Goal: Task Accomplishment & Management: Use online tool/utility

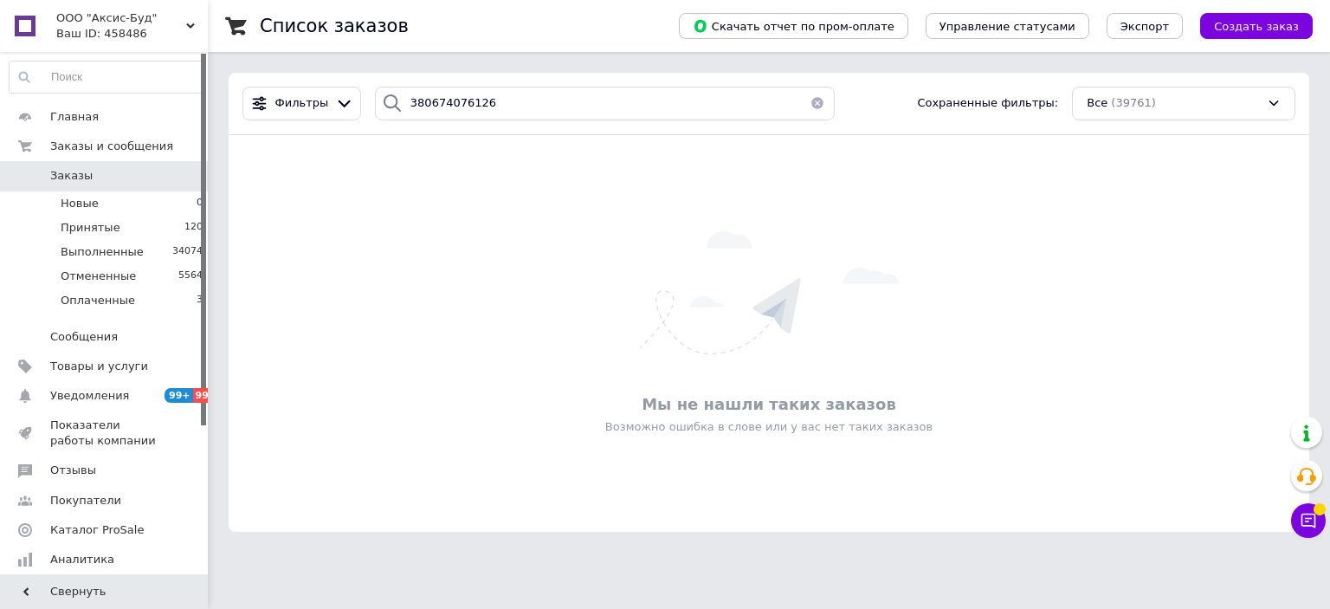
click at [287, 119] on div "Фильтры 380674076126 Сохраненные фильтры: Все (39761)" at bounding box center [769, 104] width 1067 height 34
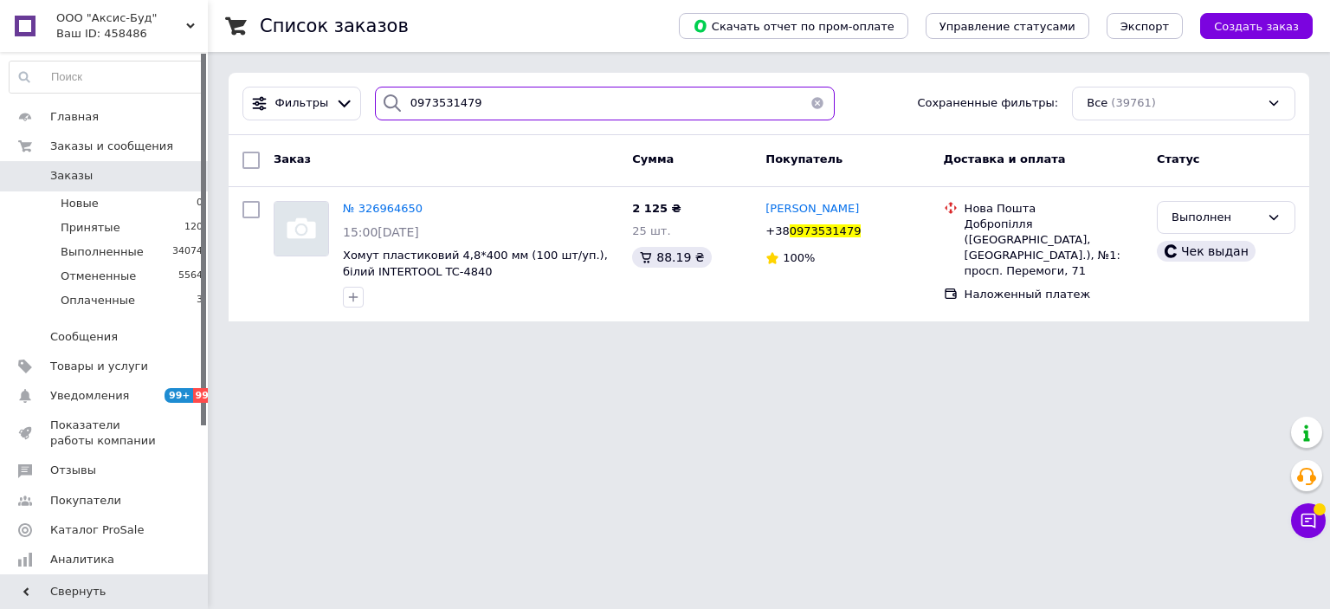
drag, startPoint x: 443, startPoint y: 80, endPoint x: 430, endPoint y: 93, distance: 19.0
click at [359, 71] on div "Список заказов Скачать отчет по пром-оплате Управление статусами Экспорт Создат…" at bounding box center [769, 171] width 1122 height 342
paste input "95356191"
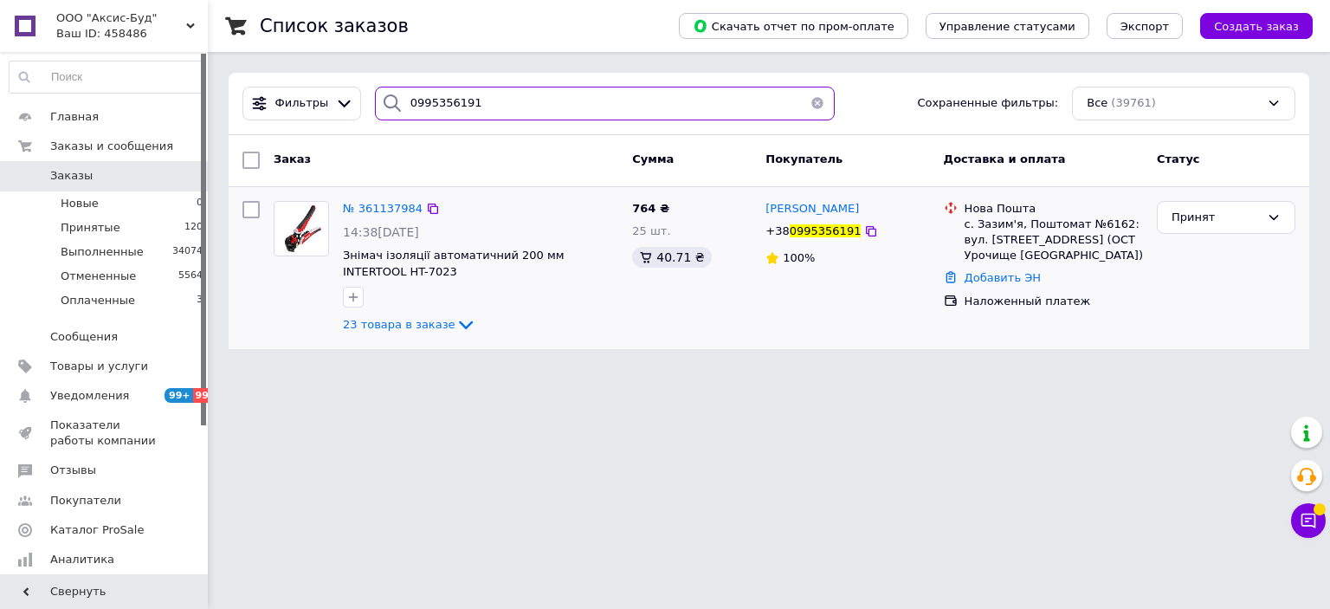
type input "0995356191"
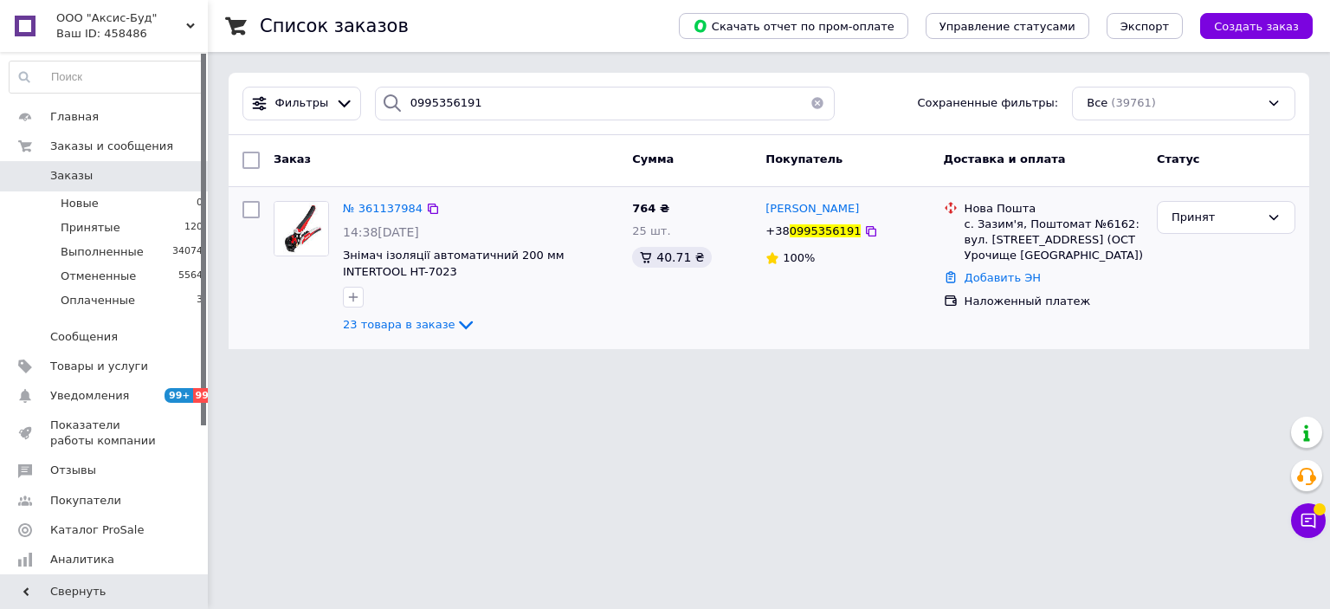
click at [313, 238] on img at bounding box center [302, 229] width 54 height 54
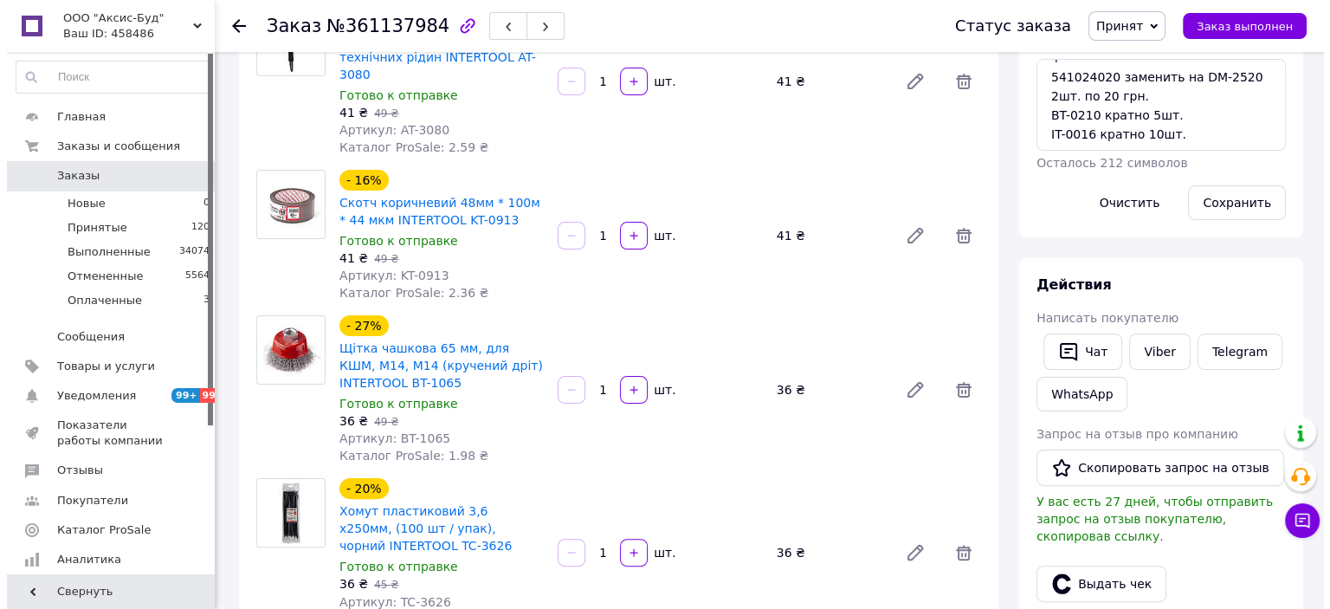
scroll to position [618, 0]
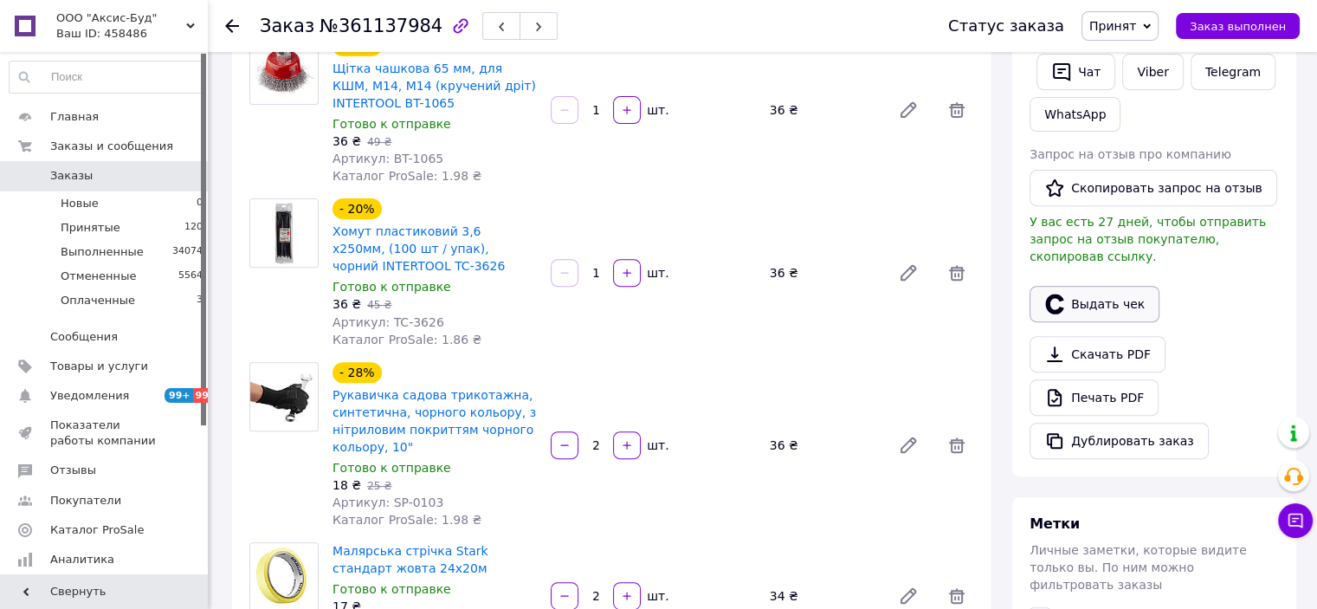
click at [1115, 286] on button "Выдать чек" at bounding box center [1095, 304] width 130 height 36
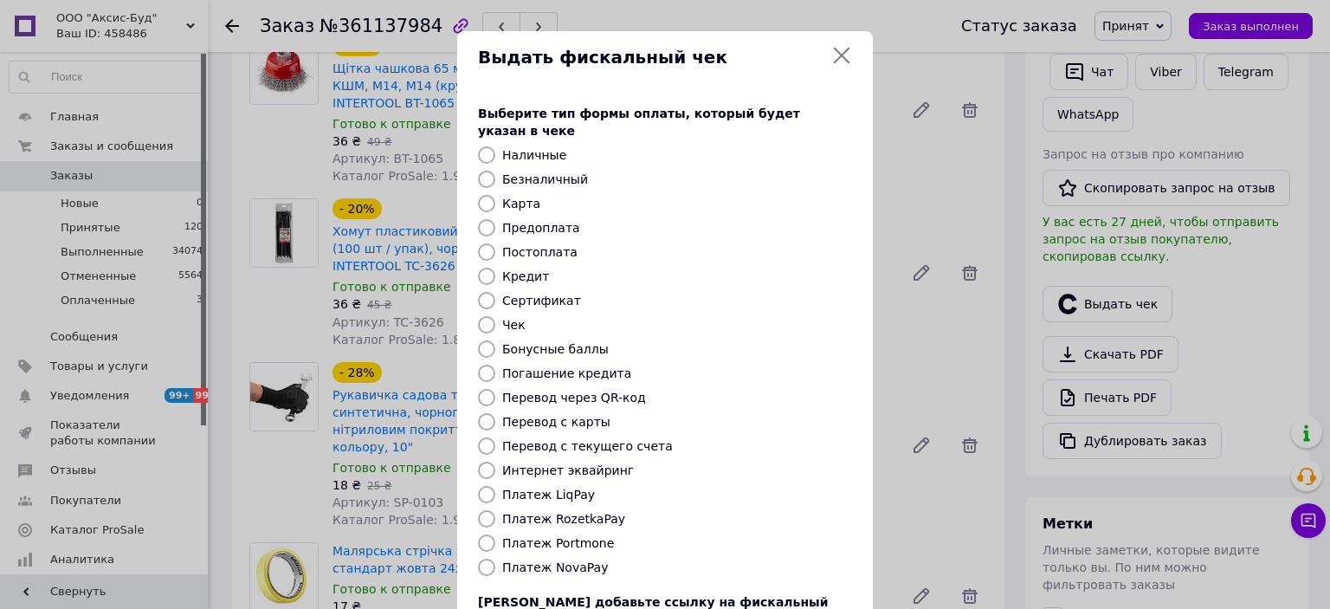
click at [482, 171] on input "Безналичный" at bounding box center [486, 179] width 17 height 17
radio input "true"
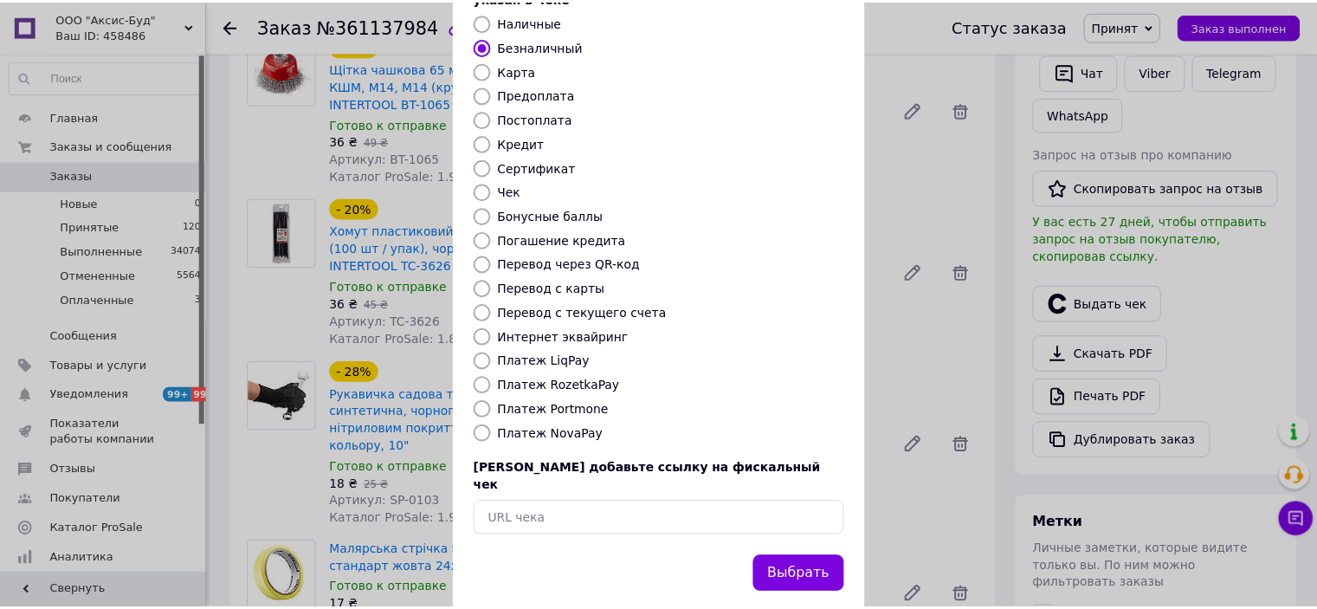
scroll to position [134, 0]
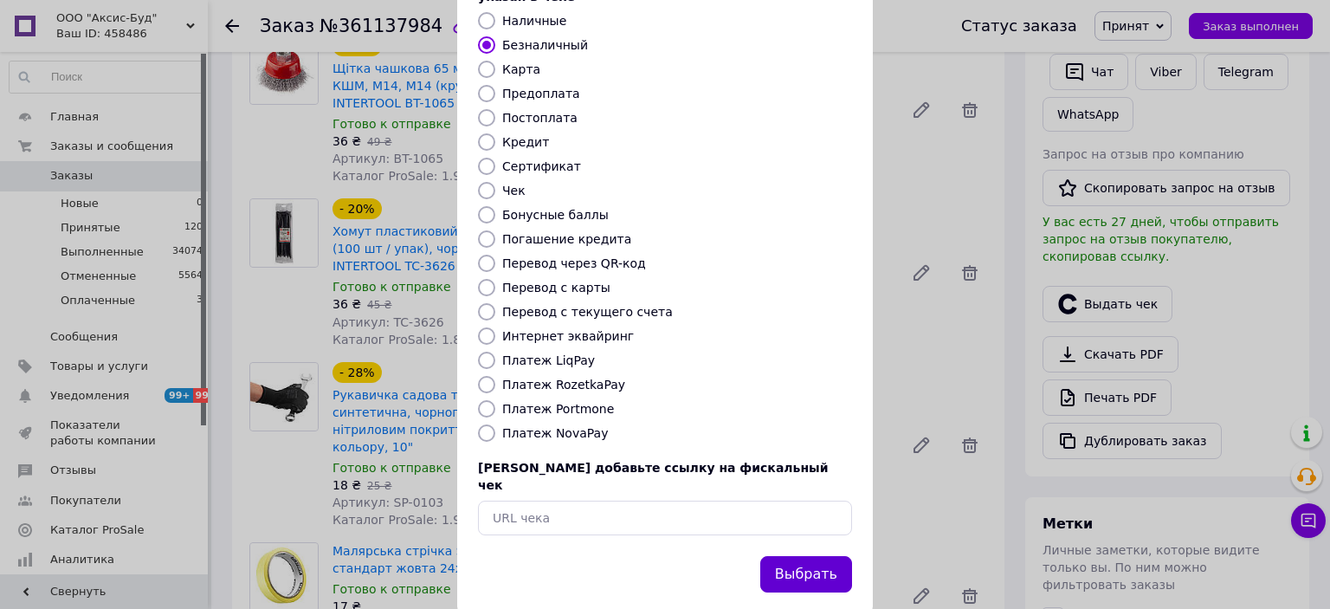
click at [828, 556] on button "Выбрать" at bounding box center [806, 574] width 92 height 37
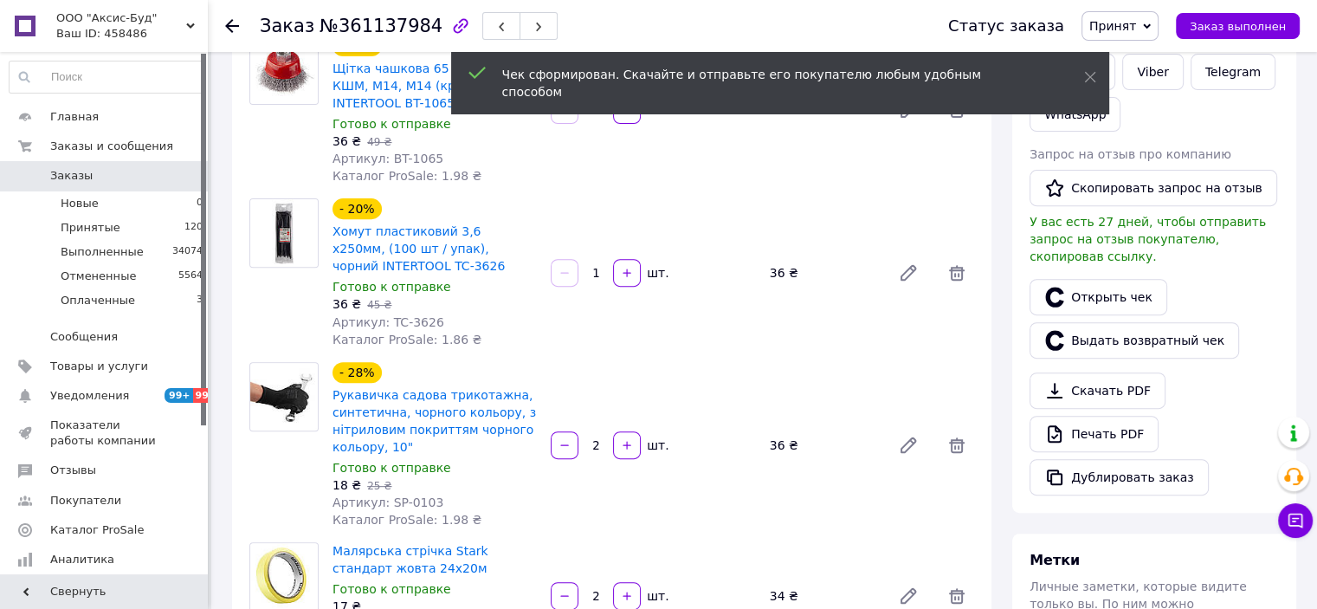
click at [233, 23] on icon at bounding box center [232, 26] width 14 height 14
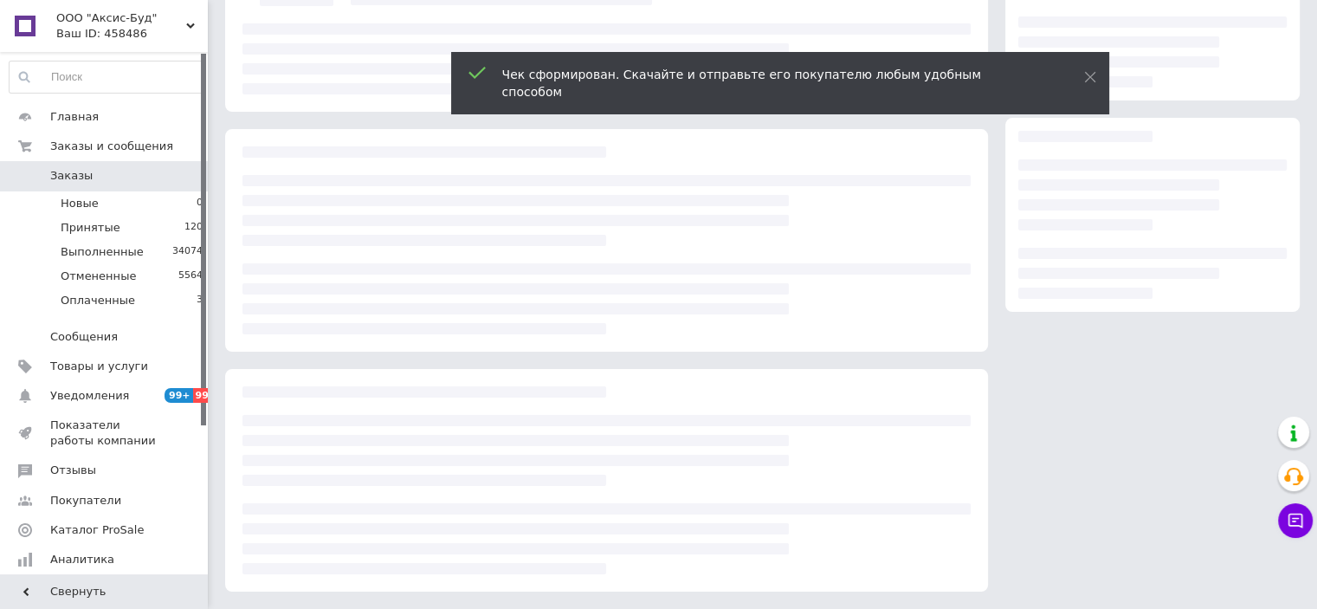
scroll to position [183, 0]
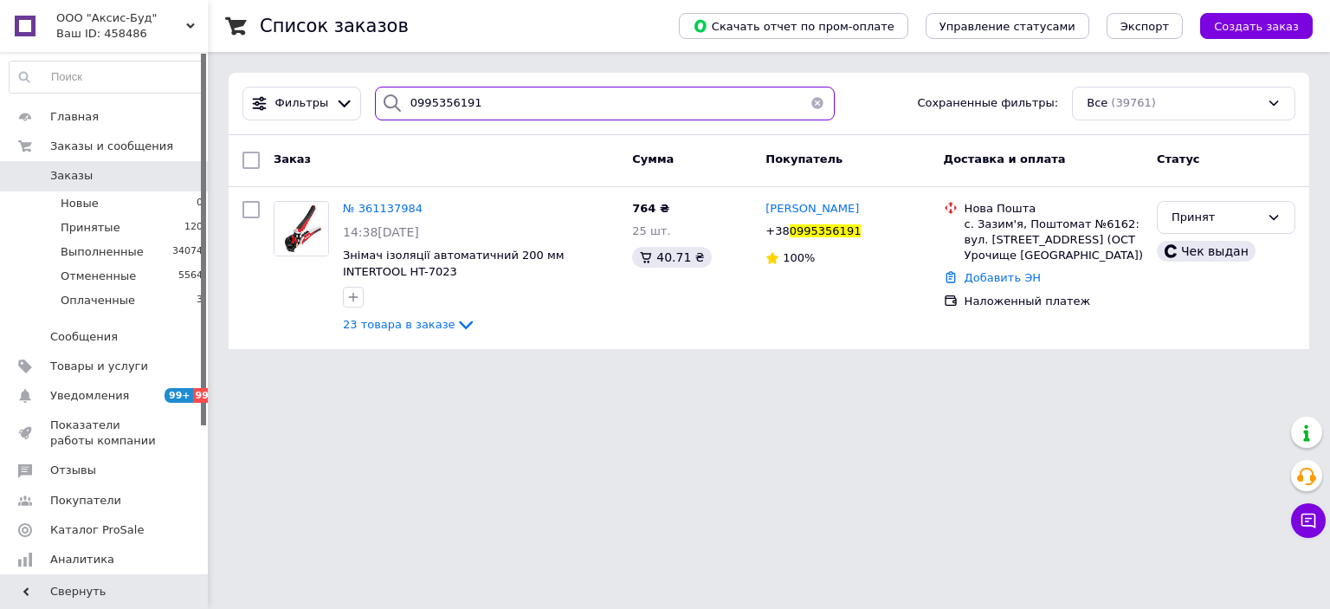
drag, startPoint x: 377, startPoint y: 73, endPoint x: 342, endPoint y: 82, distance: 35.9
click at [340, 81] on div "Фильтры 0995356191 Сохраненные фильтры: Все (39761)" at bounding box center [769, 104] width 1081 height 62
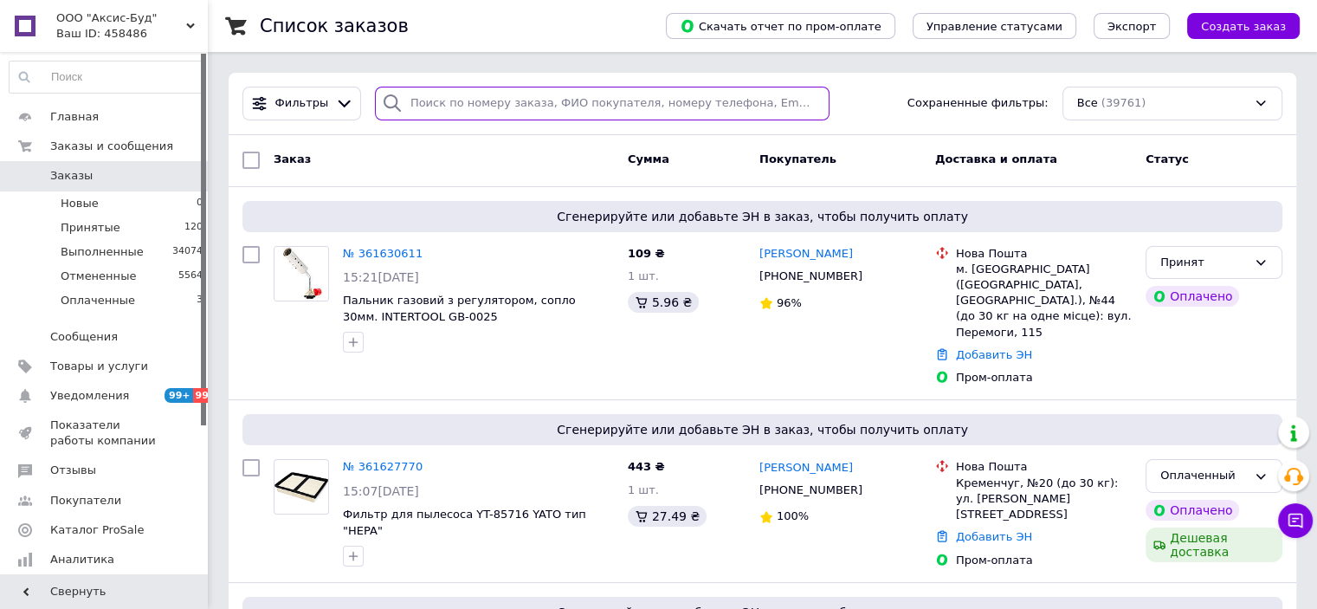
click at [417, 103] on input "search" at bounding box center [602, 104] width 455 height 34
paste input "380502077509"
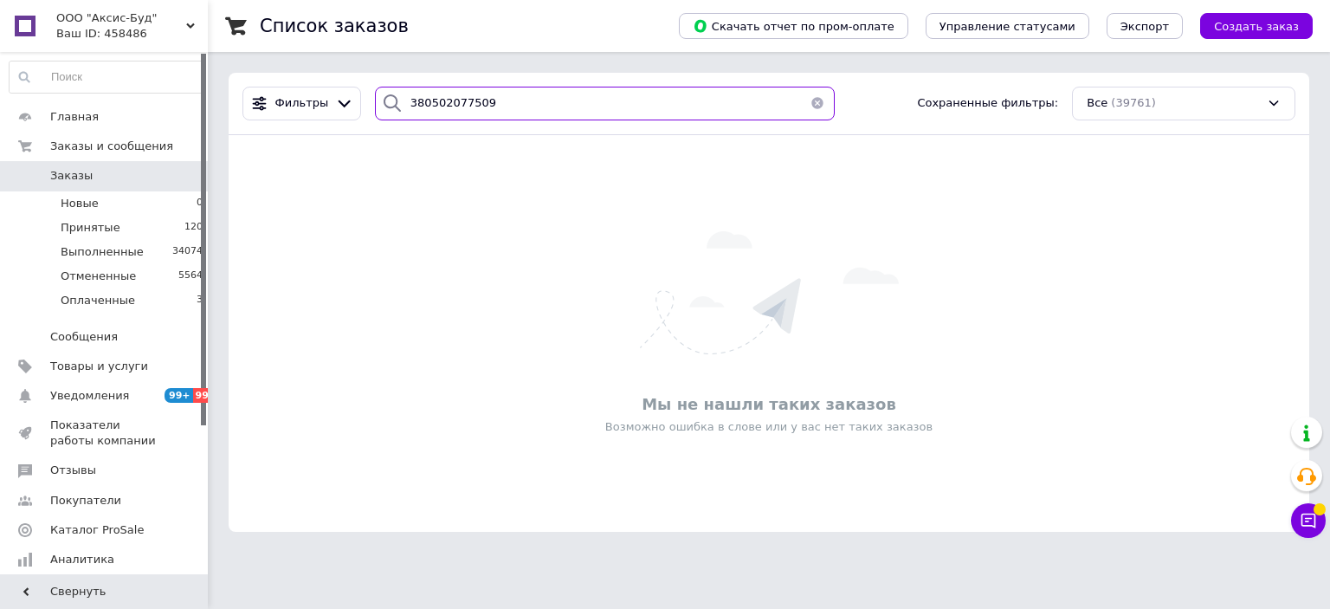
drag, startPoint x: 414, startPoint y: 82, endPoint x: 483, endPoint y: 102, distance: 72.1
click at [343, 82] on div "Фильтры 380502077509 Сохраненные фильтры: Все (39761)" at bounding box center [769, 104] width 1081 height 62
paste input "663340823"
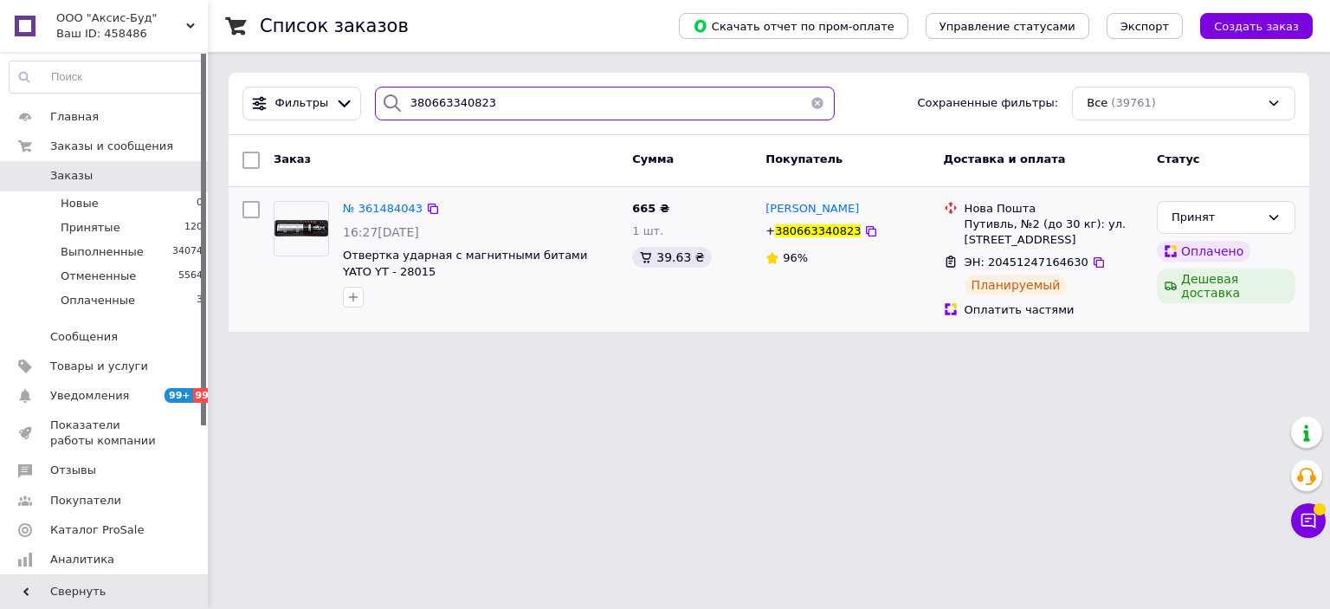
type input "380663340823"
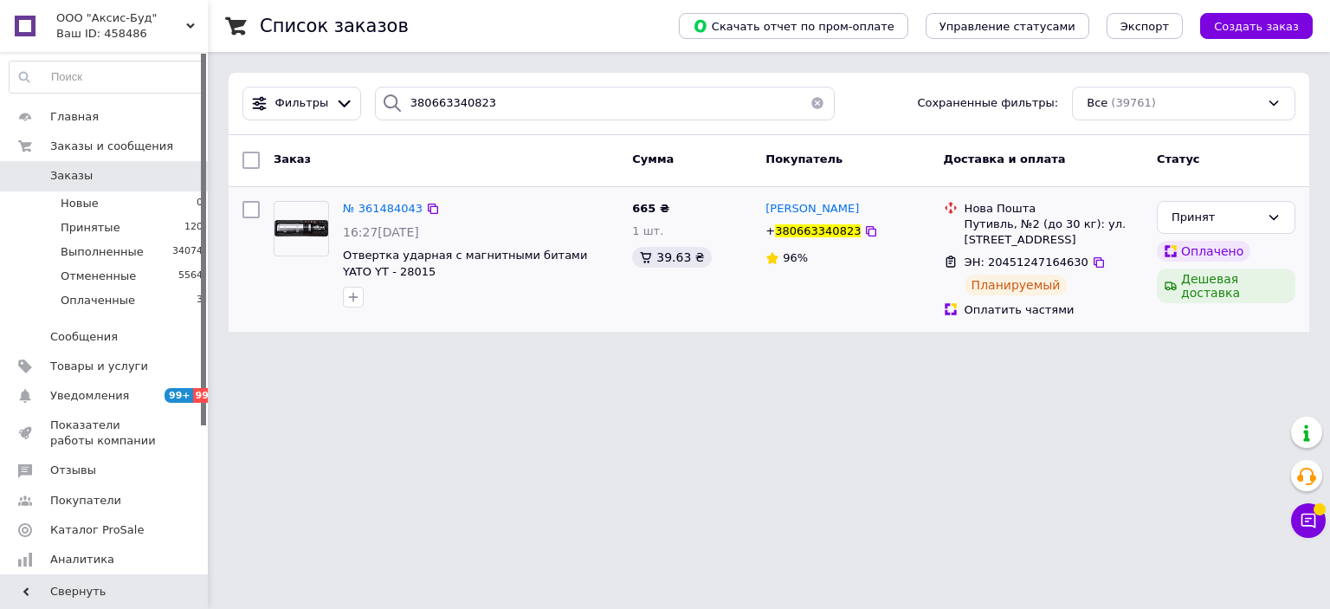
click at [308, 238] on picture at bounding box center [301, 228] width 55 height 55
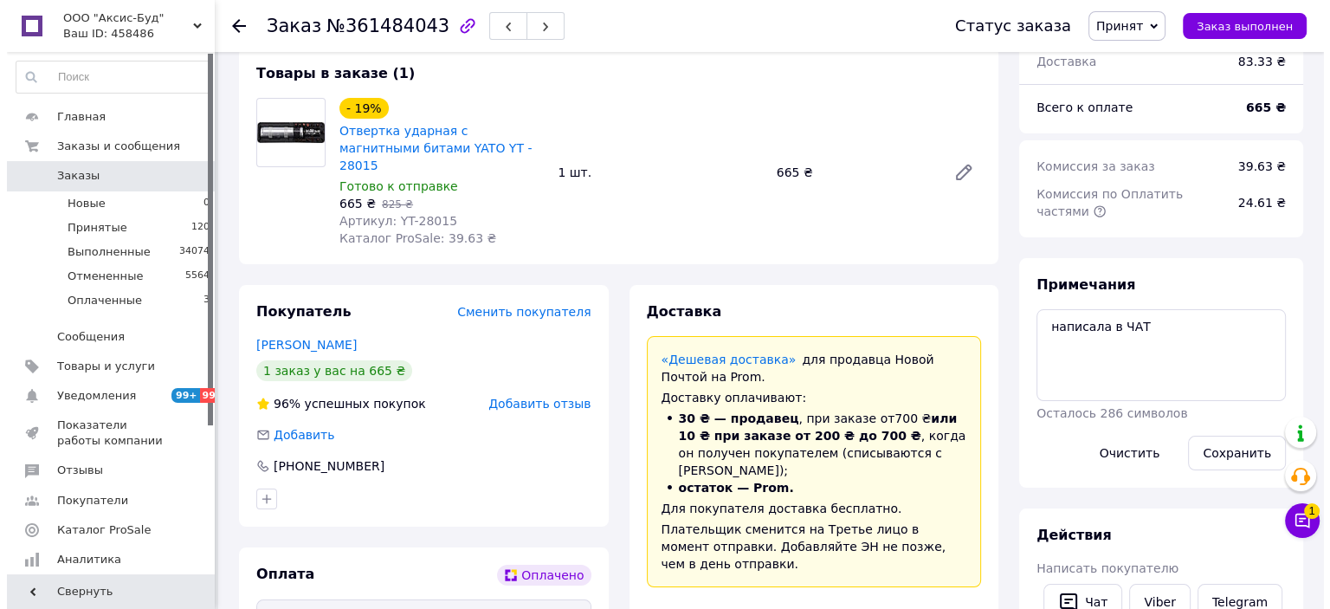
scroll to position [520, 0]
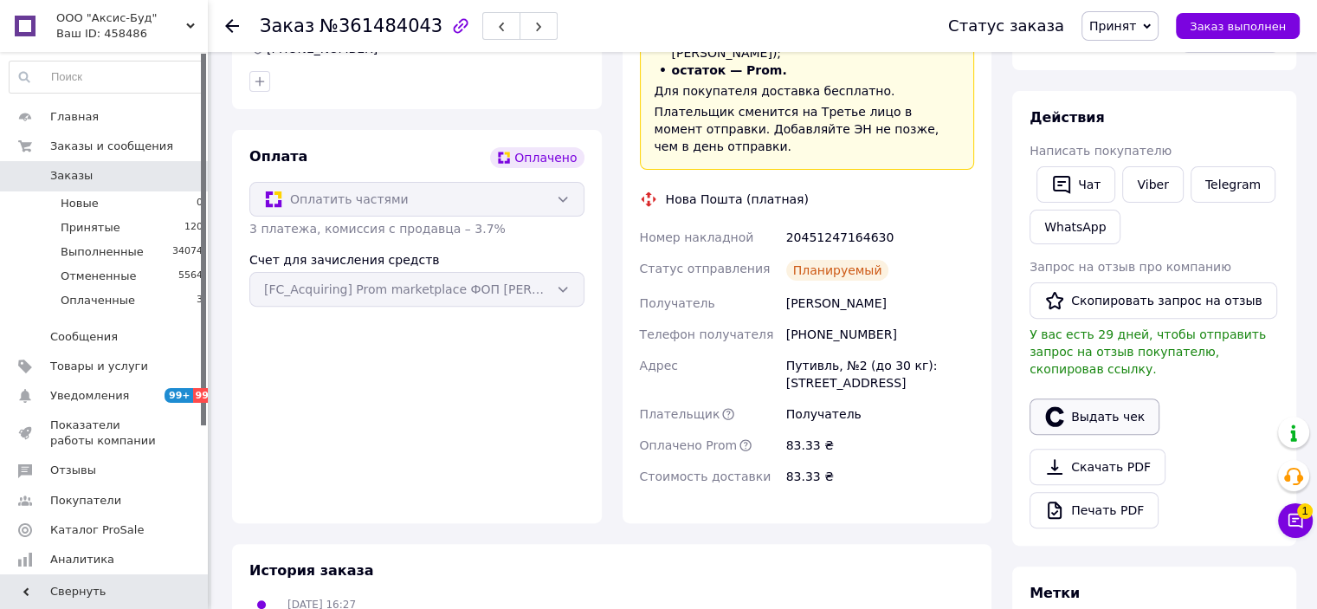
drag, startPoint x: 1059, startPoint y: 395, endPoint x: 1051, endPoint y: 391, distance: 8.9
click at [1060, 406] on icon "button" at bounding box center [1054, 416] width 21 height 21
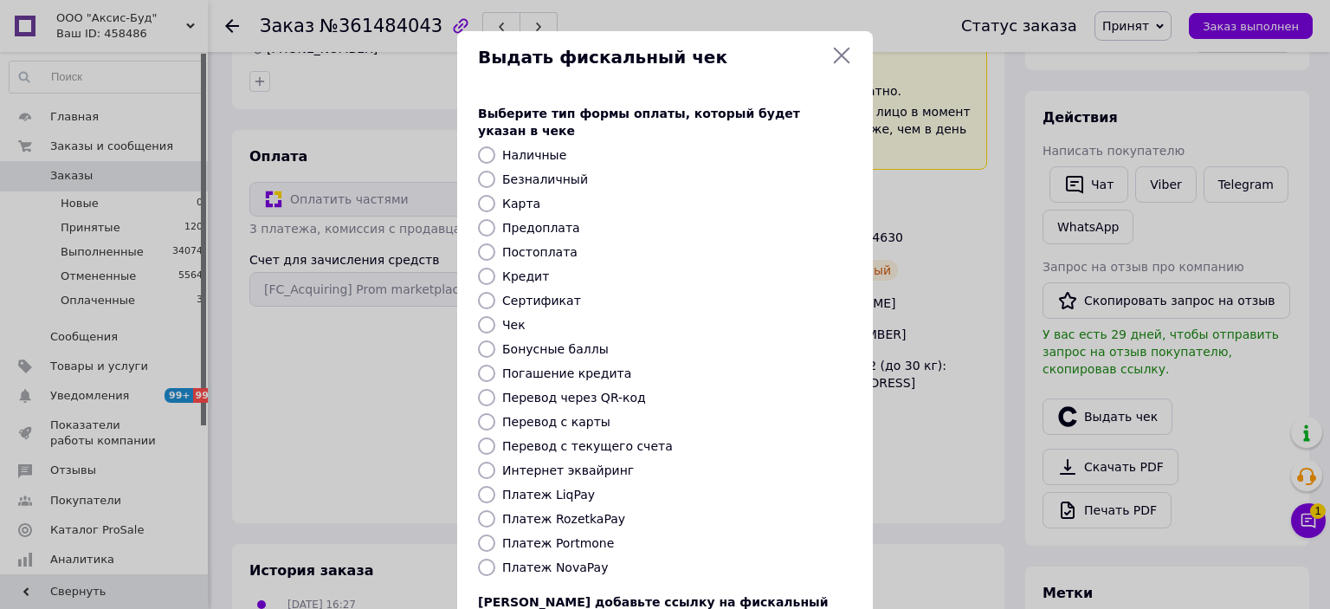
click at [482, 462] on input "Интернет эквайринг" at bounding box center [486, 470] width 17 height 17
radio input "true"
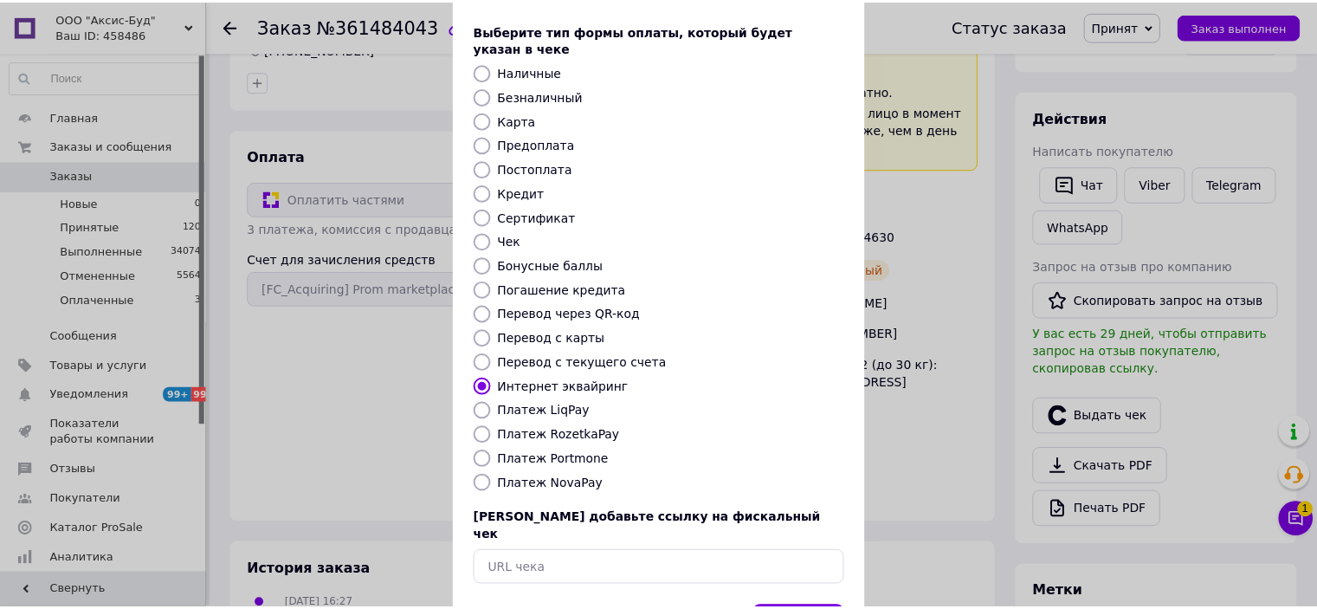
scroll to position [134, 0]
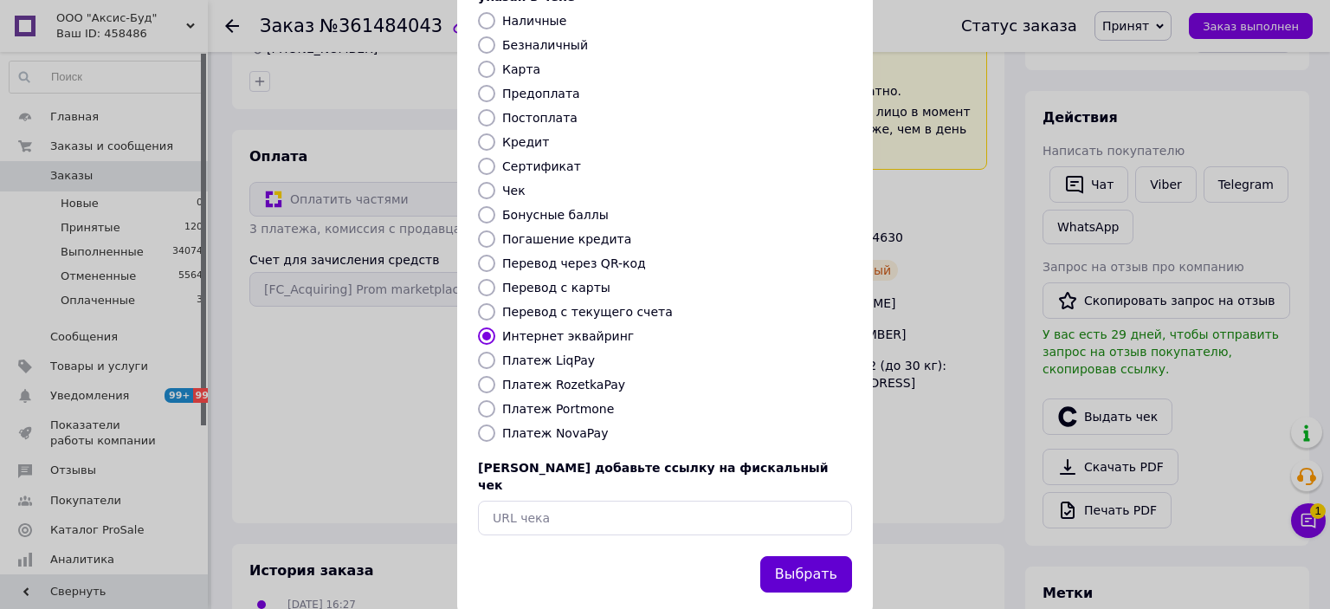
click at [796, 556] on button "Выбрать" at bounding box center [806, 574] width 92 height 37
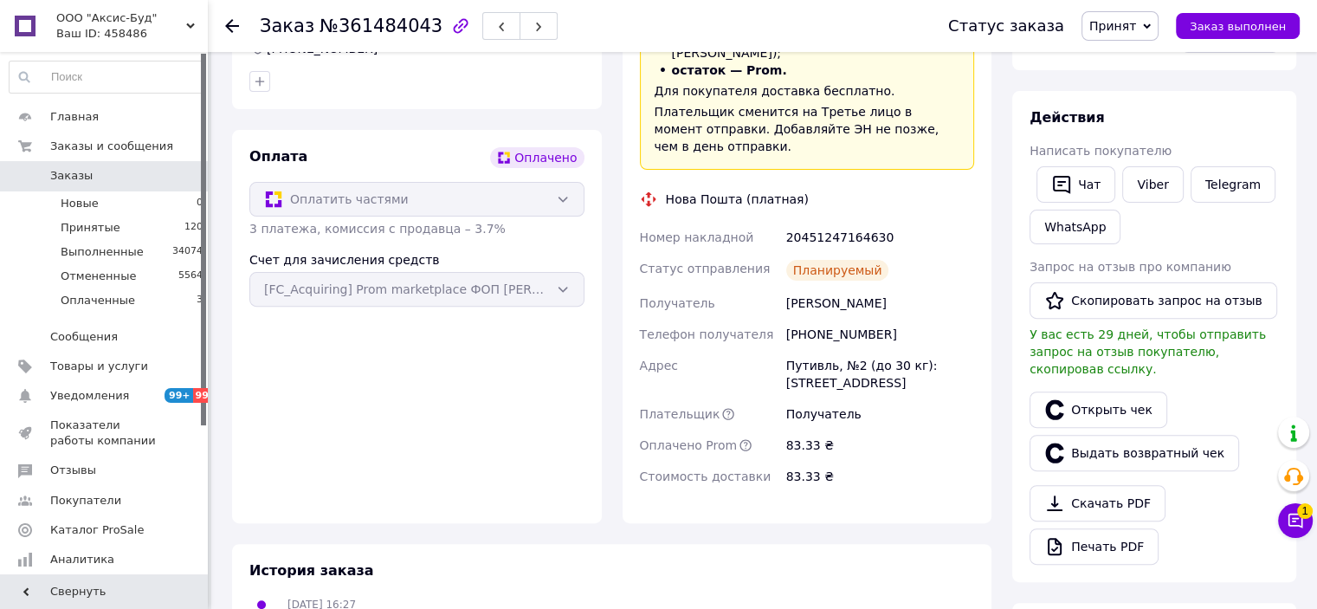
click at [225, 20] on icon at bounding box center [232, 26] width 14 height 14
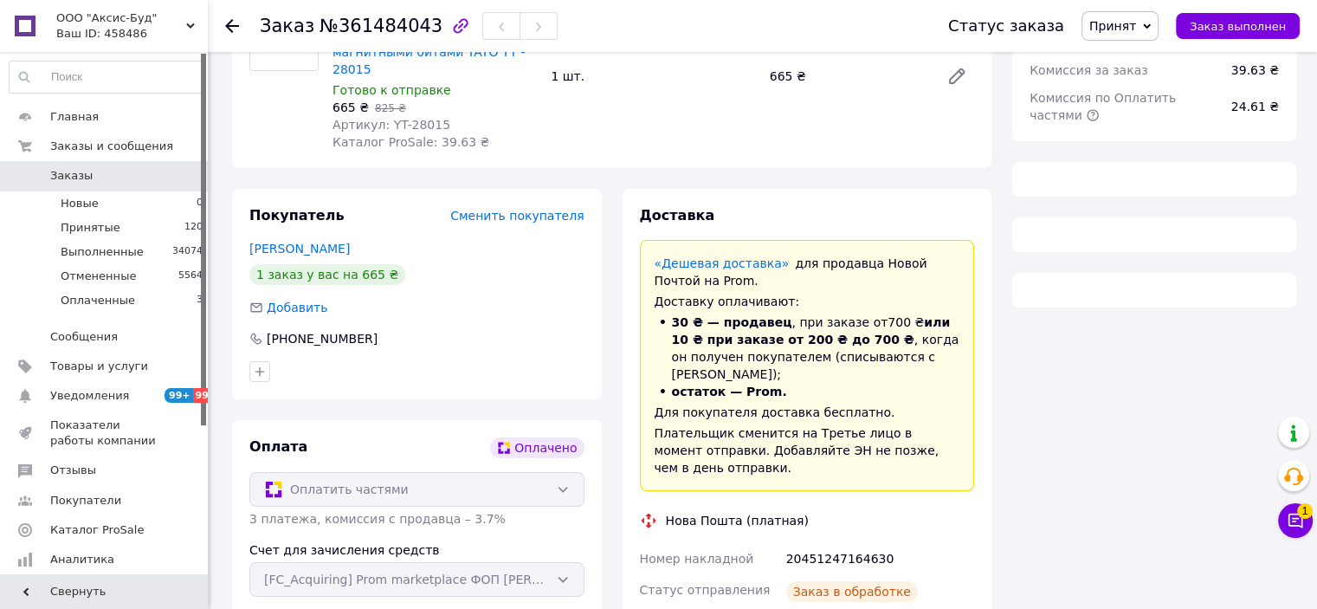
scroll to position [475, 0]
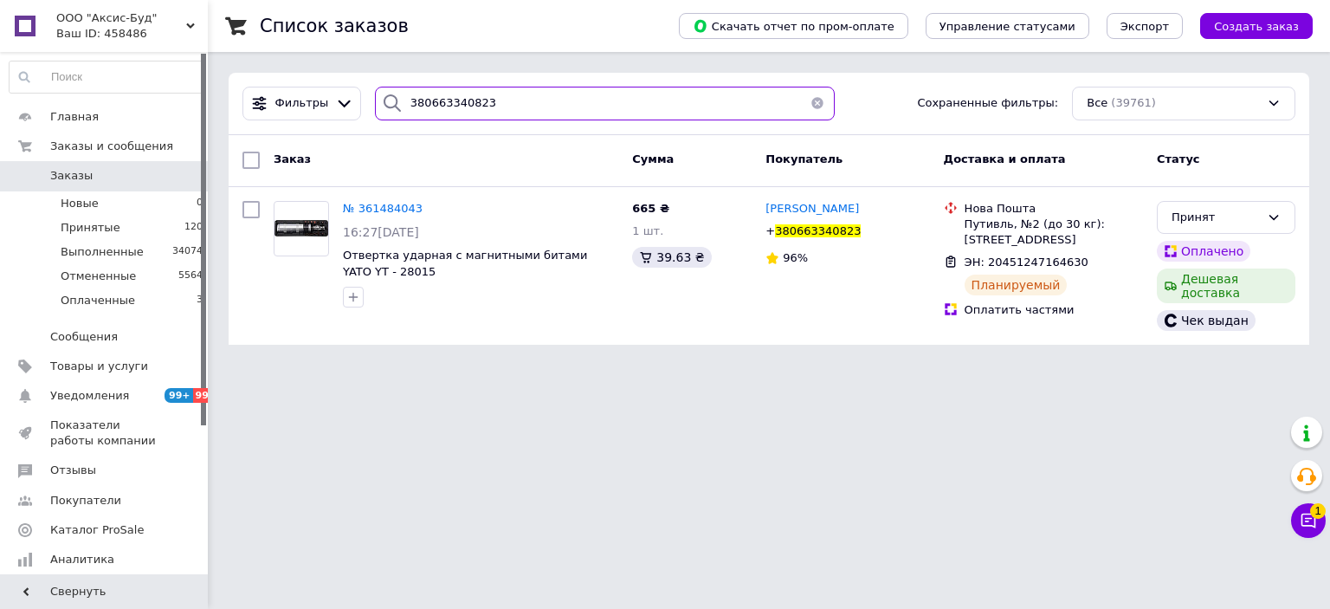
drag, startPoint x: 406, startPoint y: 75, endPoint x: 322, endPoint y: 83, distance: 84.4
click at [320, 82] on div "Фильтры 380663340823 Сохраненные фильтры: Все (39761)" at bounding box center [769, 104] width 1081 height 62
paste input "506459702"
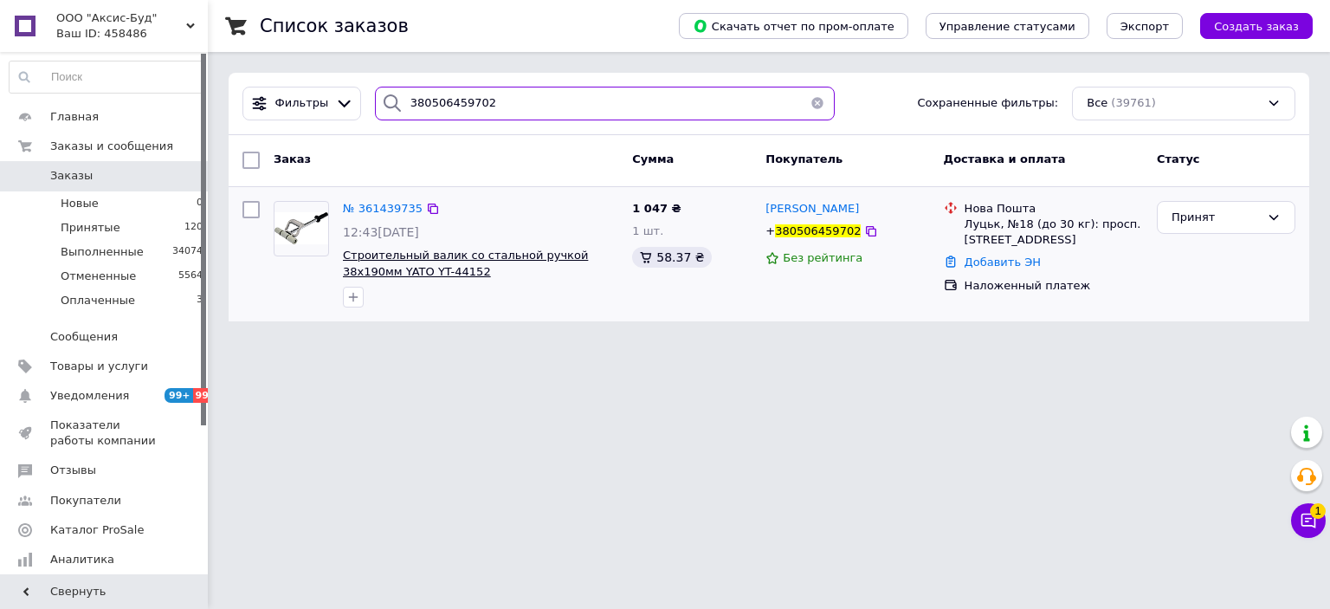
type input "380506459702"
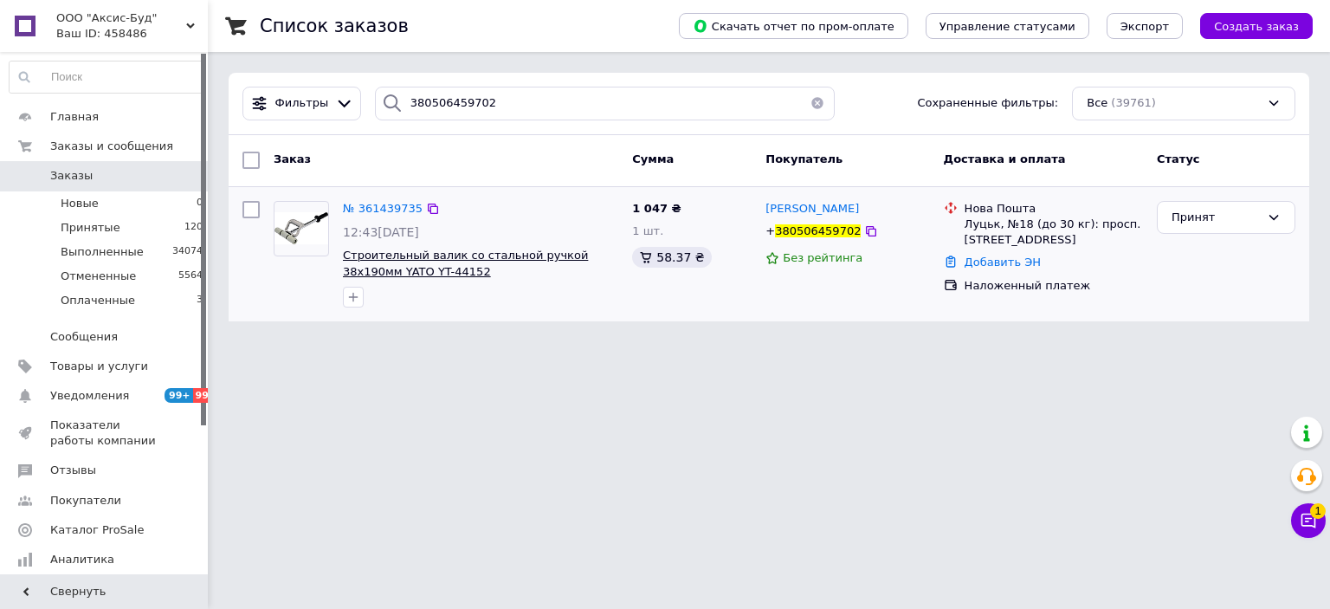
click at [370, 257] on span "Строительный валик со стальной ручкой 38x190мм YATO YT-44152" at bounding box center [465, 263] width 245 height 29
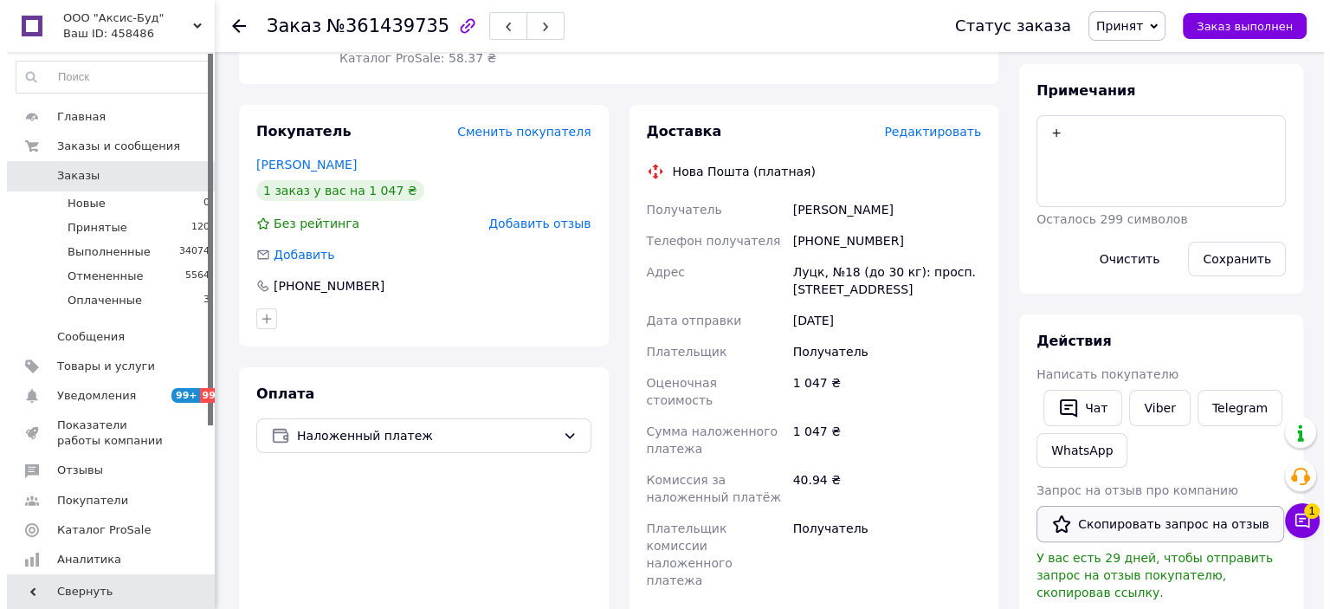
scroll to position [433, 0]
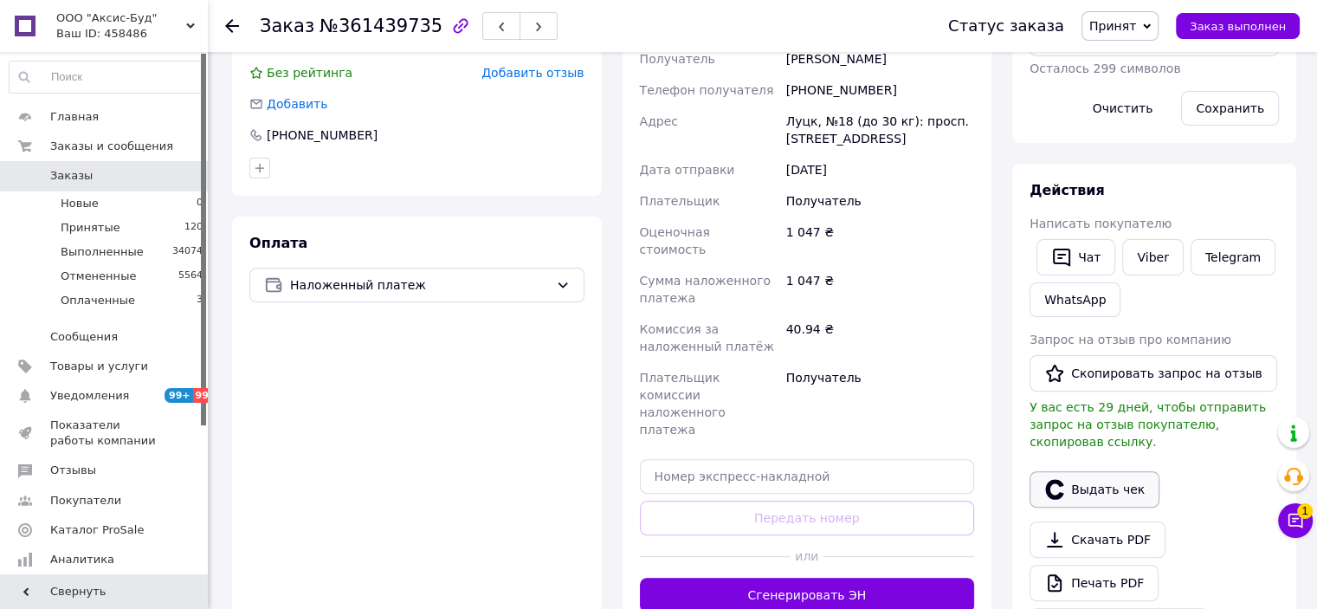
click at [1102, 475] on button "Выдать чек" at bounding box center [1095, 489] width 130 height 36
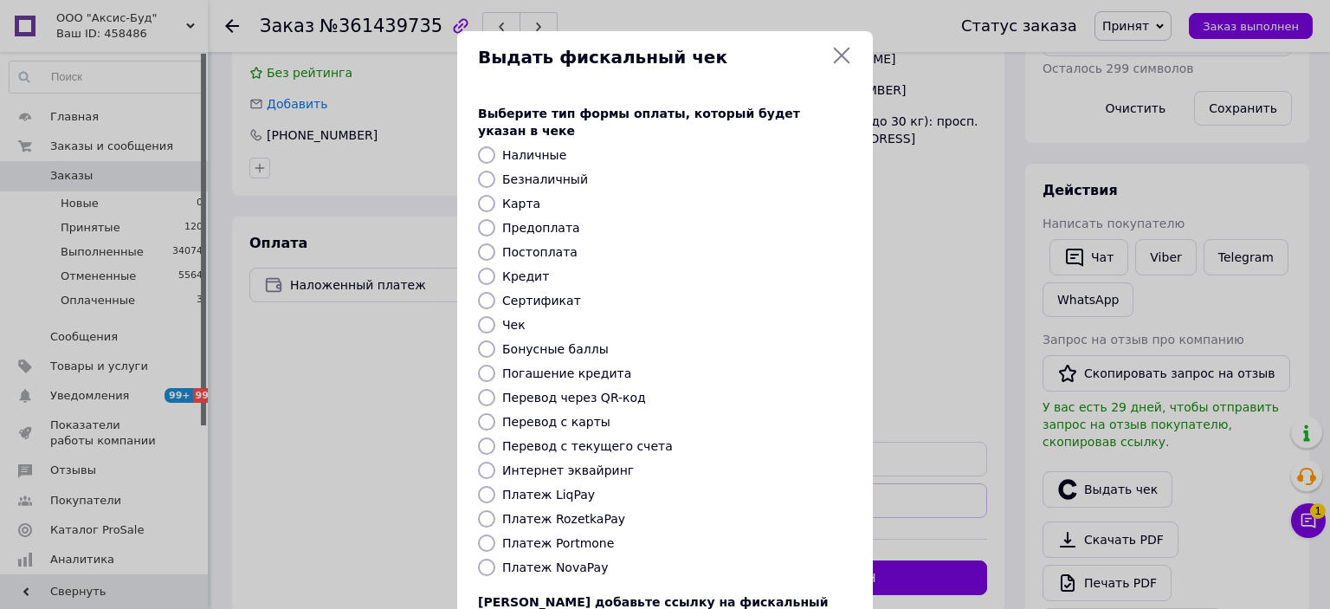
drag, startPoint x: 483, startPoint y: 546, endPoint x: 492, endPoint y: 549, distance: 9.0
click at [485, 559] on input "Платеж NovaPay" at bounding box center [486, 567] width 17 height 17
radio input "true"
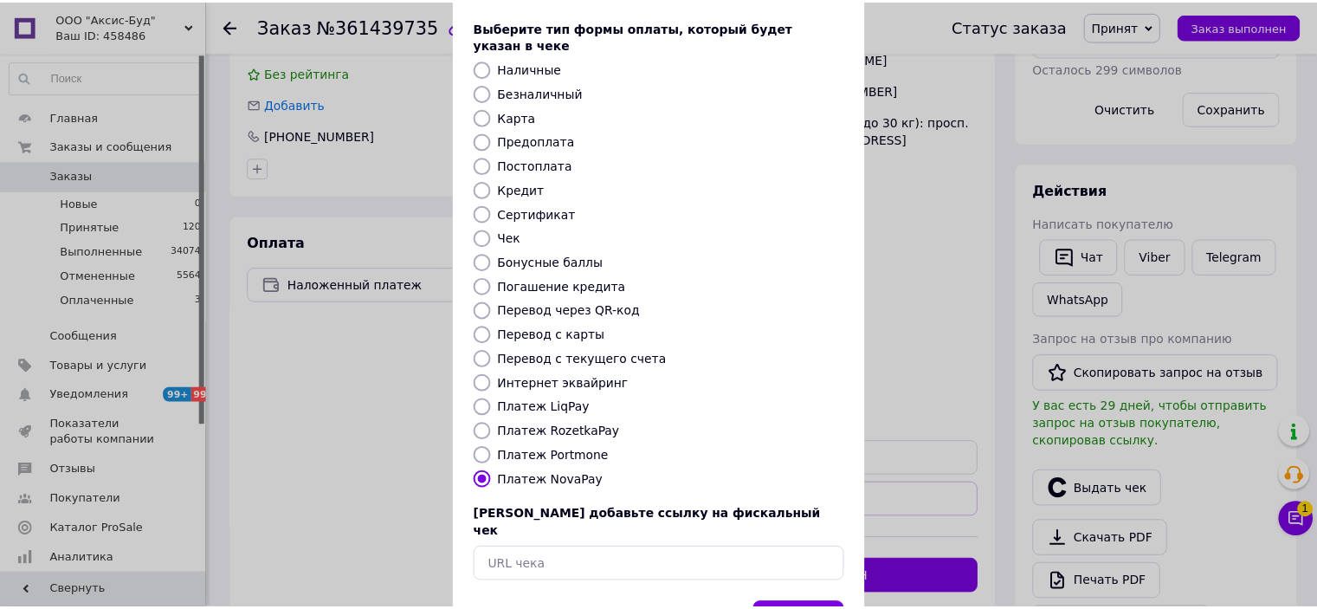
scroll to position [134, 0]
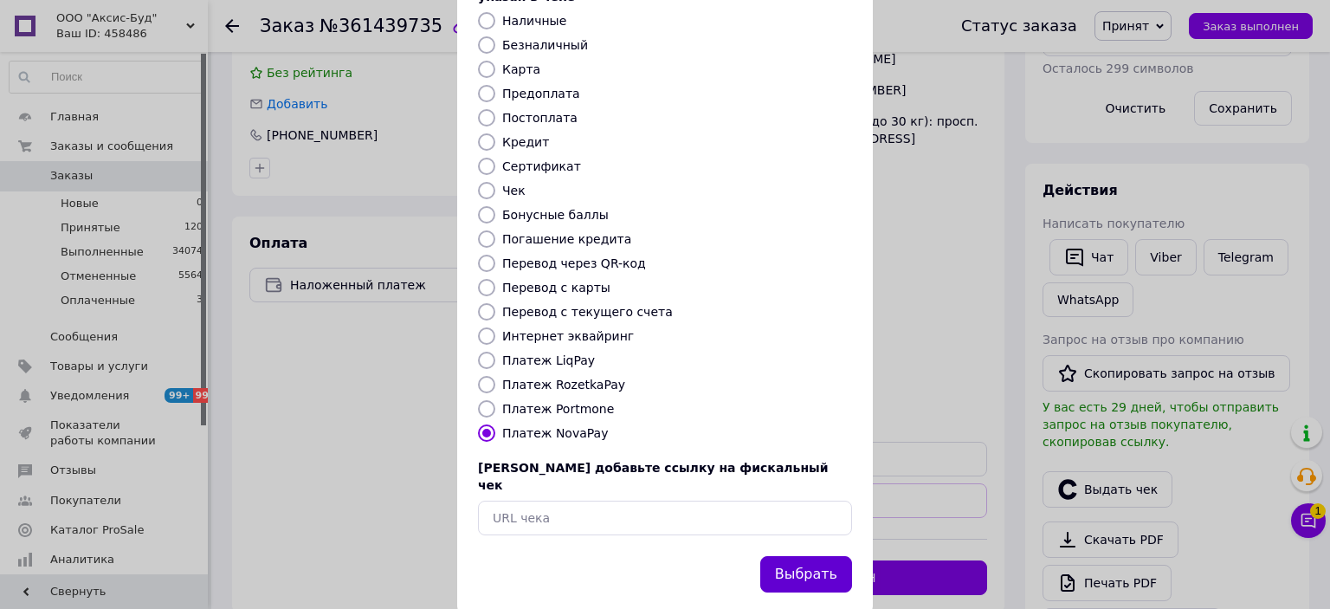
click at [842, 556] on button "Выбрать" at bounding box center [806, 574] width 92 height 37
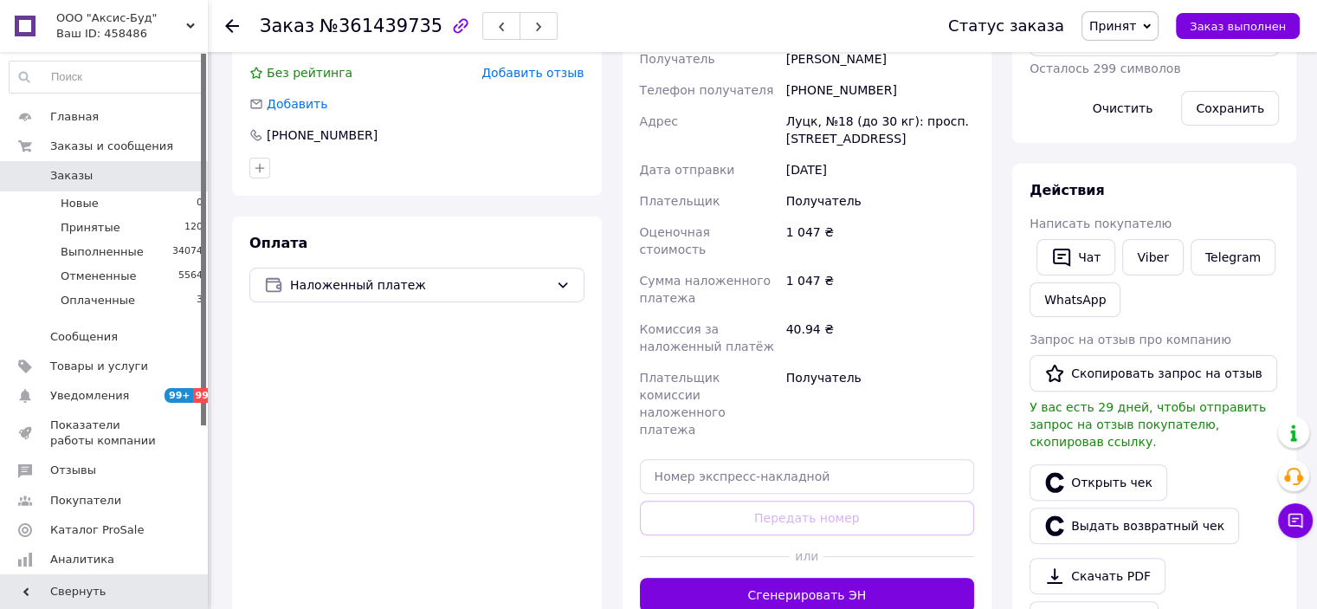
click at [236, 20] on icon at bounding box center [232, 26] width 14 height 14
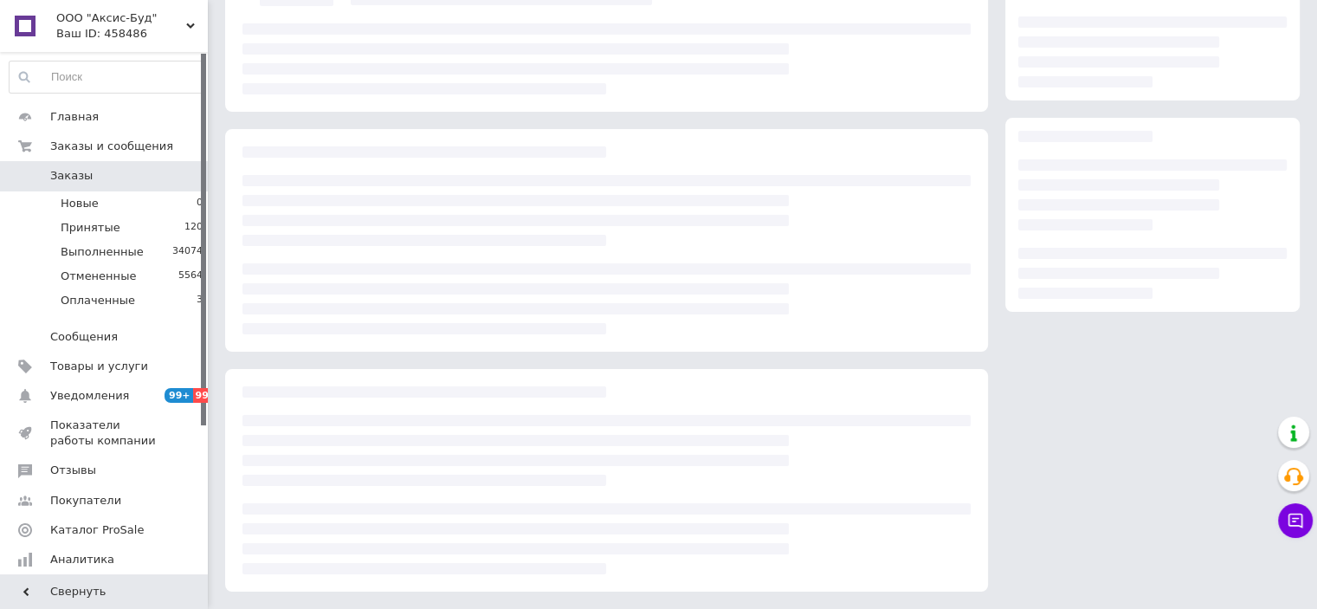
scroll to position [172, 0]
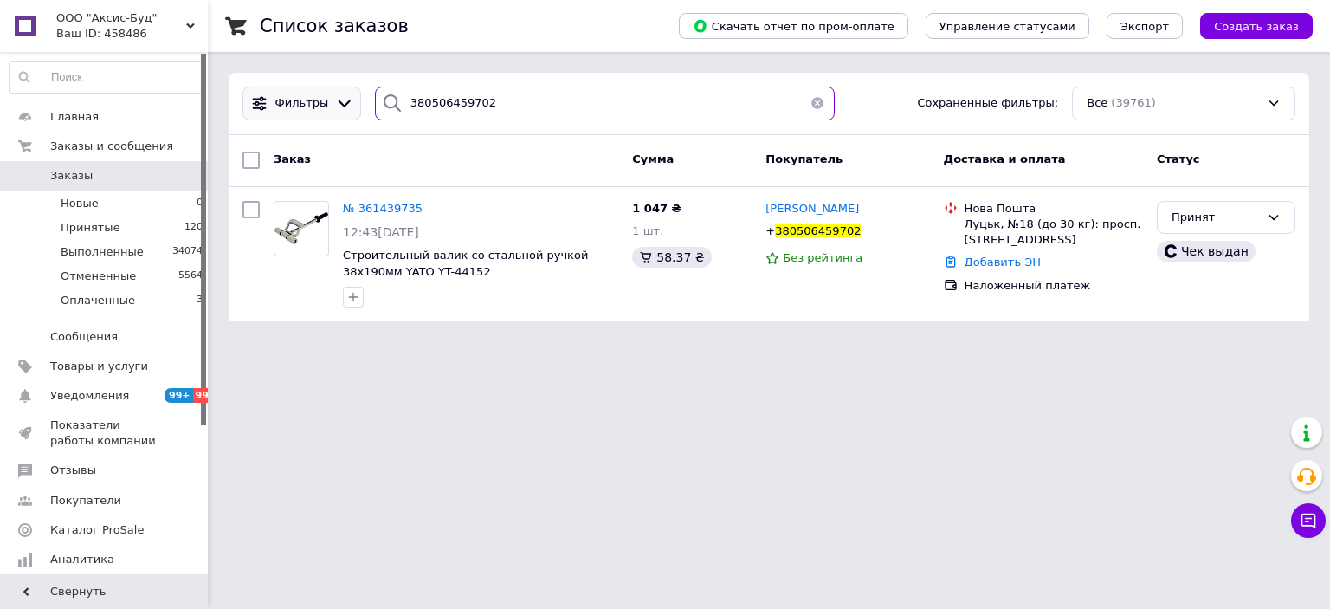
drag, startPoint x: 489, startPoint y: 102, endPoint x: 310, endPoint y: 100, distance: 179.3
click at [294, 93] on div "Фильтры 380506459702 Сохраненные фильтры: Все (39761)" at bounding box center [769, 104] width 1067 height 34
paste input "971385885"
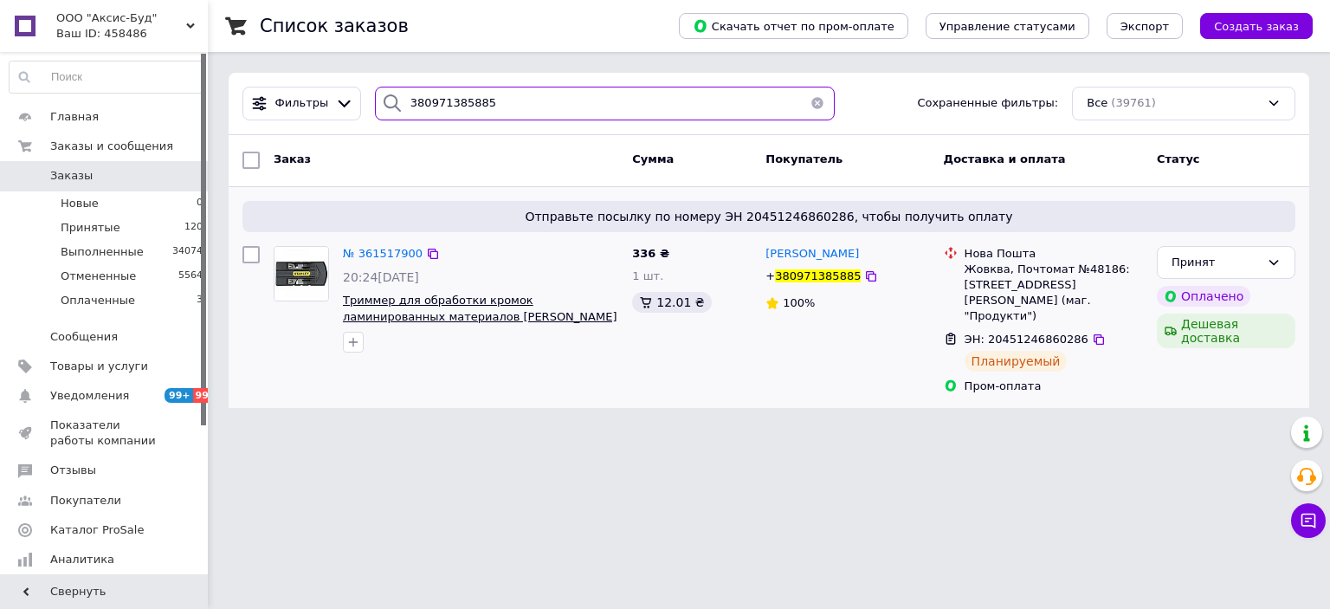
type input "380971385885"
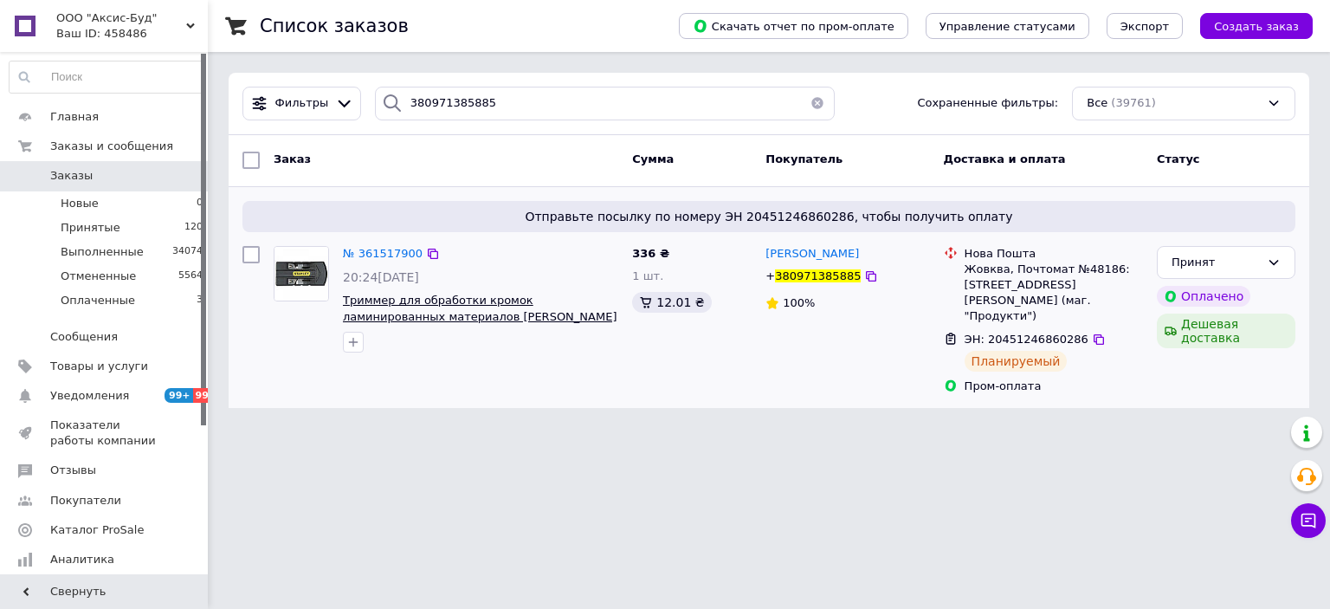
click at [458, 301] on span "Триммер для обработки кромок ламинированных материалов [PERSON_NAME] STHT0-16139" at bounding box center [480, 316] width 274 height 45
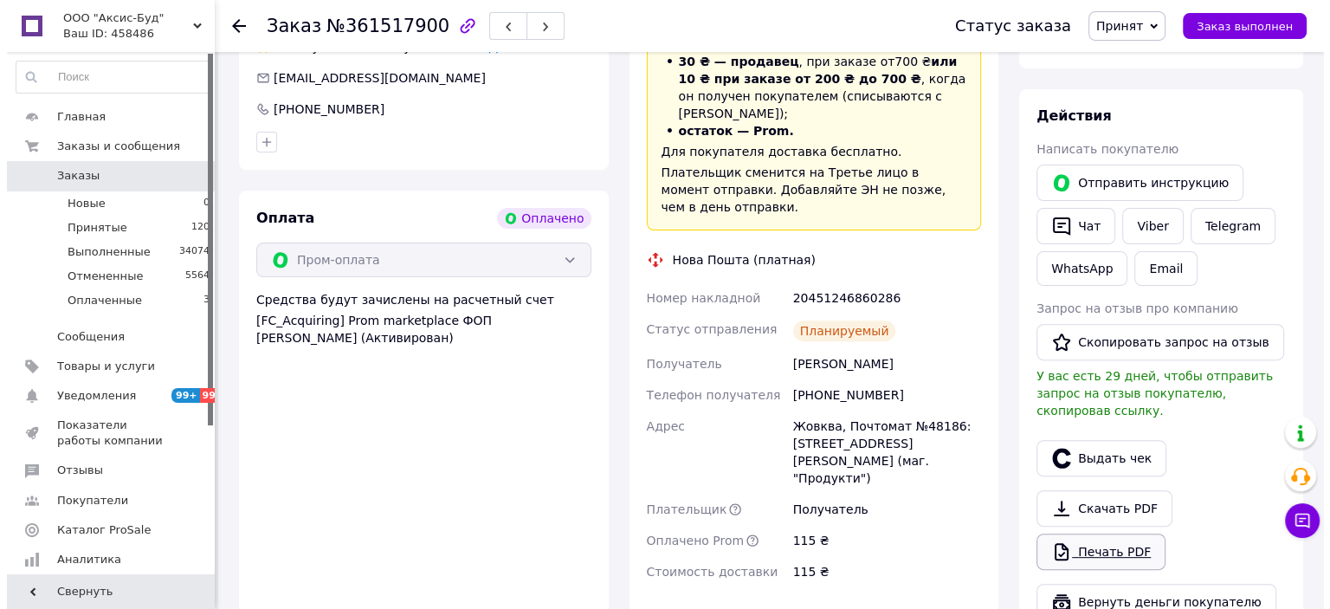
scroll to position [606, 0]
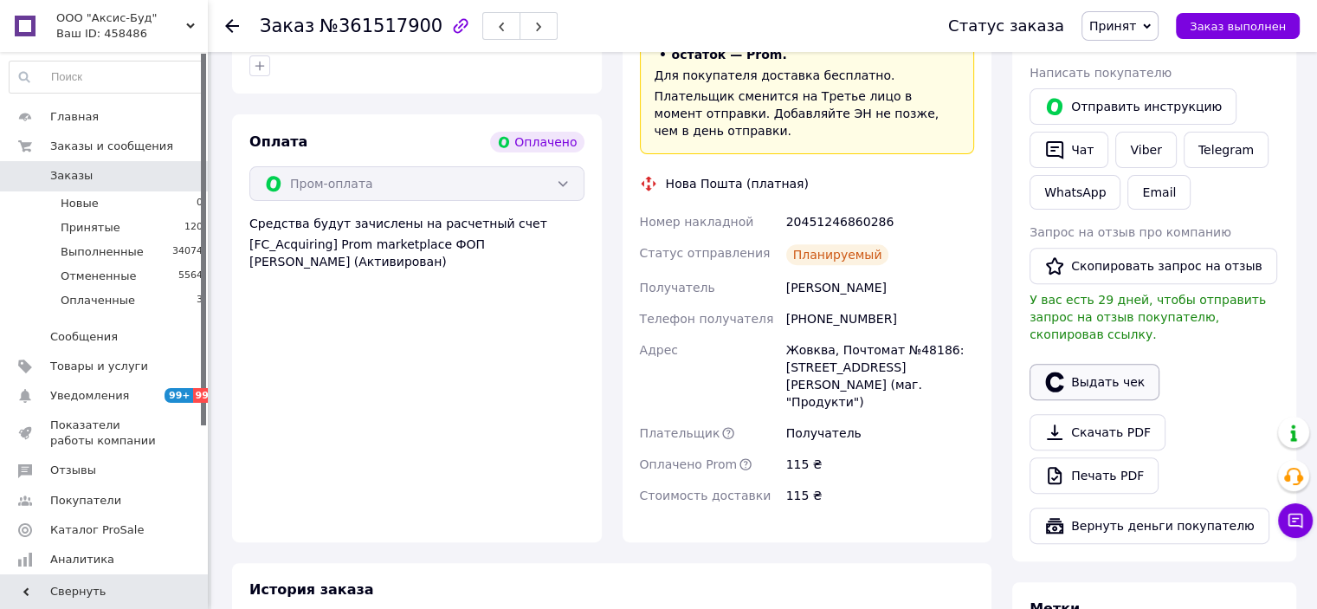
click at [1088, 366] on button "Выдать чек" at bounding box center [1095, 382] width 130 height 36
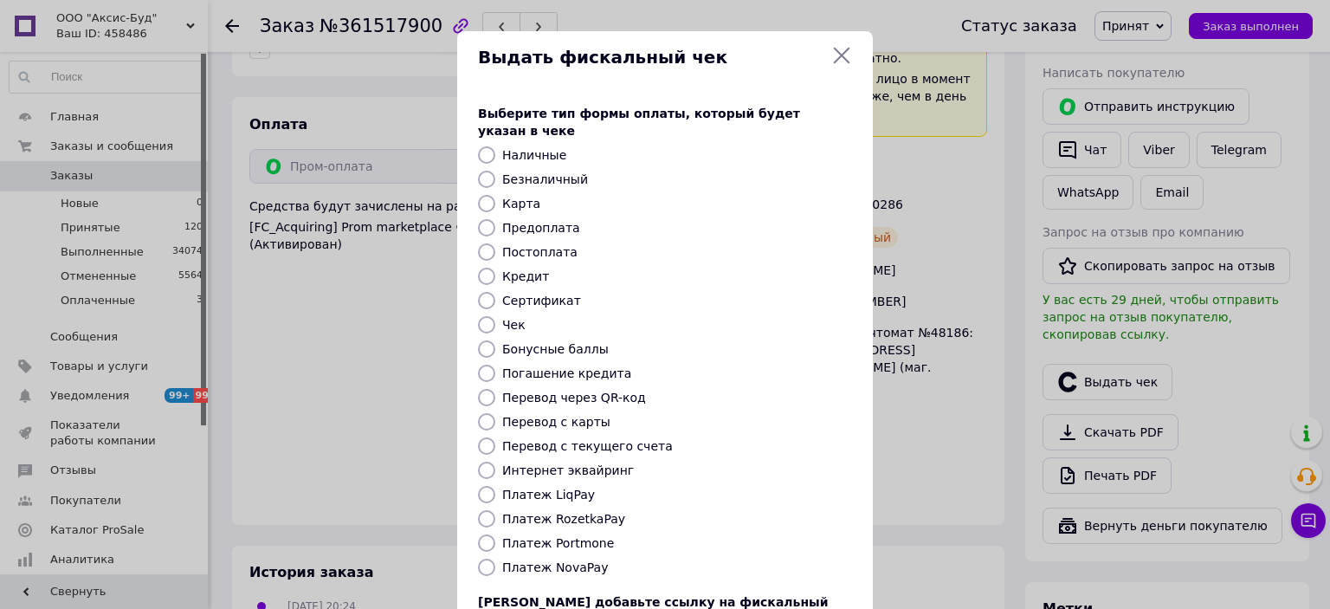
click at [491, 462] on input "Интернет эквайринг" at bounding box center [486, 470] width 17 height 17
radio input "true"
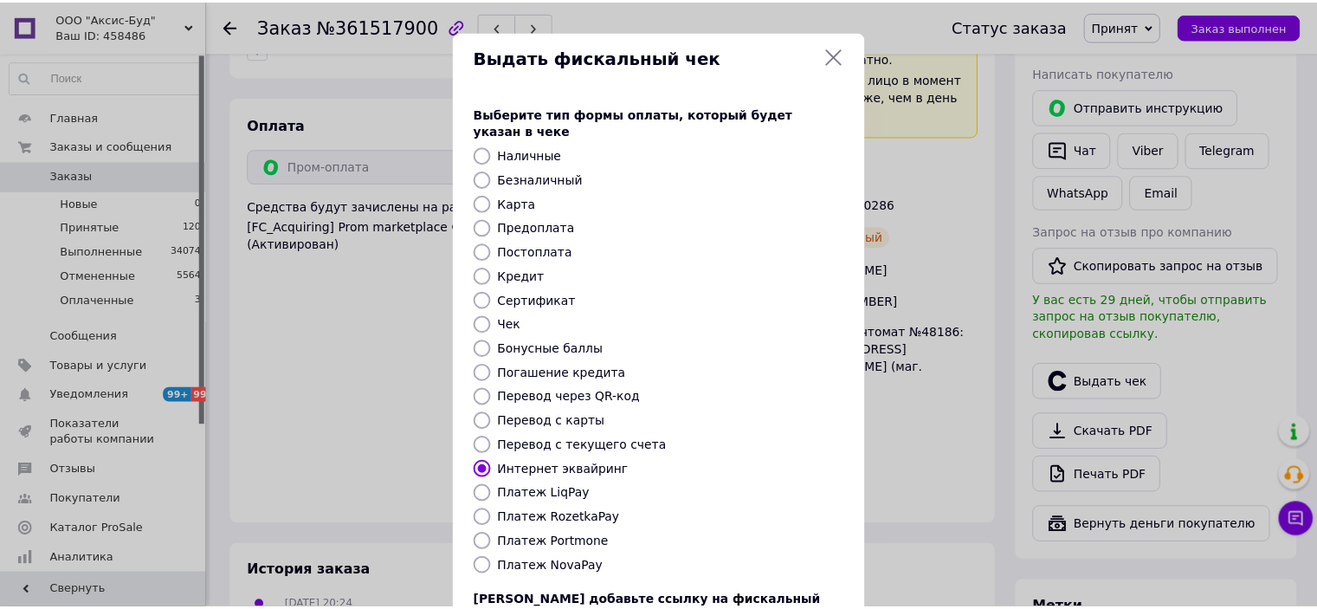
scroll to position [134, 0]
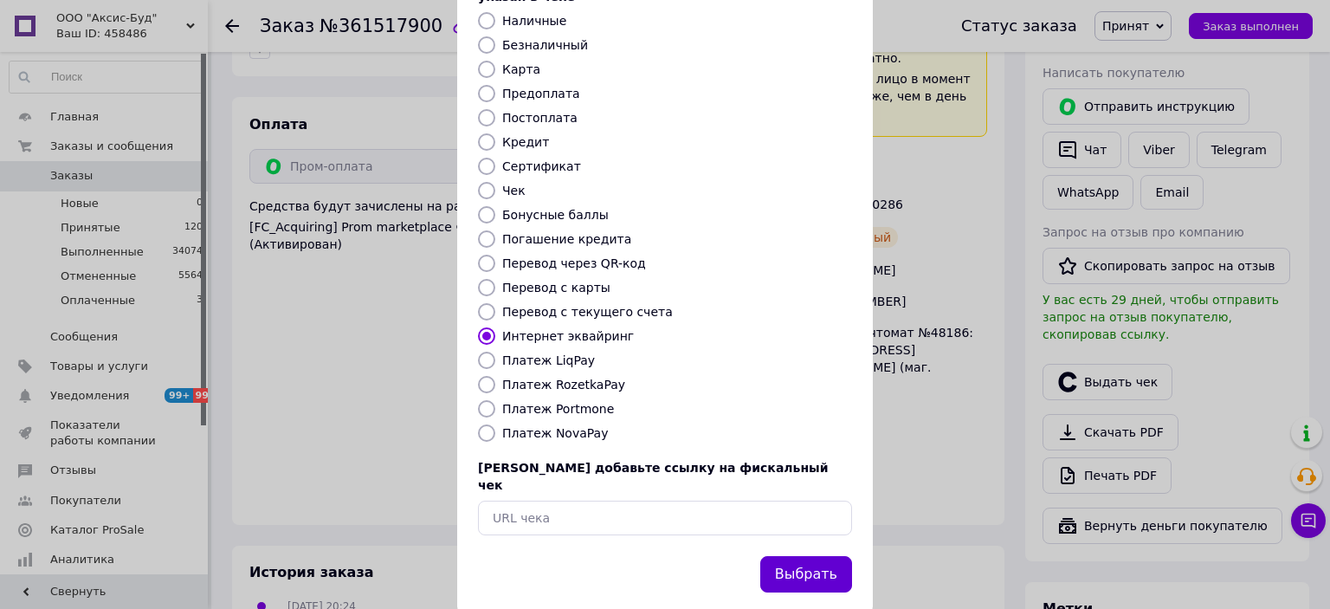
click at [807, 556] on button "Выбрать" at bounding box center [806, 574] width 92 height 37
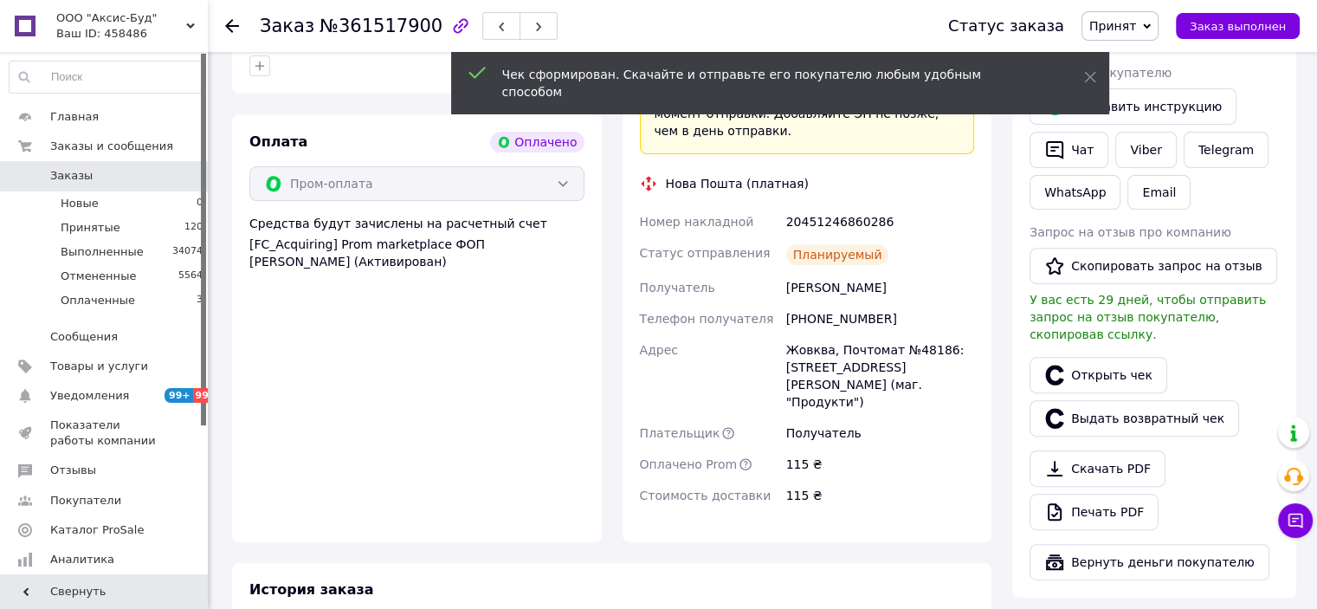
click at [234, 23] on icon at bounding box center [232, 26] width 14 height 14
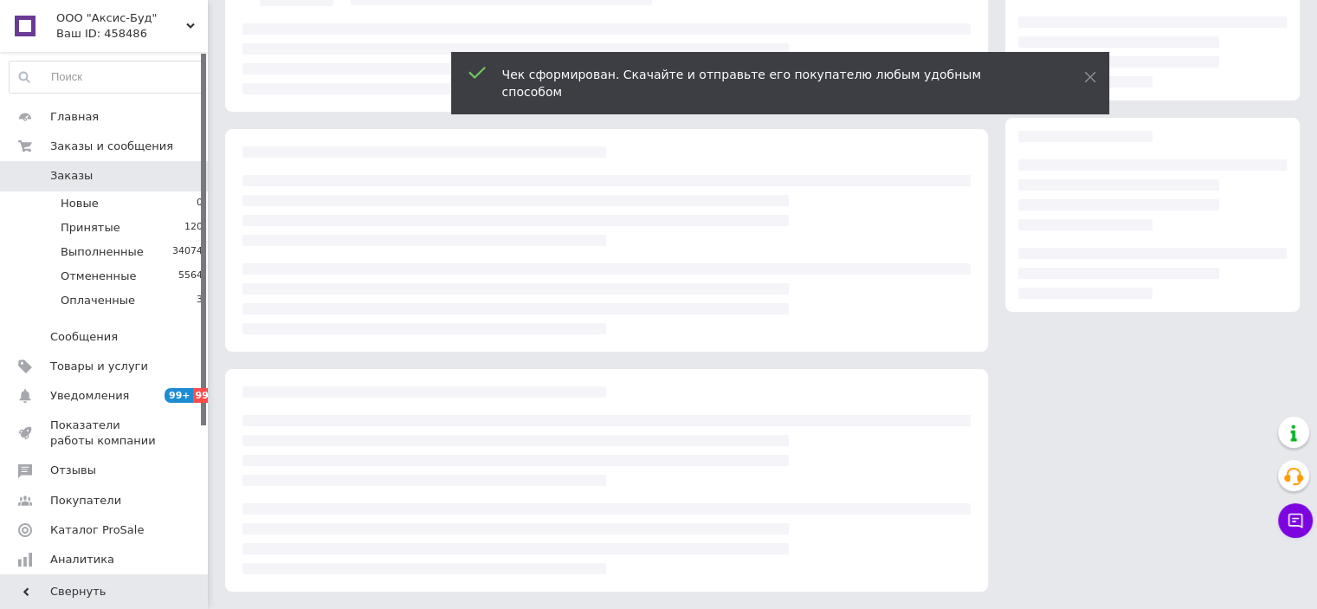
scroll to position [183, 0]
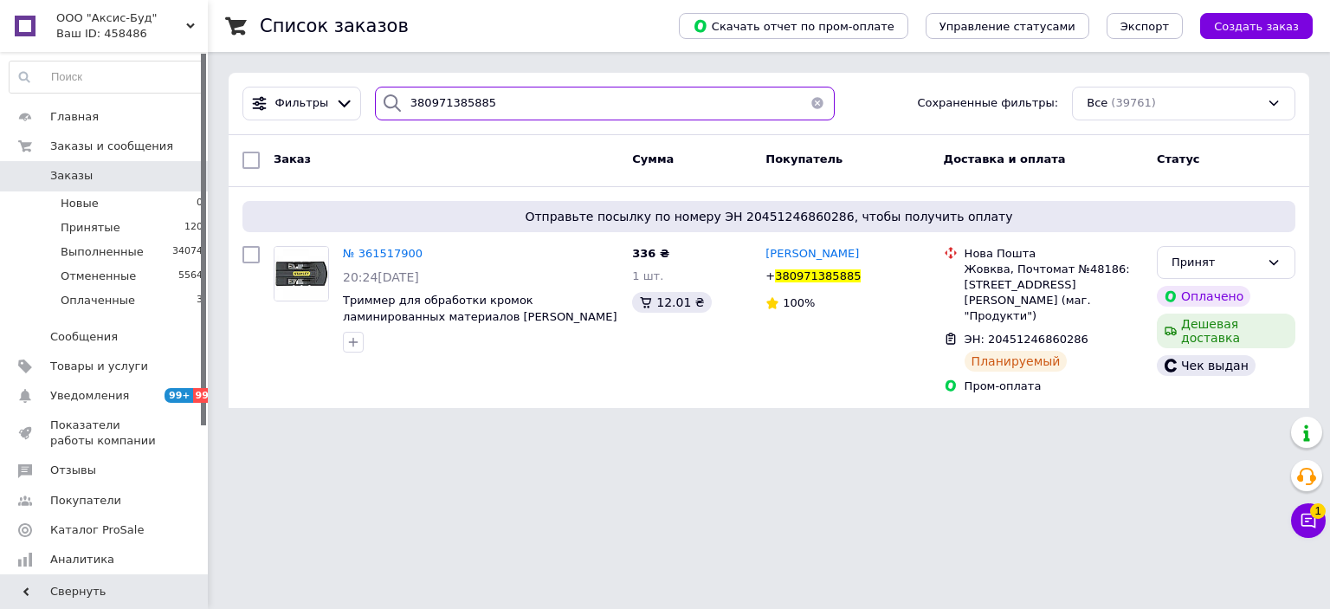
drag, startPoint x: 440, startPoint y: 90, endPoint x: 320, endPoint y: 86, distance: 119.6
click at [310, 79] on div "Фильтры 380971385885 Сохраненные фильтры: Все (39761)" at bounding box center [769, 104] width 1081 height 62
paste input "56652148"
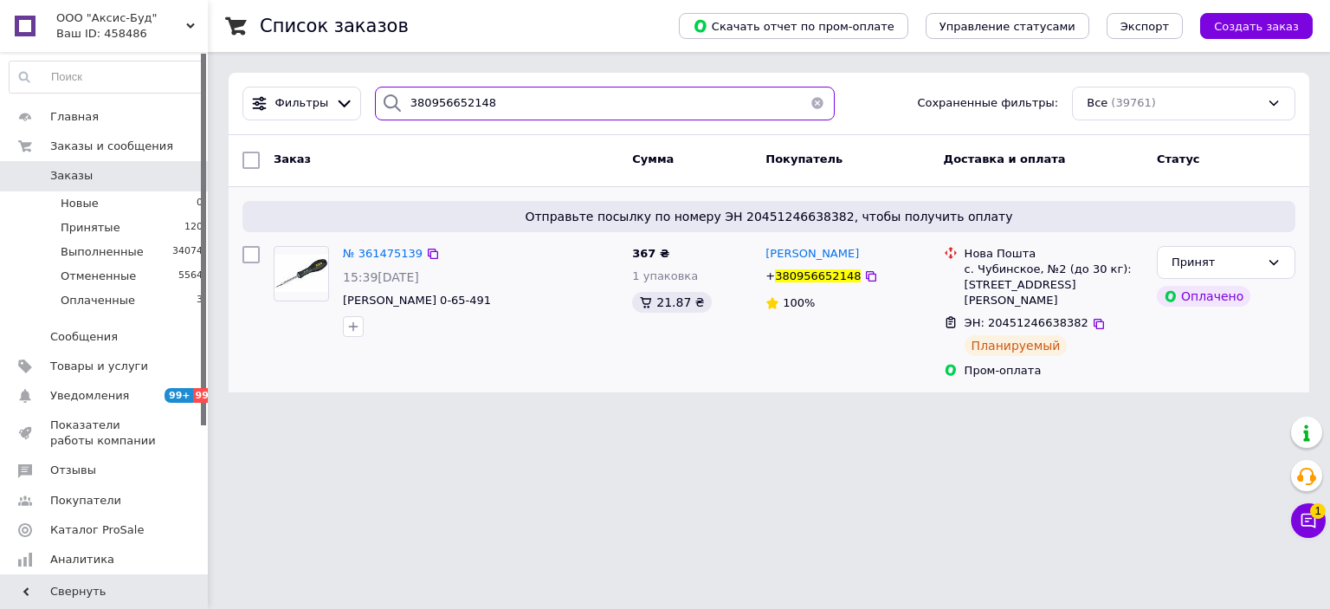
type input "380956652148"
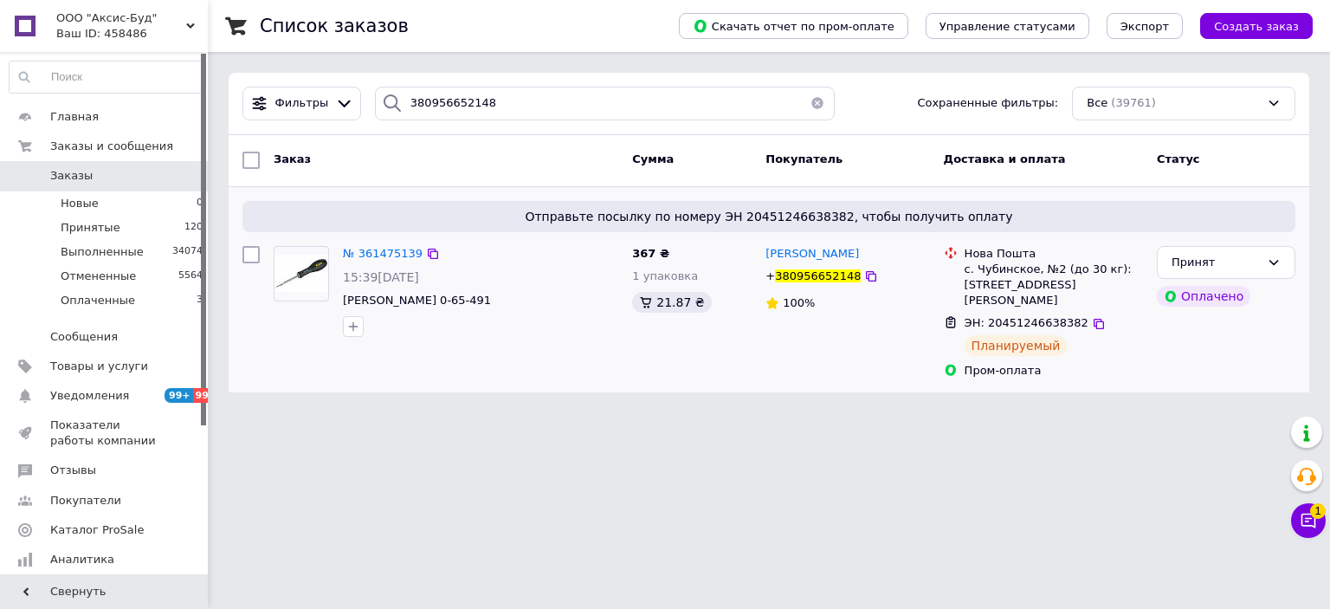
click at [315, 292] on picture at bounding box center [301, 273] width 55 height 55
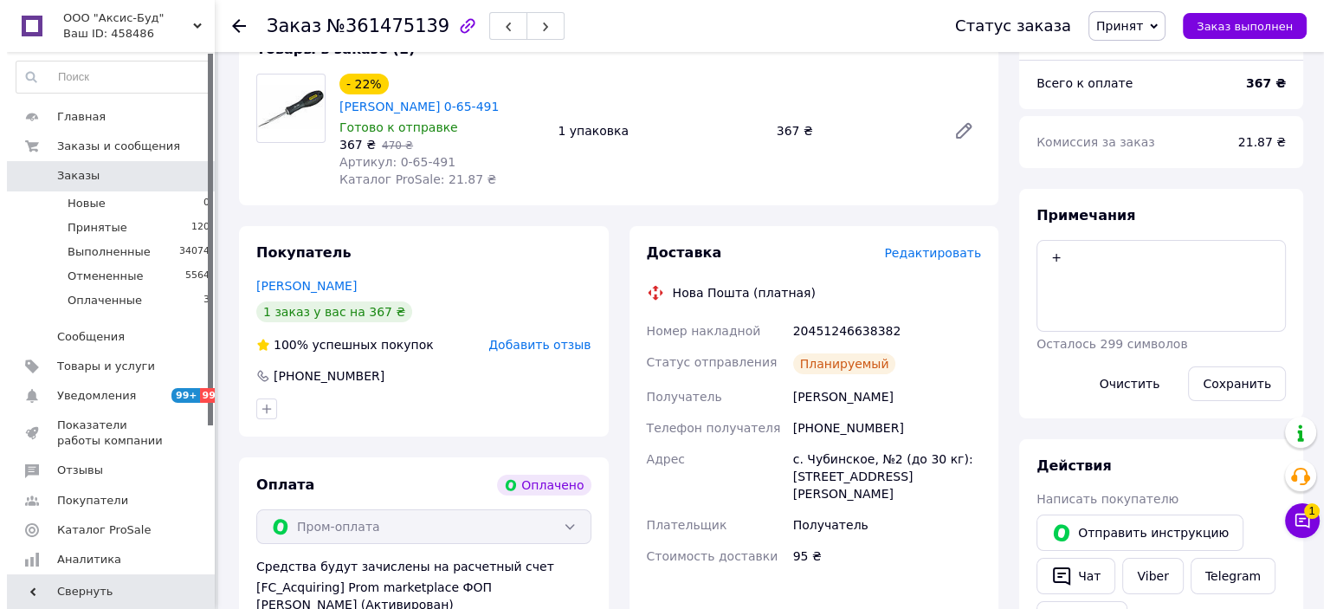
scroll to position [433, 0]
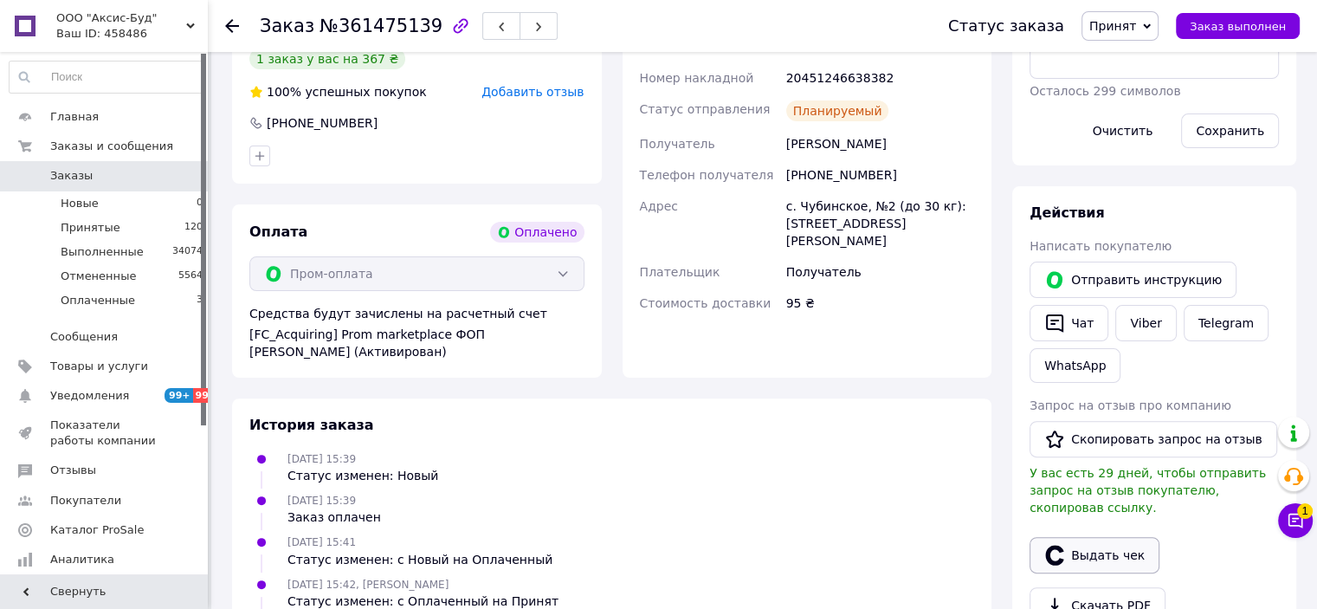
click at [1080, 537] on button "Выдать чек" at bounding box center [1095, 555] width 130 height 36
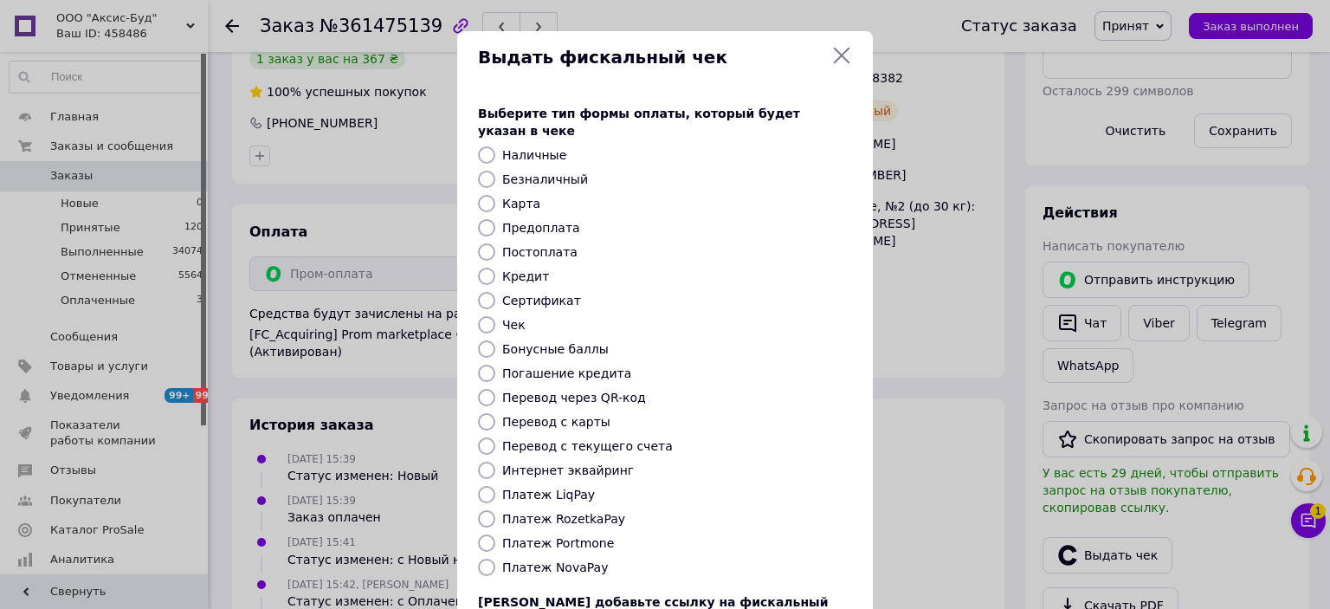
drag, startPoint x: 489, startPoint y: 452, endPoint x: 559, endPoint y: 447, distance: 70.3
click at [489, 462] on input "Интернет эквайринг" at bounding box center [486, 470] width 17 height 17
radio input "true"
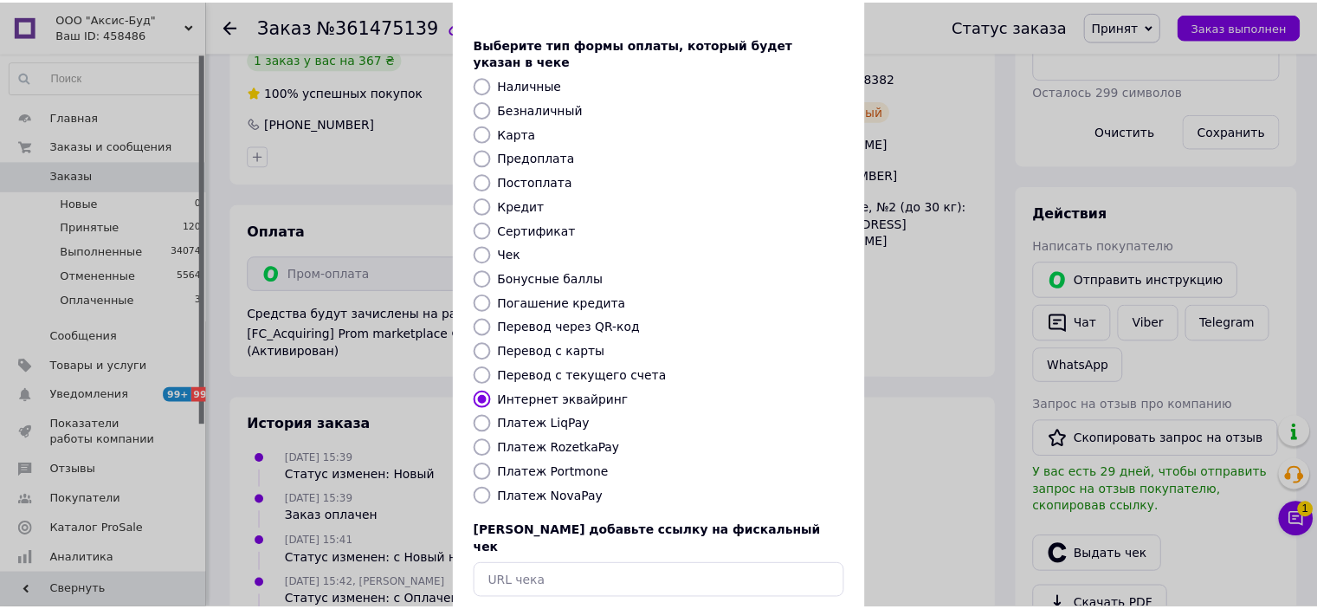
scroll to position [134, 0]
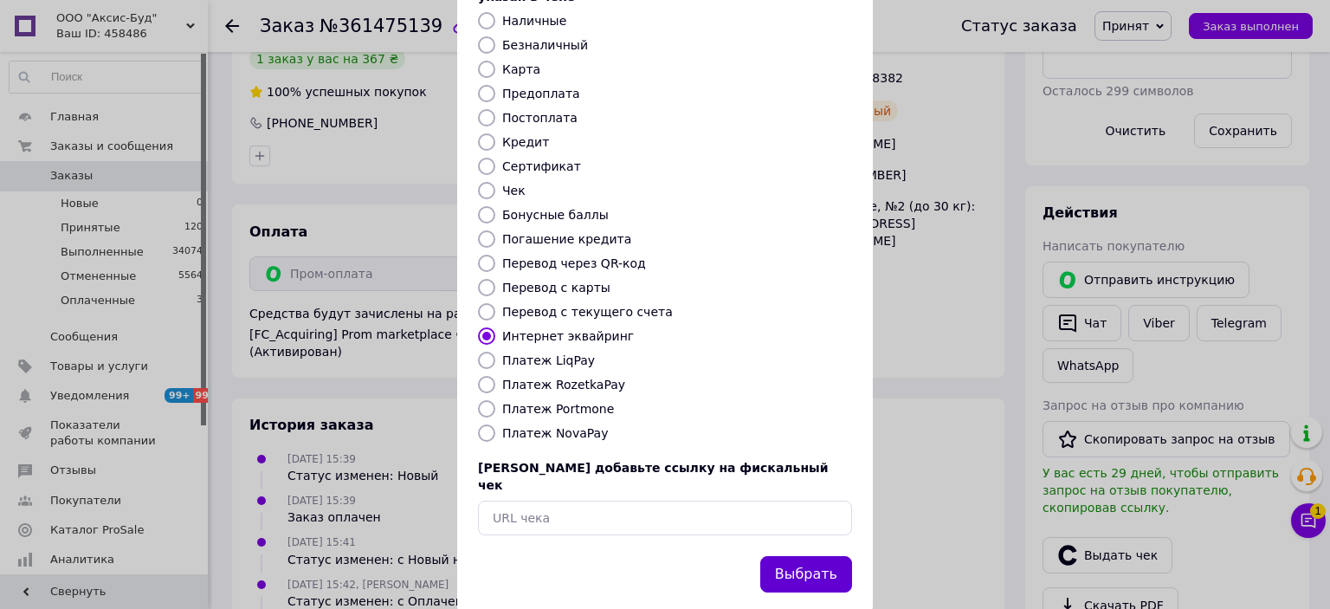
click at [823, 556] on button "Выбрать" at bounding box center [806, 574] width 92 height 37
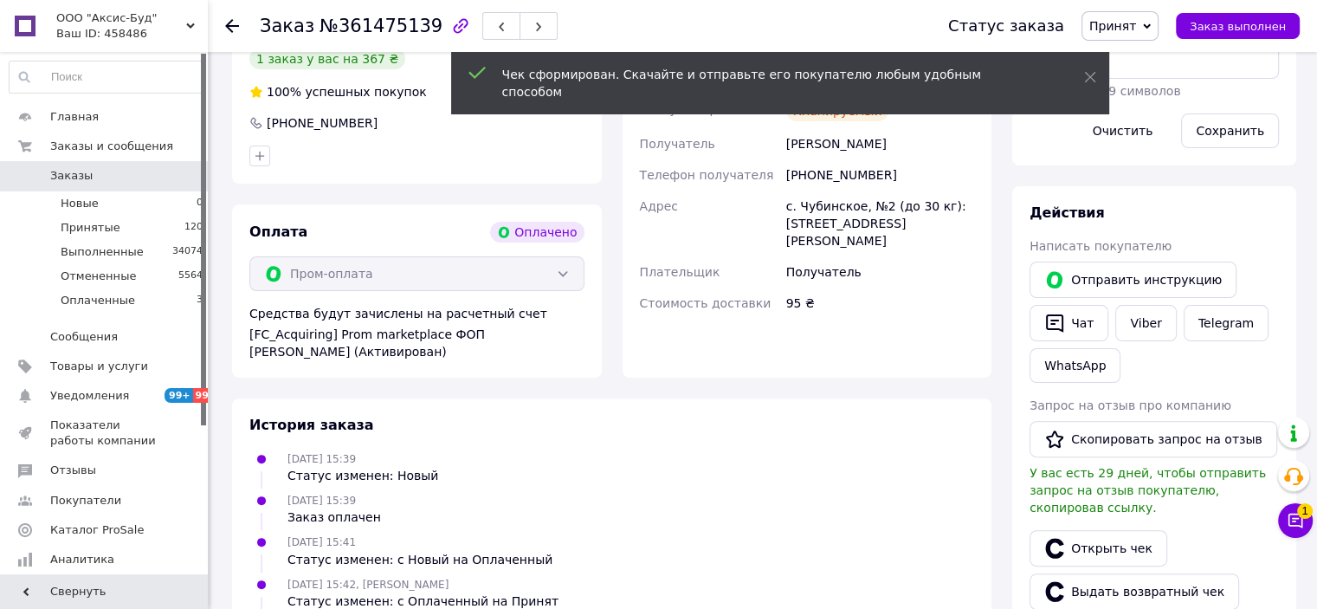
click at [230, 25] on use at bounding box center [232, 26] width 14 height 14
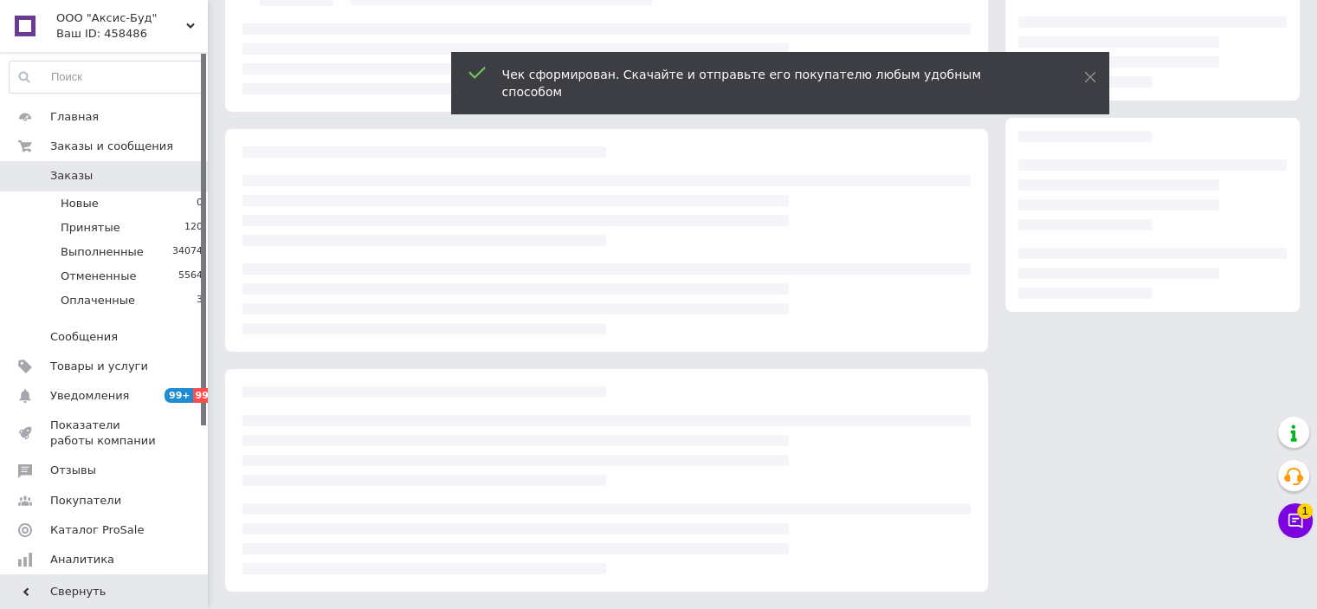
scroll to position [183, 0]
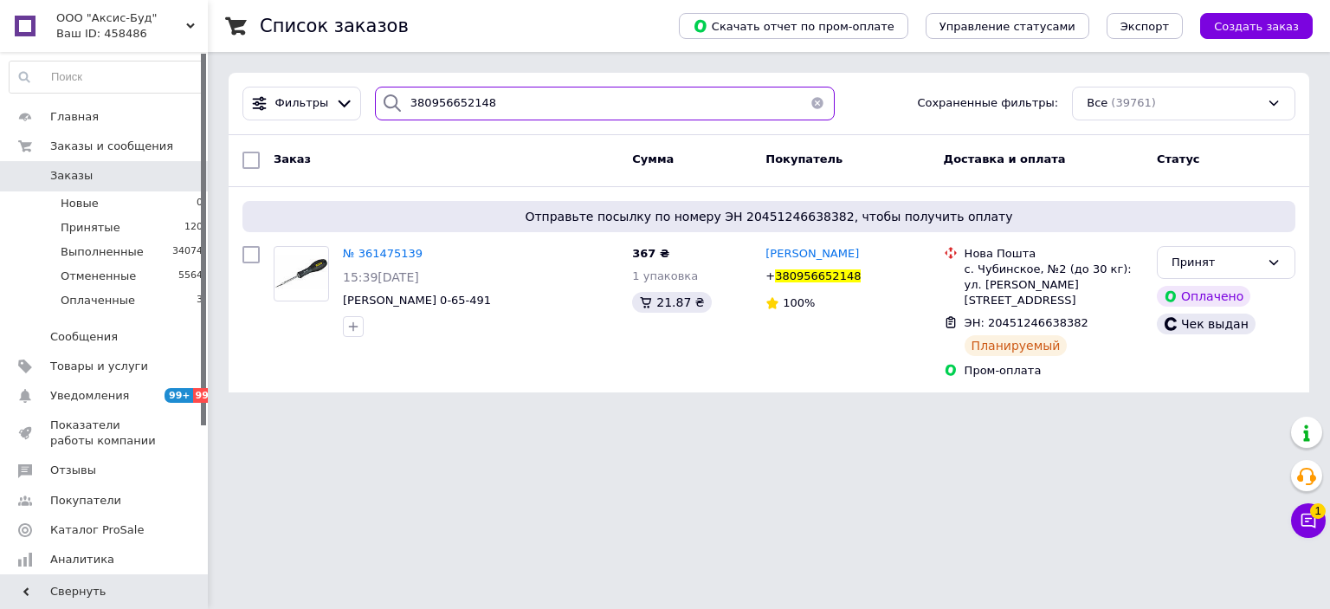
drag, startPoint x: 411, startPoint y: 75, endPoint x: 293, endPoint y: 81, distance: 117.9
click at [288, 75] on div "Фильтры 380956652148 Сохраненные фильтры: Все (39761)" at bounding box center [769, 104] width 1081 height 62
paste input "636179313"
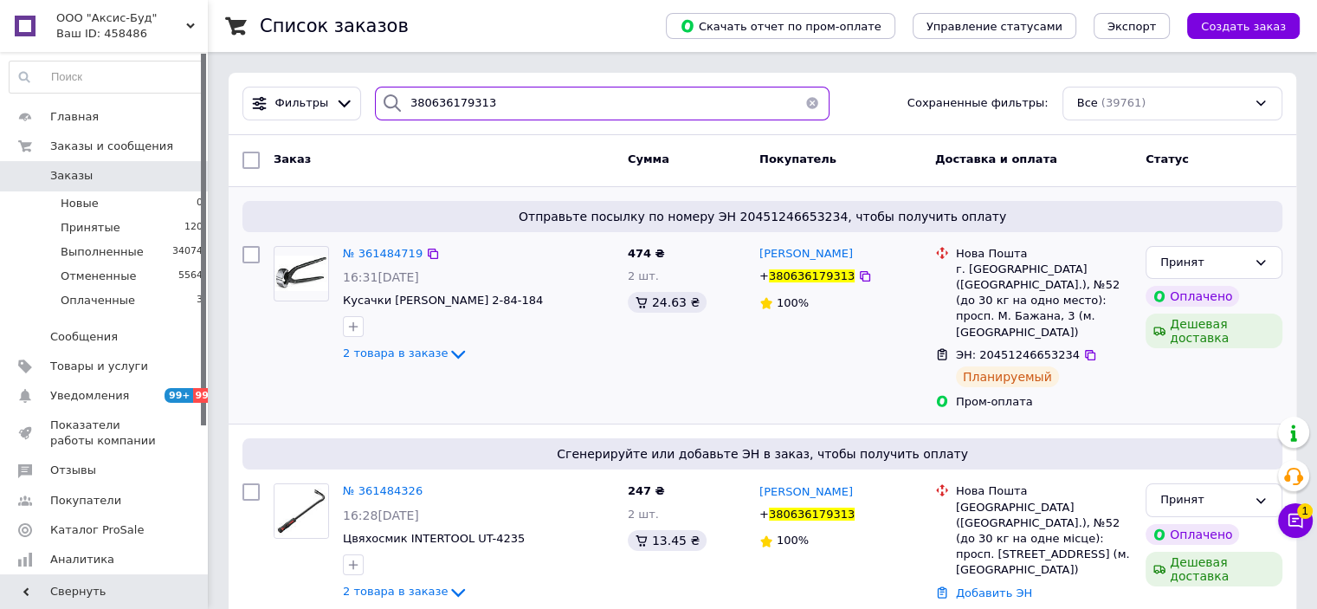
type input "380636179313"
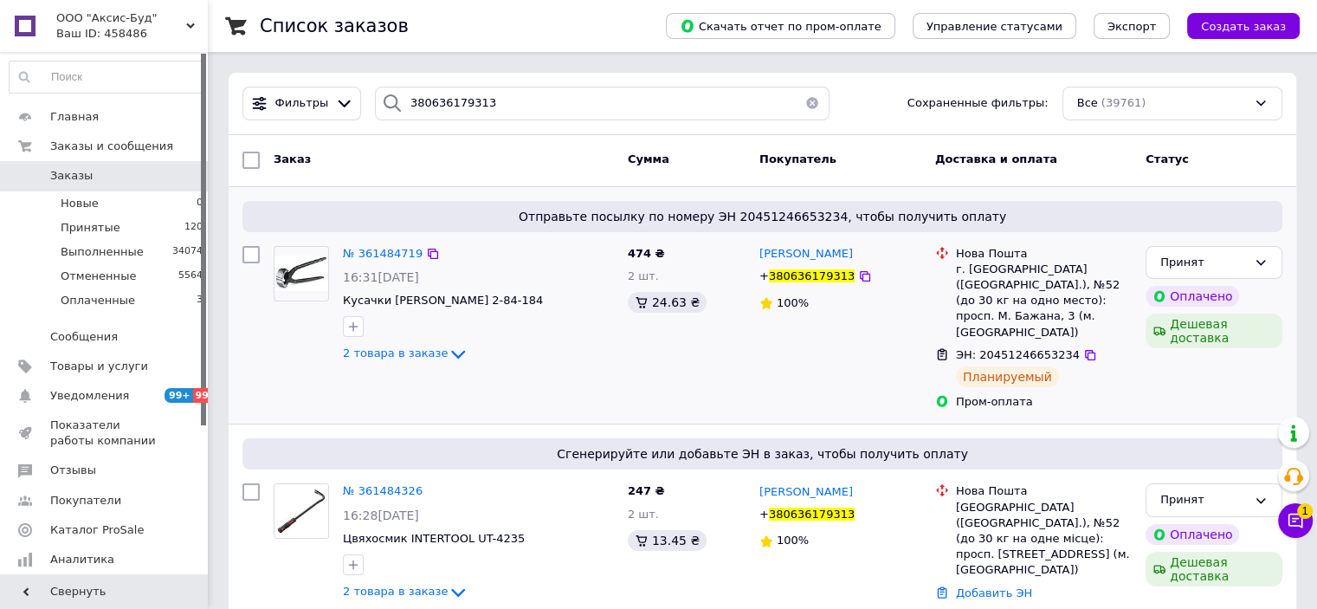
click at [301, 282] on img at bounding box center [302, 272] width 54 height 35
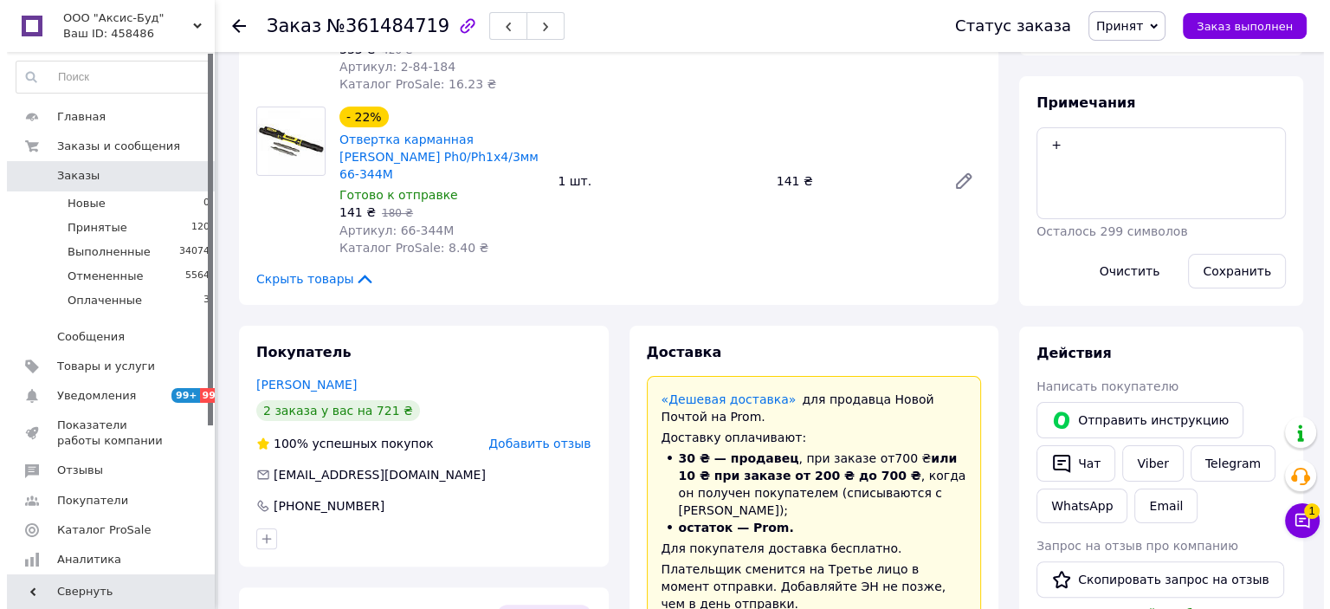
scroll to position [433, 0]
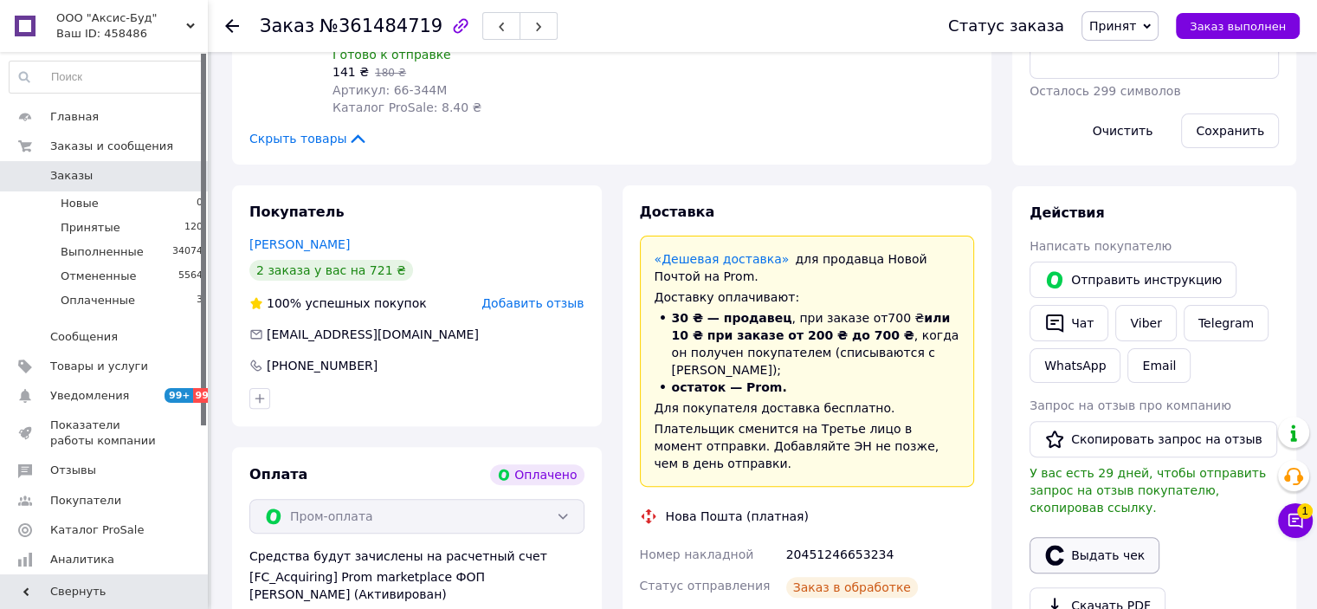
click at [1099, 545] on button "Выдать чек" at bounding box center [1095, 555] width 130 height 36
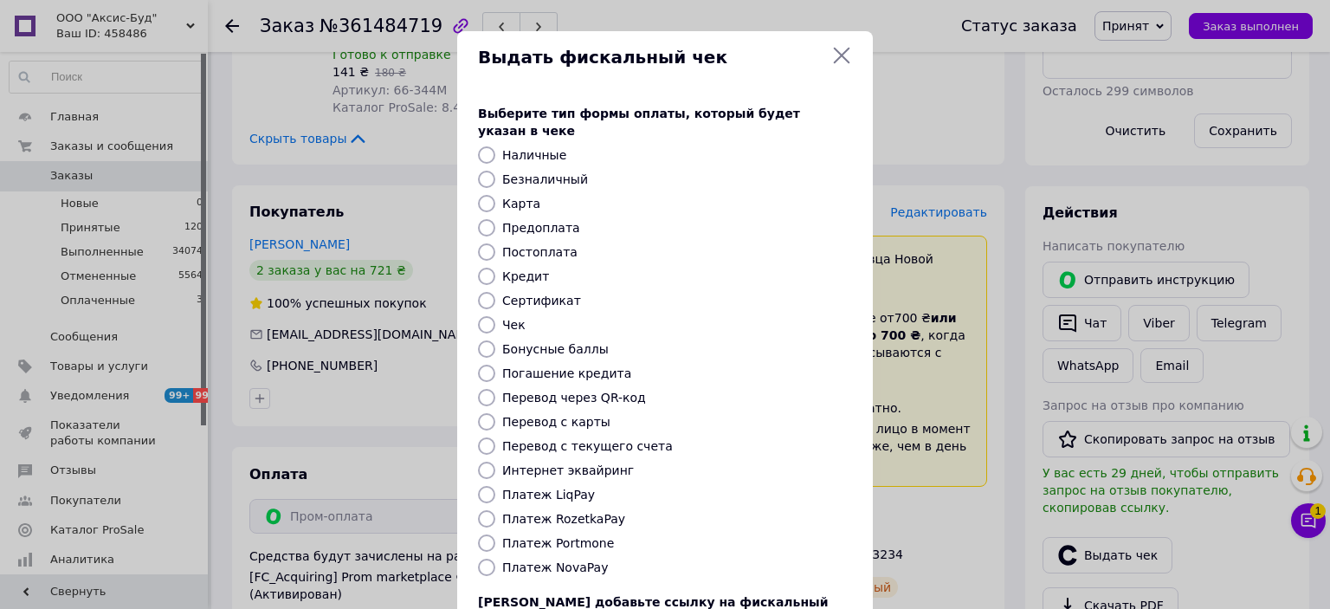
click at [482, 462] on input "Интернет эквайринг" at bounding box center [486, 470] width 17 height 17
radio input "true"
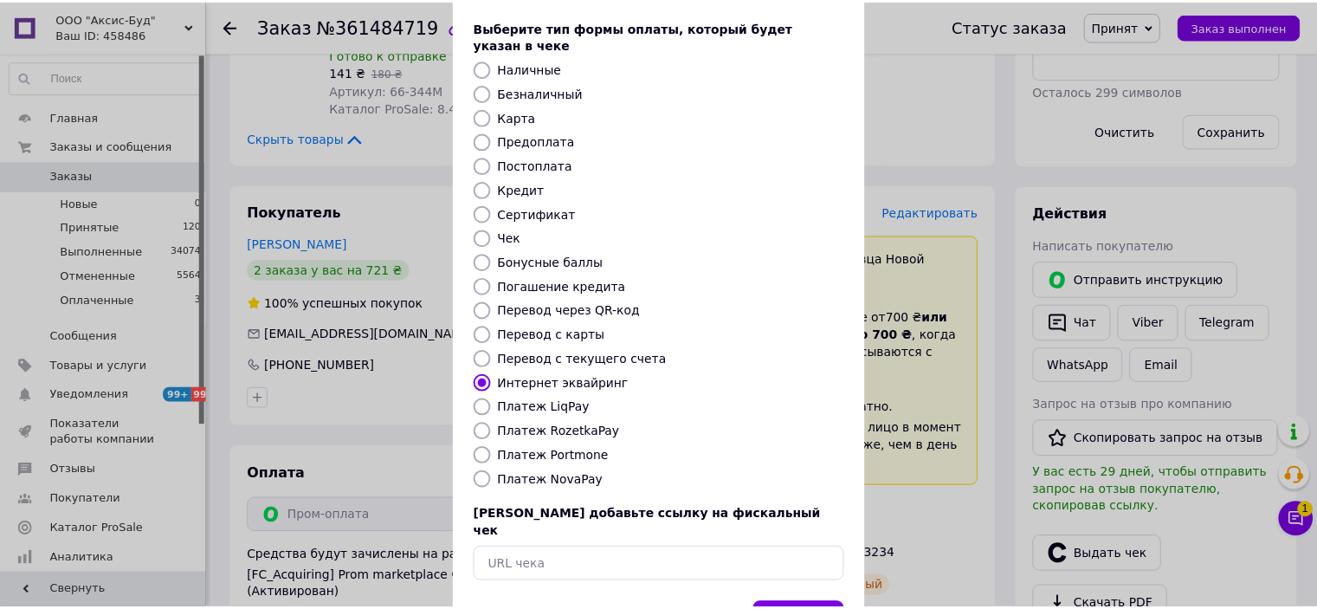
scroll to position [134, 0]
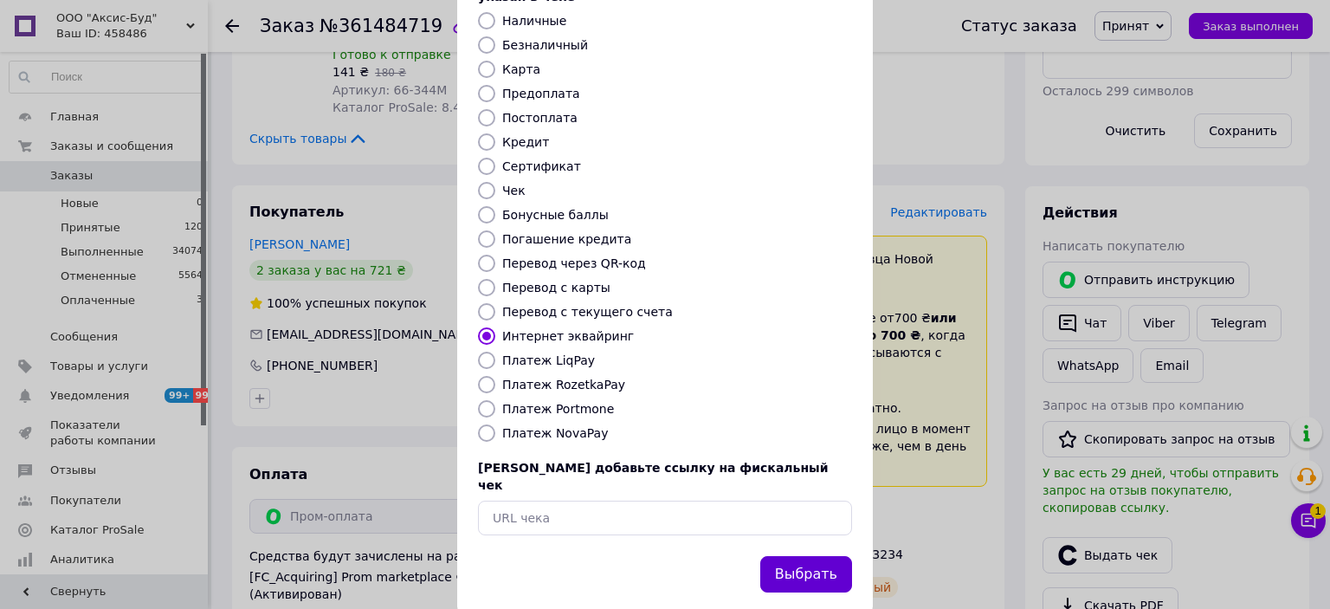
click at [803, 556] on button "Выбрать" at bounding box center [806, 574] width 92 height 37
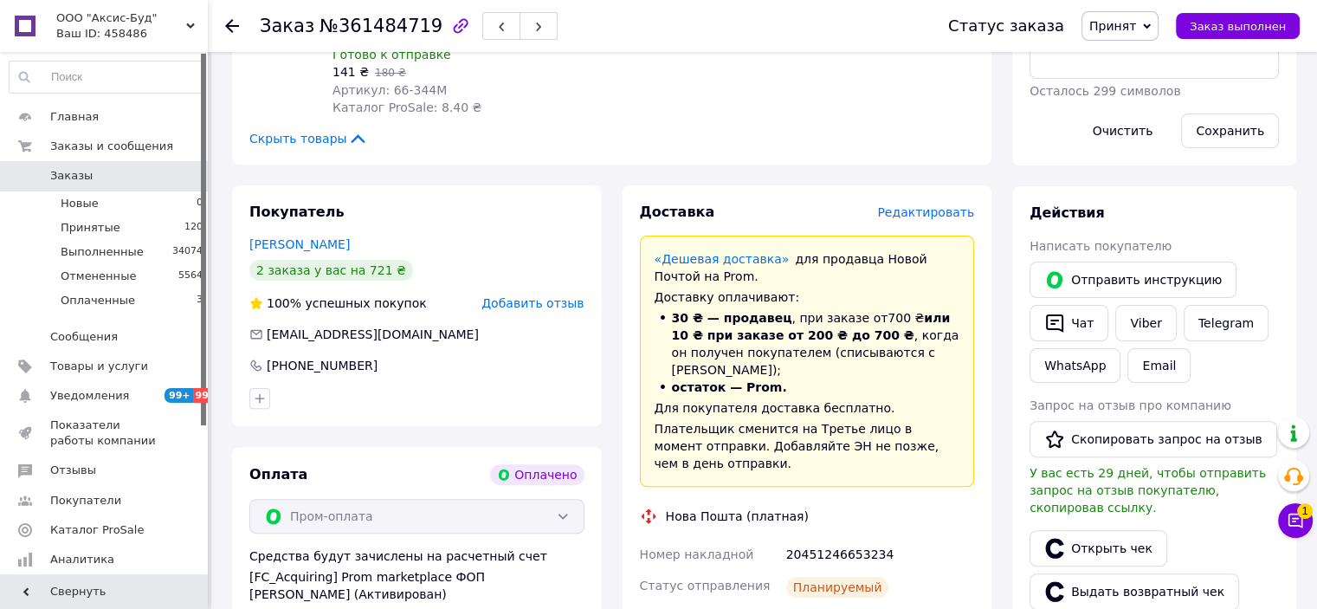
click at [235, 27] on icon at bounding box center [232, 26] width 14 height 14
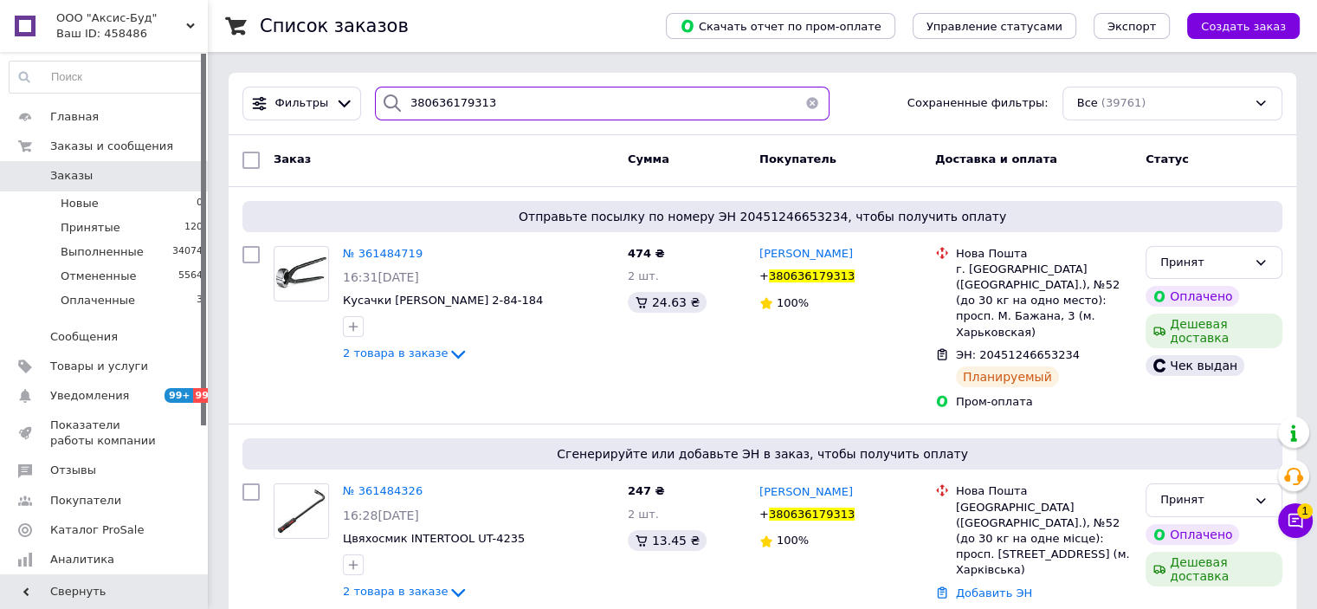
drag, startPoint x: 495, startPoint y: 94, endPoint x: 535, endPoint y: 117, distance: 46.2
click at [275, 82] on div "Фильтры 380636179313 Сохраненные фильтры: Все (39761)" at bounding box center [763, 104] width 1068 height 62
paste input "990433078"
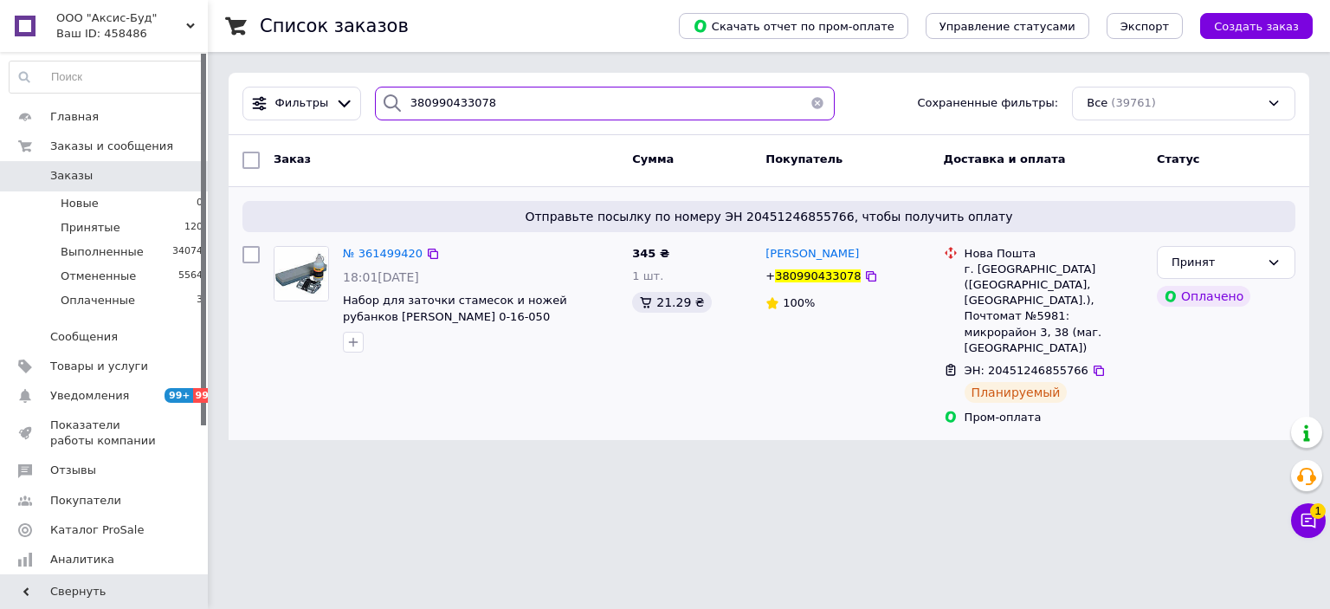
type input "380990433078"
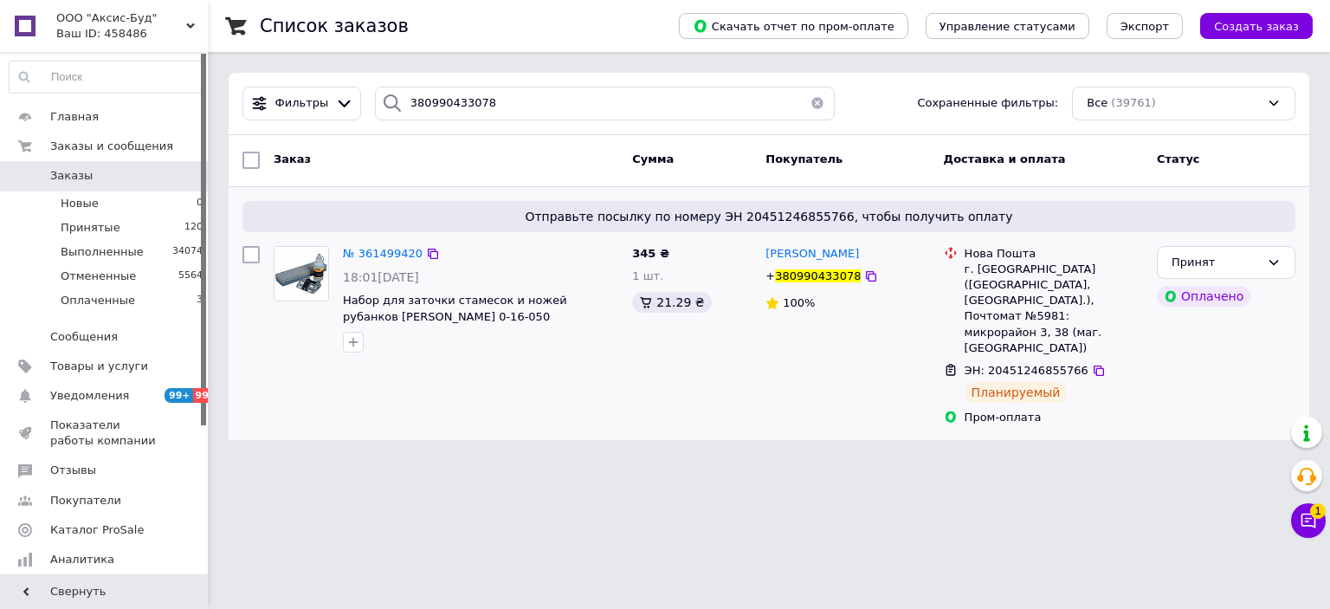
click at [322, 276] on img at bounding box center [302, 274] width 54 height 54
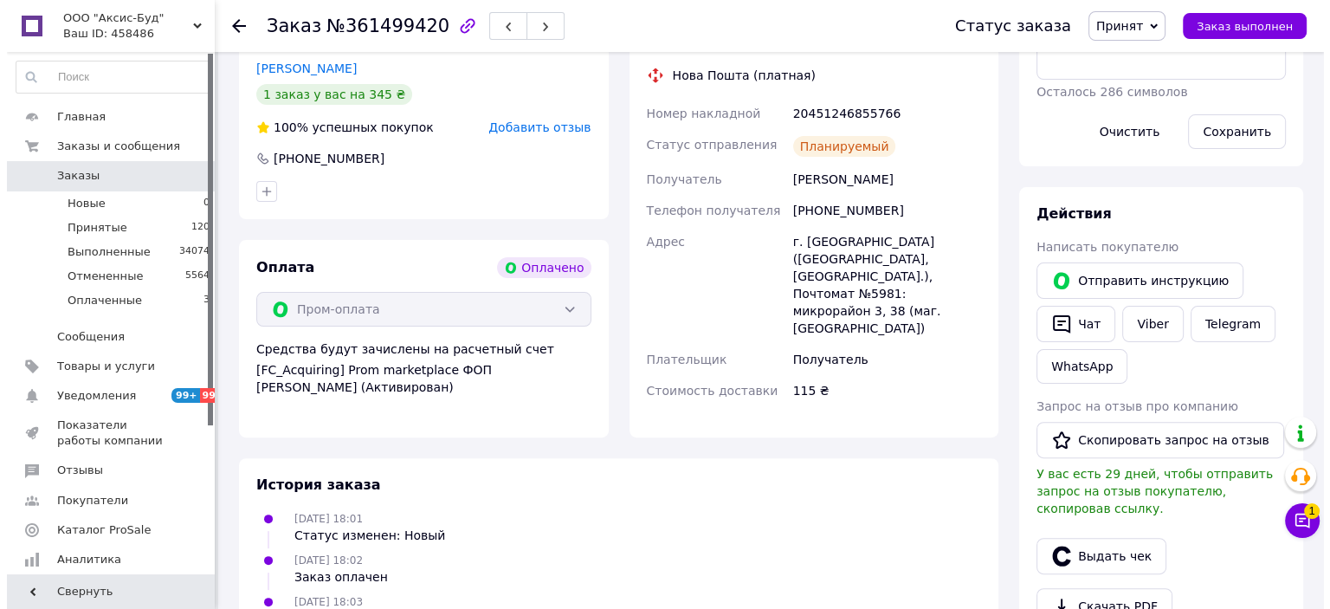
scroll to position [693, 0]
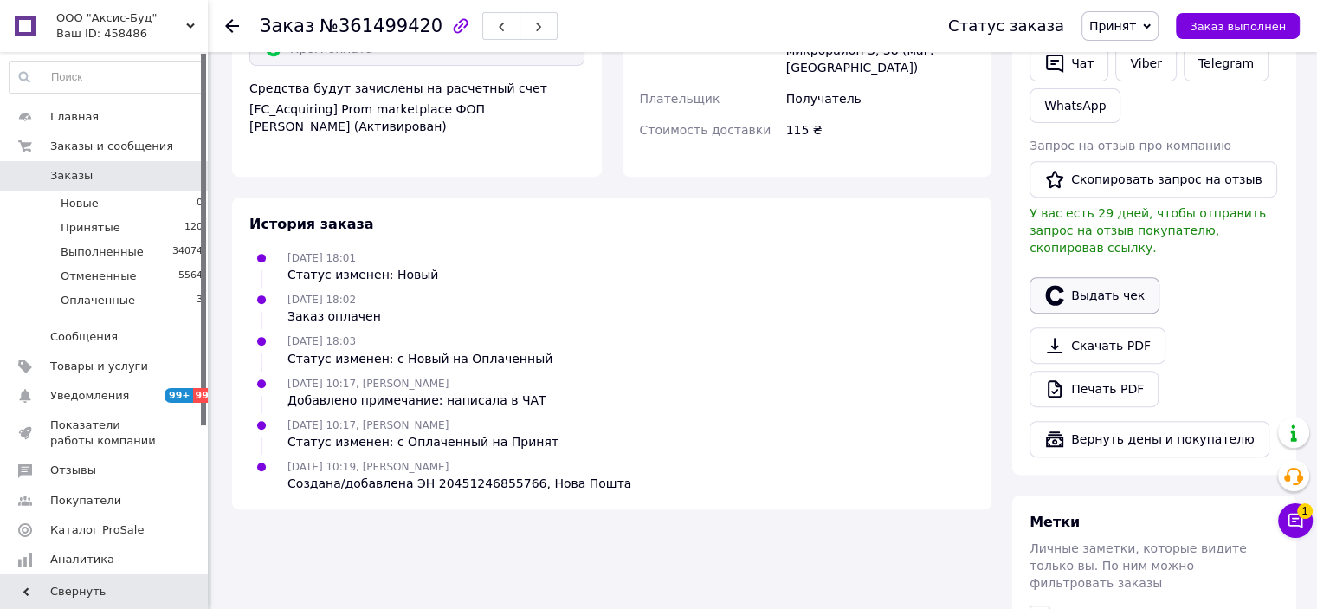
click at [1063, 277] on button "Выдать чек" at bounding box center [1095, 295] width 130 height 36
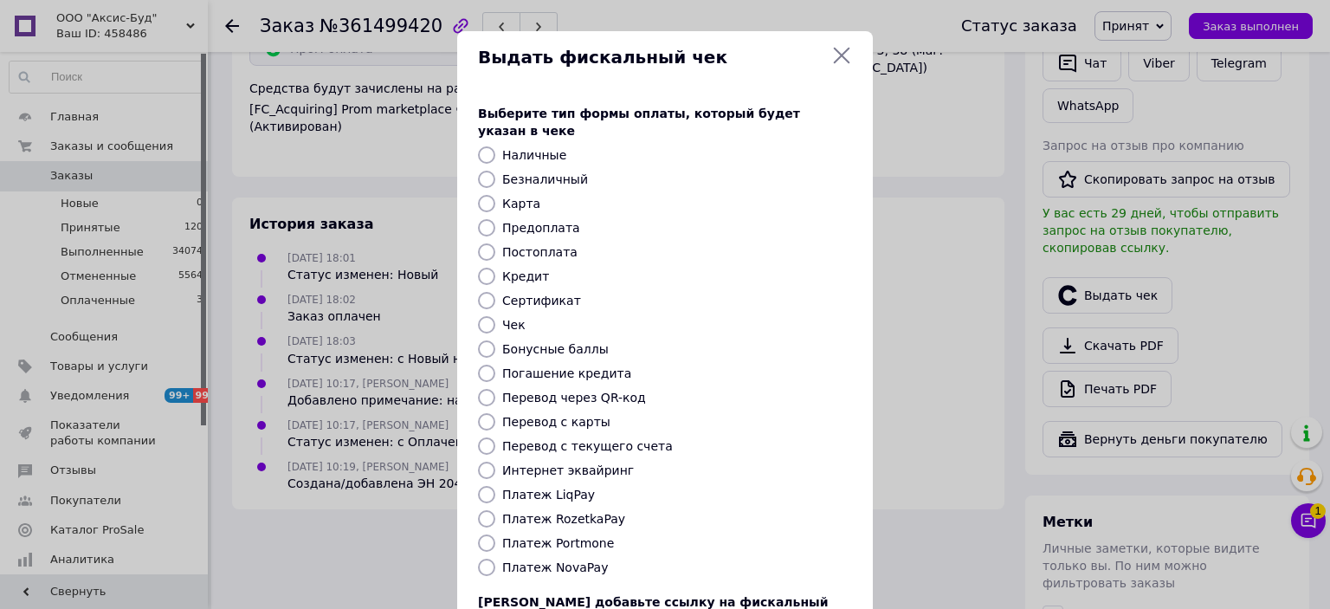
click at [489, 462] on input "Интернет эквайринг" at bounding box center [486, 470] width 17 height 17
radio input "true"
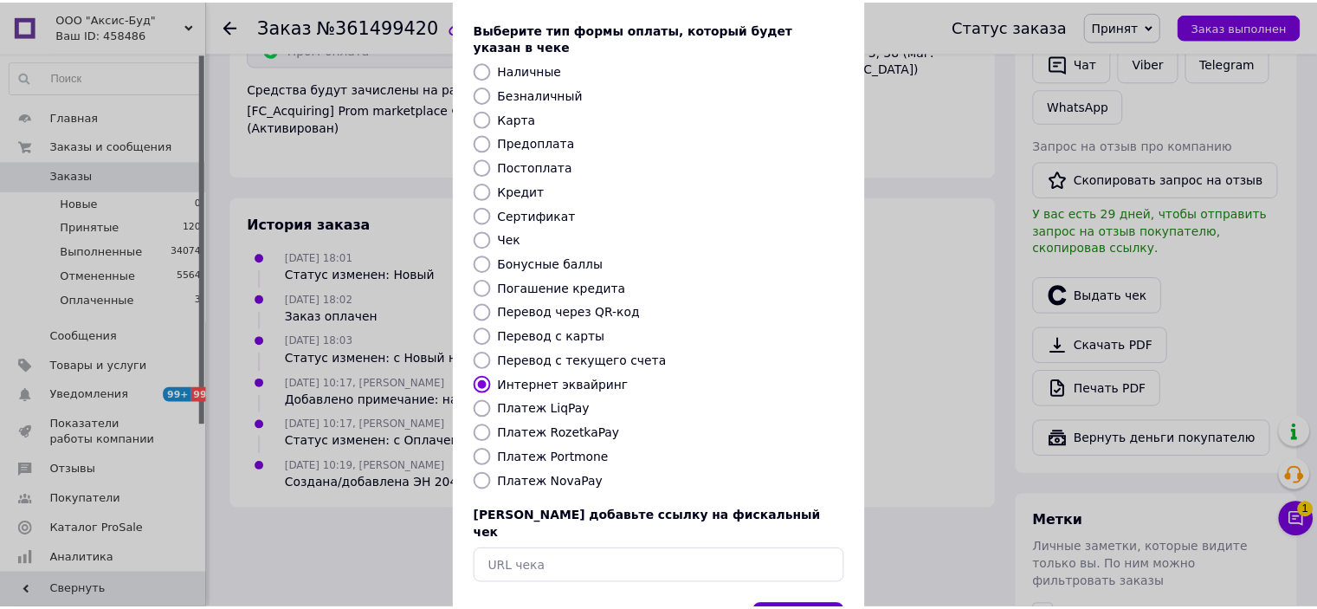
scroll to position [134, 0]
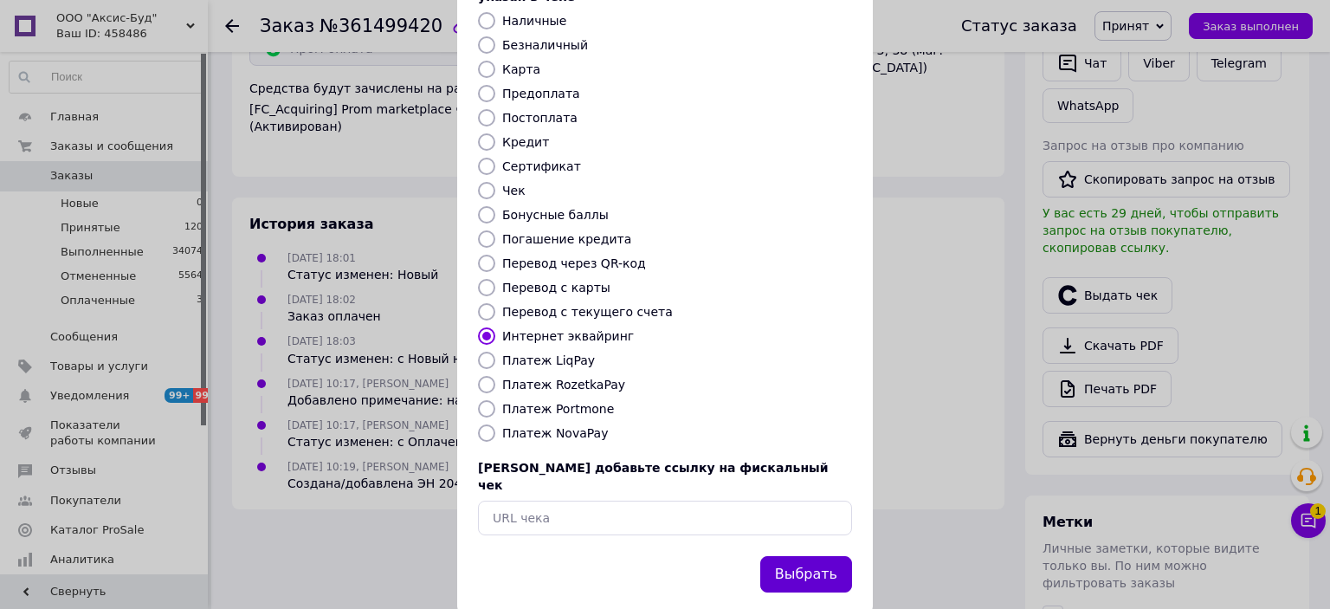
click at [824, 556] on button "Выбрать" at bounding box center [806, 574] width 92 height 37
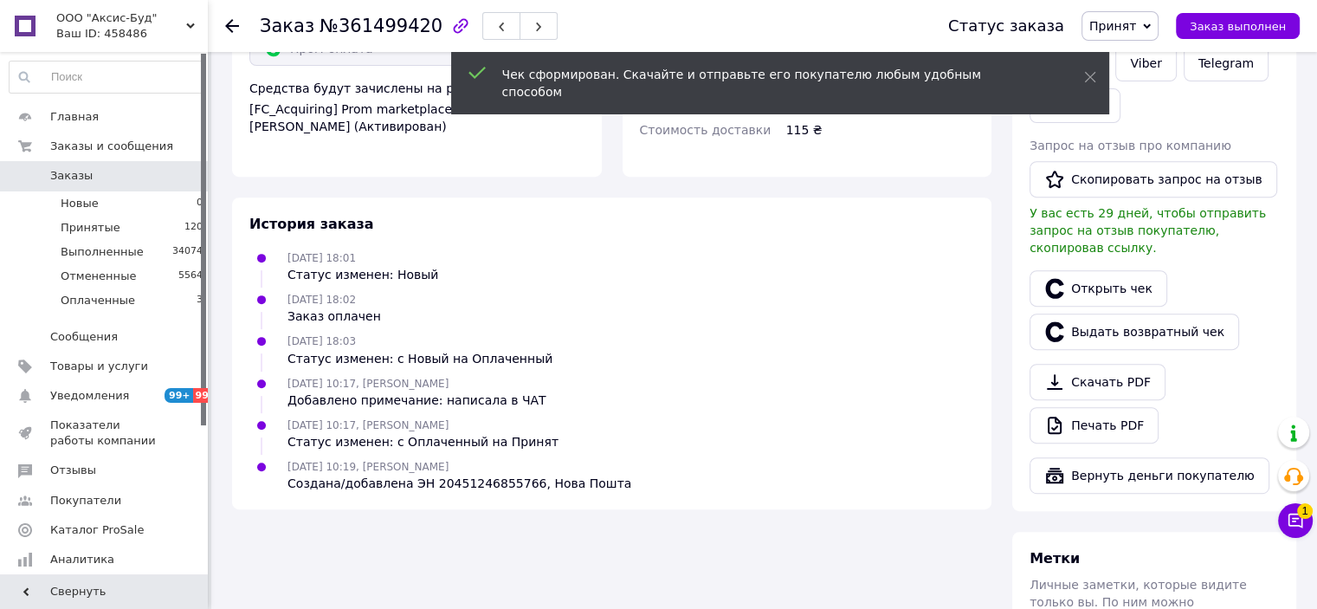
click at [232, 23] on icon at bounding box center [232, 26] width 14 height 14
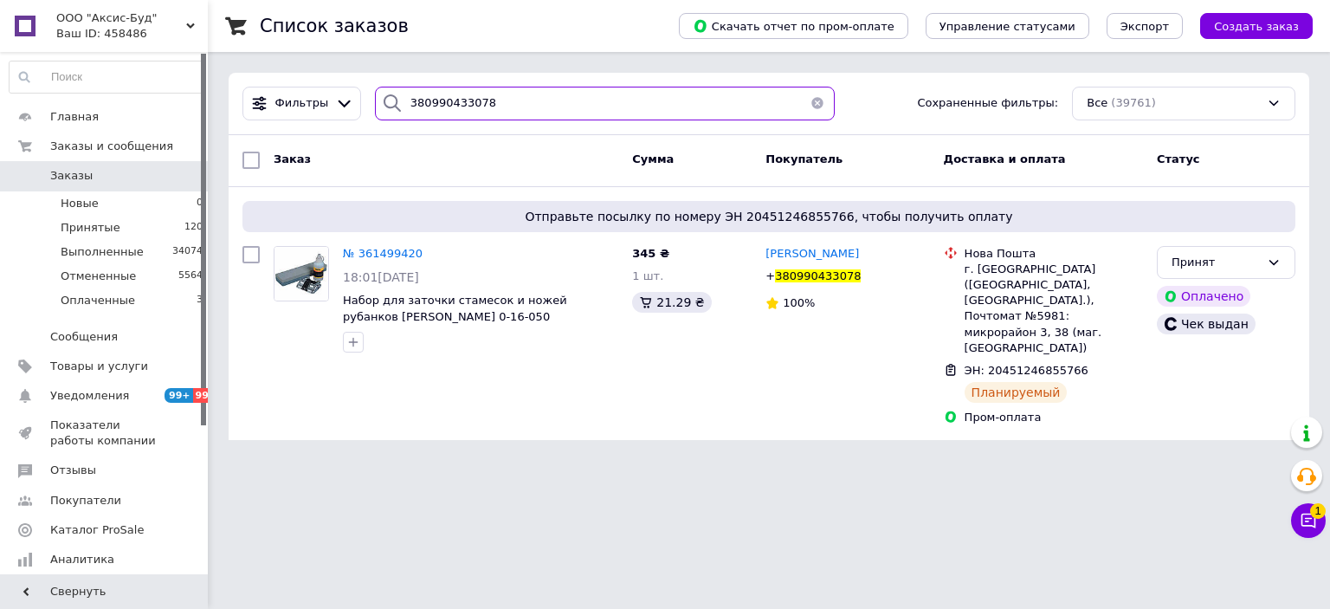
drag, startPoint x: 386, startPoint y: 68, endPoint x: 452, endPoint y: 100, distance: 72.8
click at [282, 71] on div "Список заказов Скачать отчет по пром-оплате Управление статусами Экспорт Создат…" at bounding box center [769, 230] width 1122 height 461
paste input "501889456"
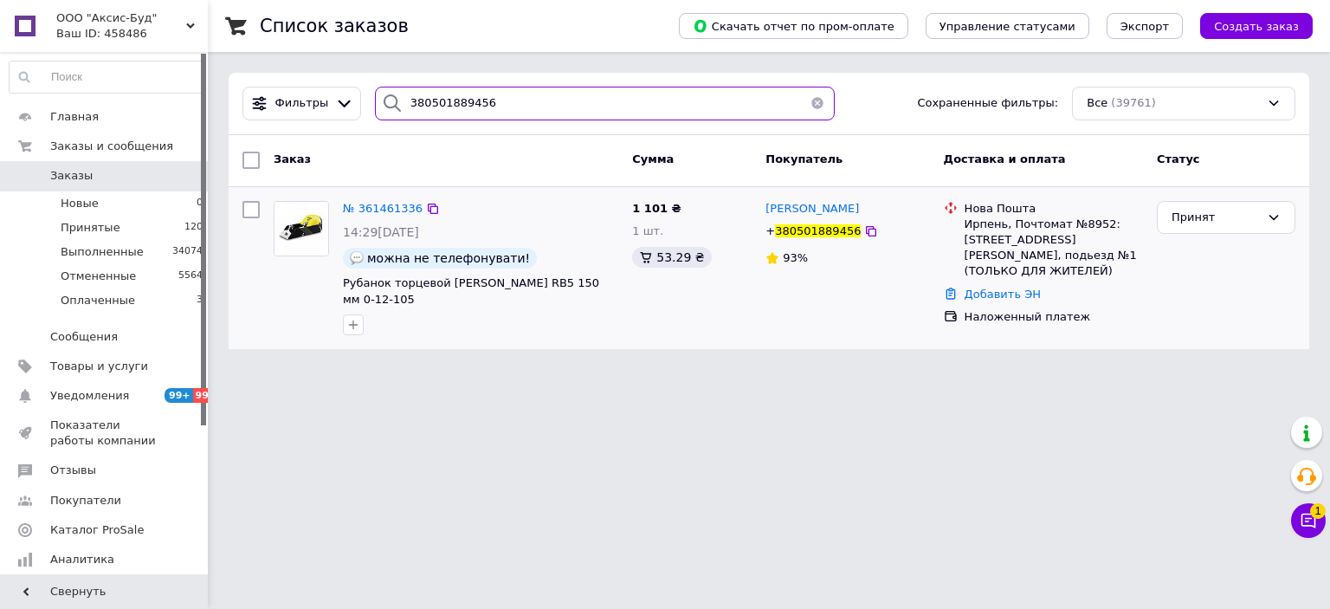
type input "380501889456"
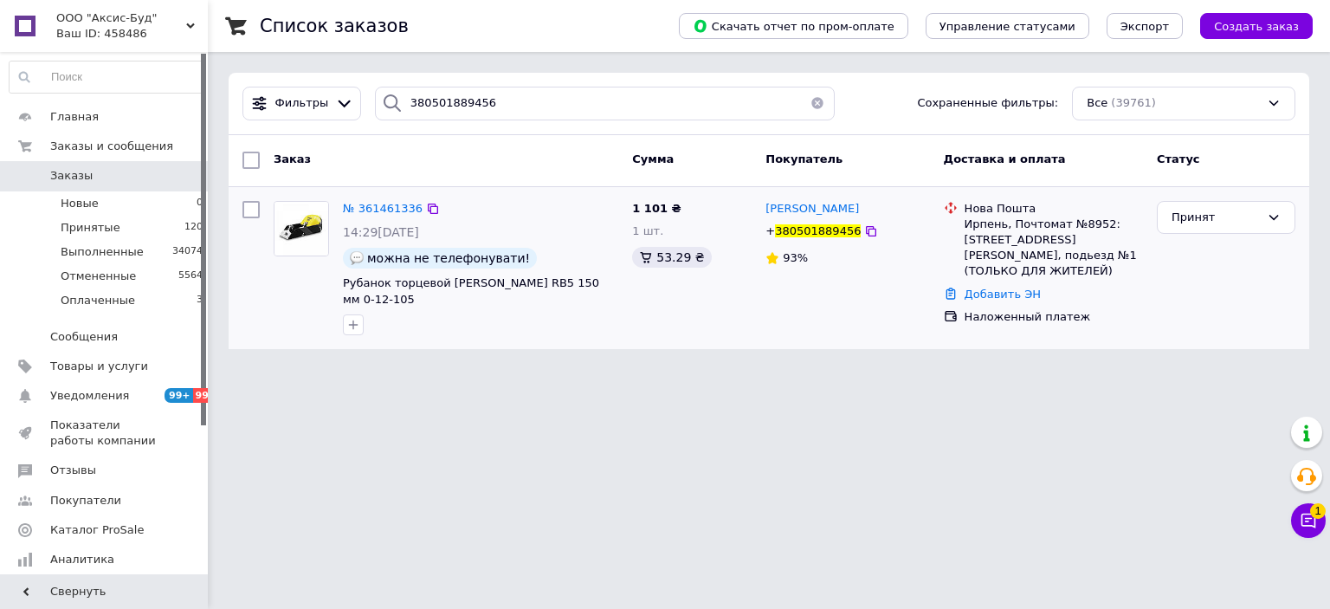
click at [301, 231] on img at bounding box center [302, 229] width 54 height 54
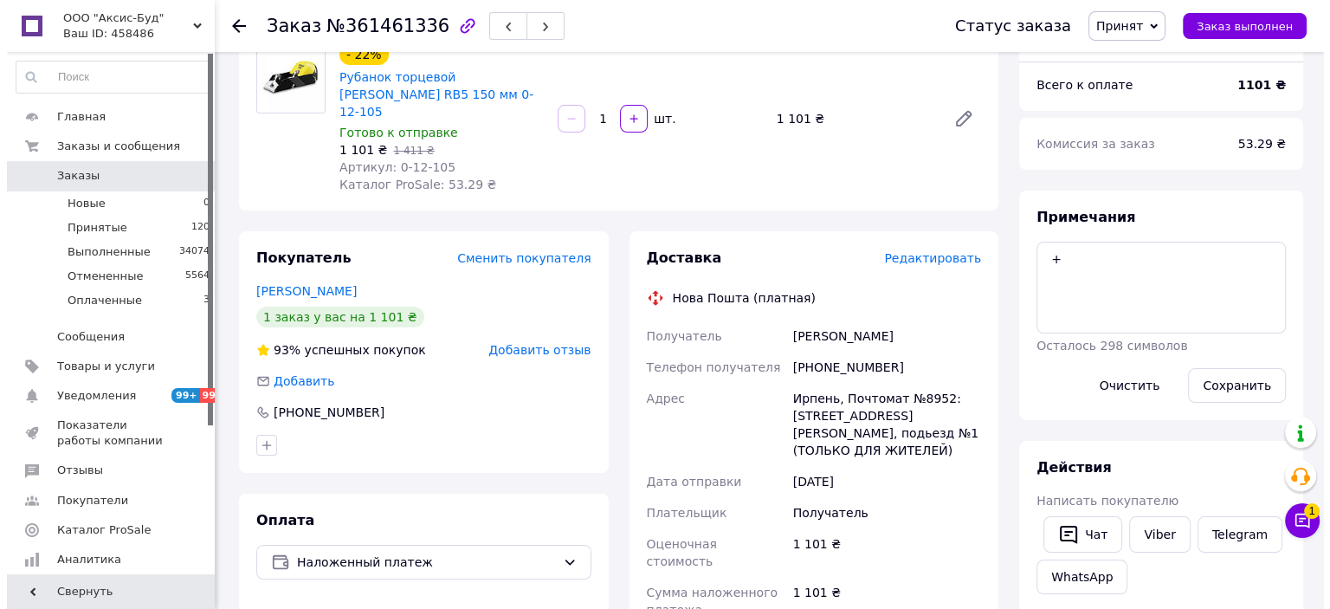
scroll to position [433, 0]
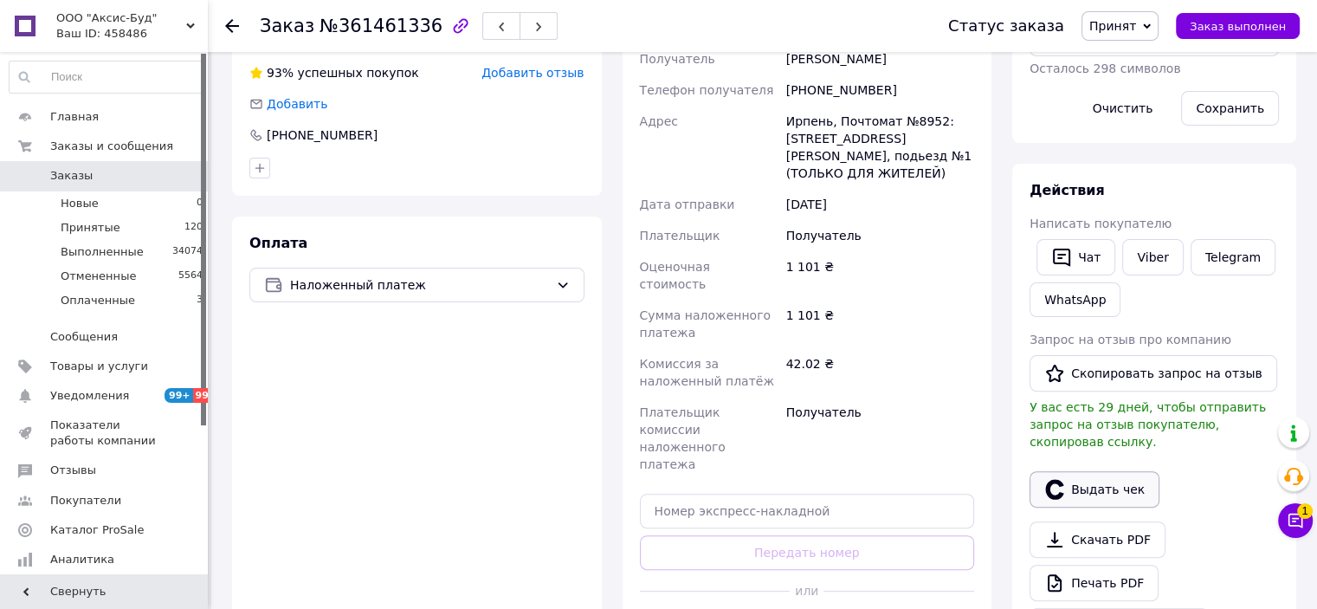
drag, startPoint x: 1053, startPoint y: 483, endPoint x: 1045, endPoint y: 477, distance: 9.9
click at [1051, 481] on button "Выдать чек" at bounding box center [1095, 489] width 130 height 36
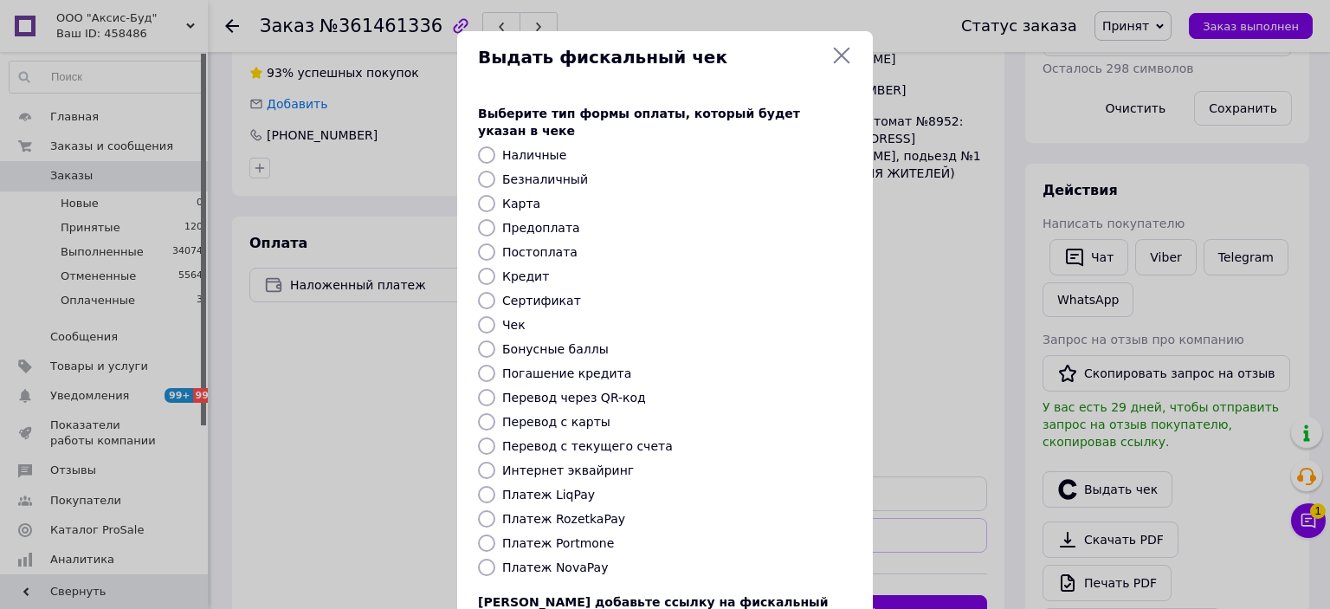
click at [492, 559] on input "Платеж NovaPay" at bounding box center [486, 567] width 17 height 17
radio input "true"
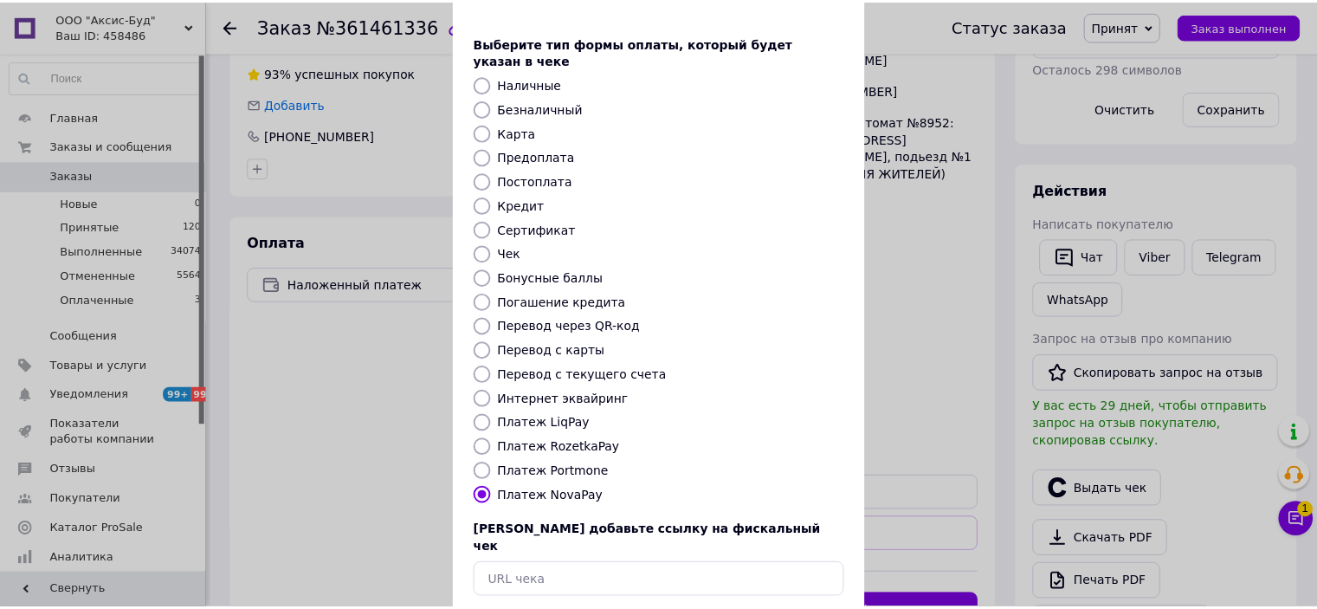
scroll to position [134, 0]
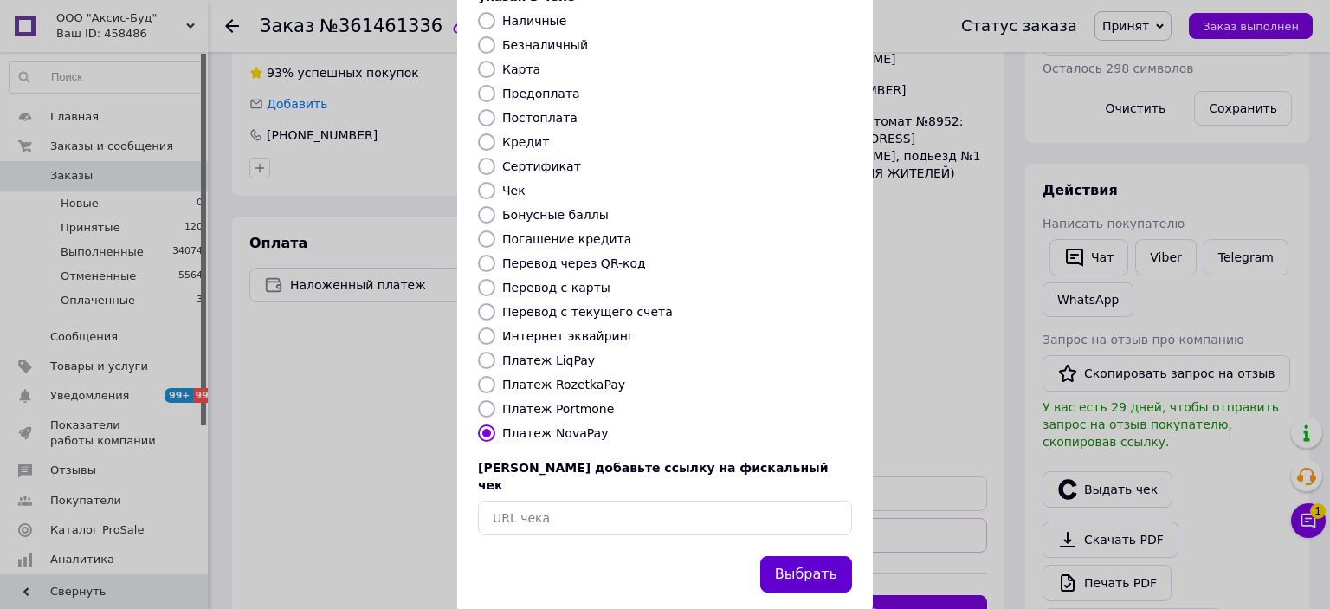
click at [802, 556] on button "Выбрать" at bounding box center [806, 574] width 92 height 37
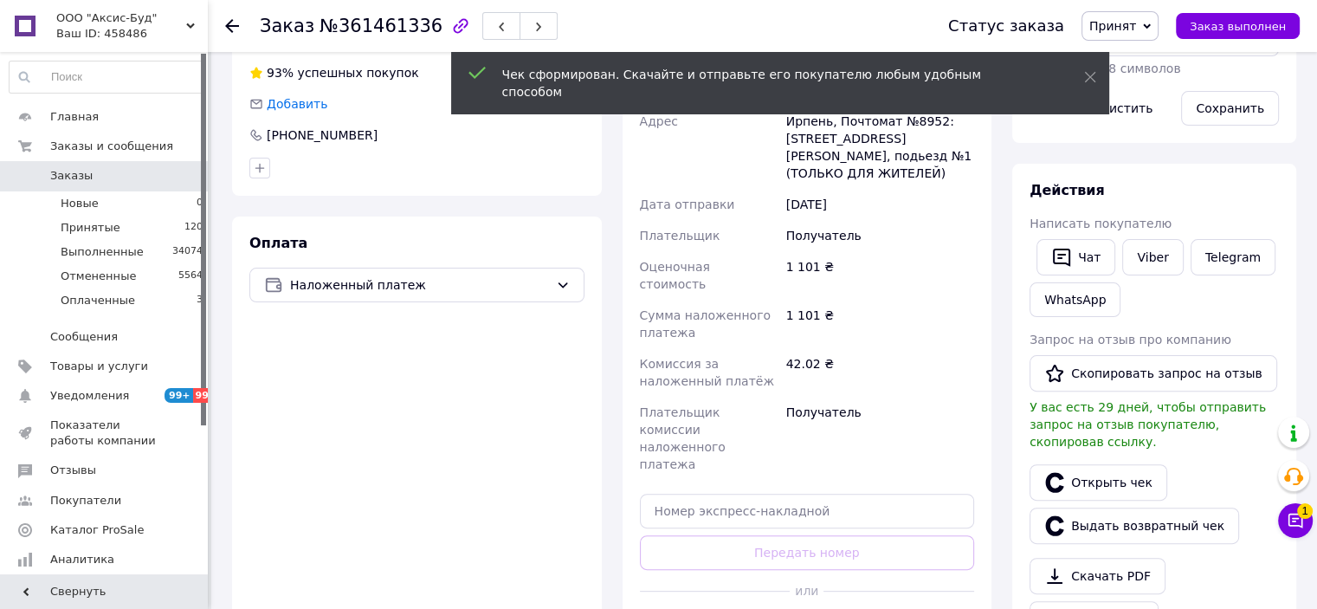
click at [234, 21] on icon at bounding box center [232, 26] width 14 height 14
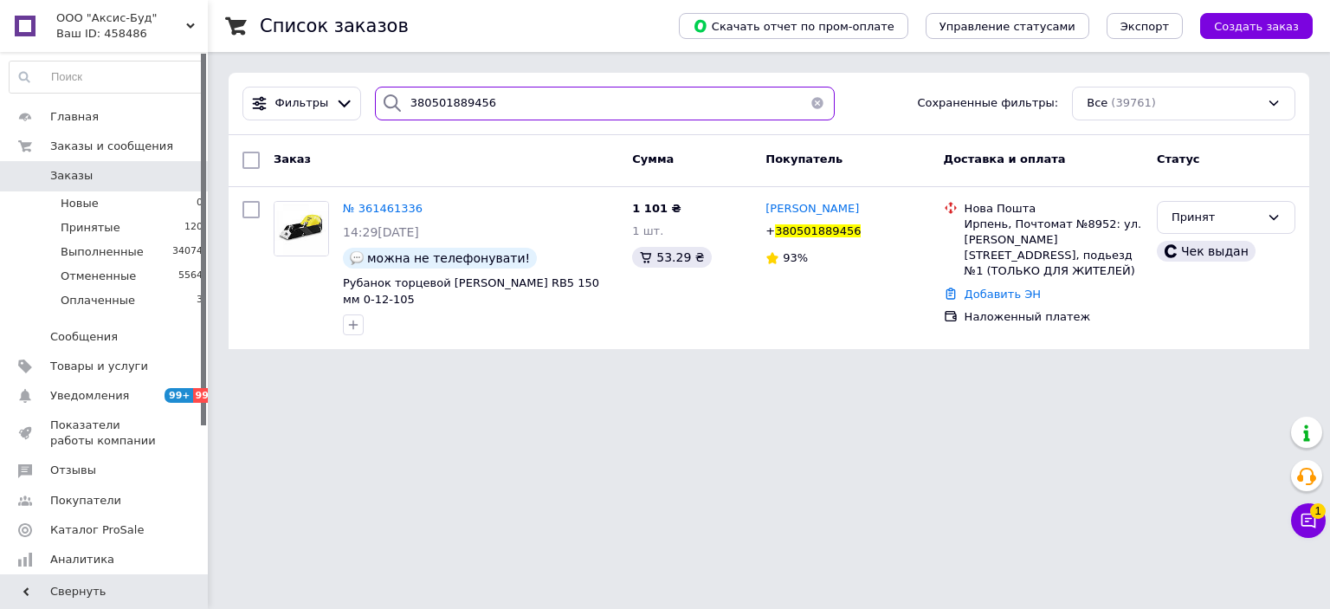
drag, startPoint x: 493, startPoint y: 79, endPoint x: 334, endPoint y: 70, distance: 158.7
click at [339, 69] on div "Список заказов Скачать отчет по пром-оплате Управление статусами Экспорт Создат…" at bounding box center [769, 185] width 1122 height 370
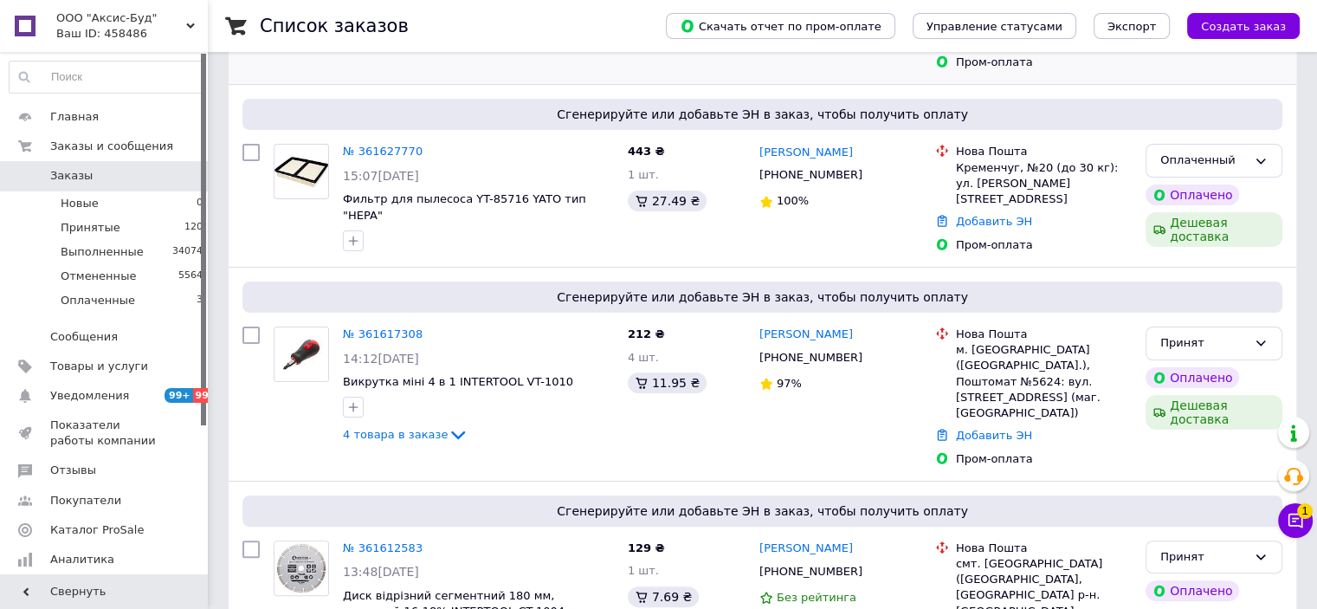
scroll to position [346, 0]
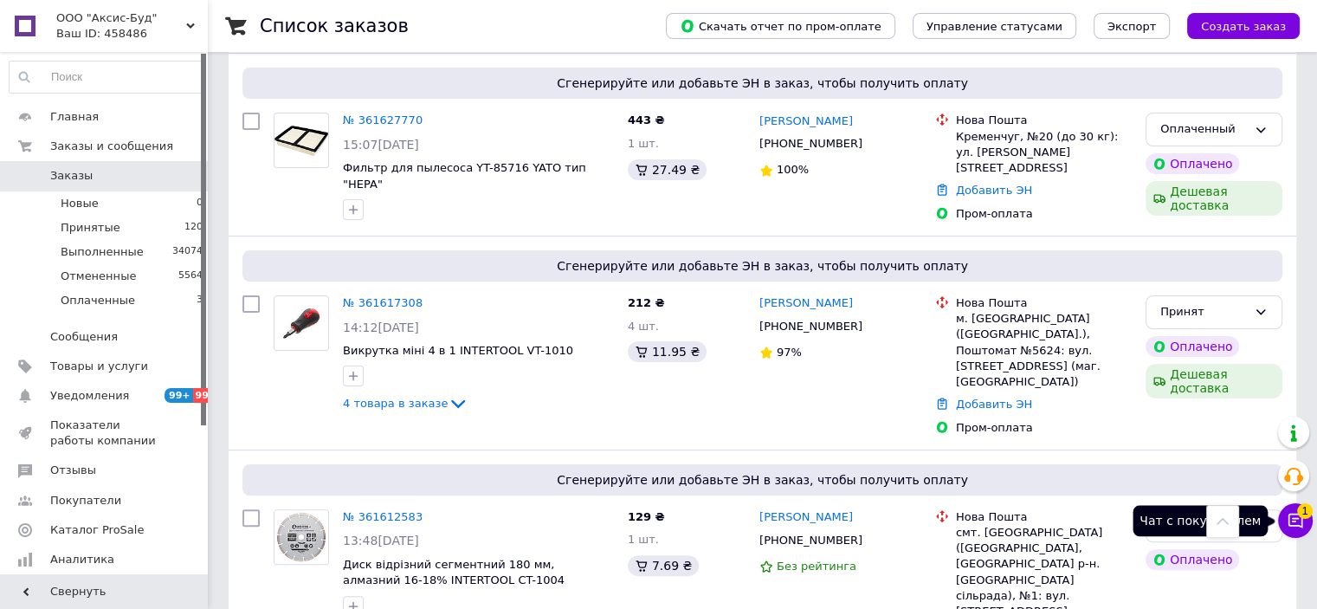
click at [1296, 533] on button "Чат с покупателем 1" at bounding box center [1295, 520] width 35 height 35
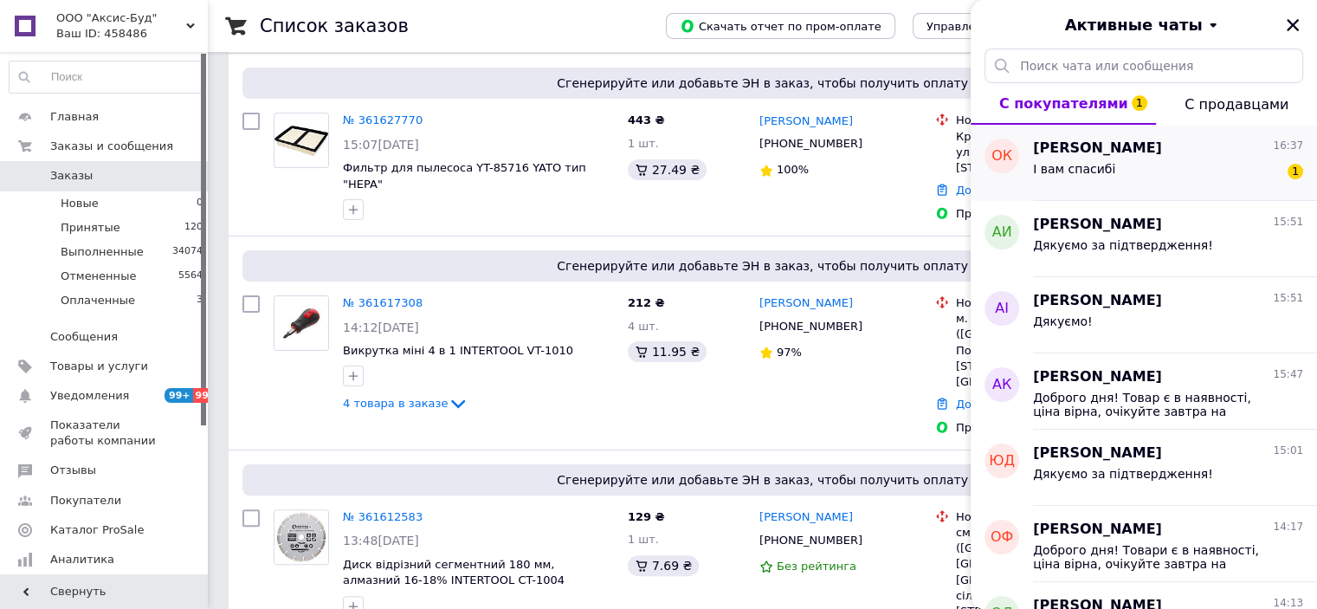
click at [1140, 162] on div "І вам спасибі 1" at bounding box center [1168, 172] width 270 height 28
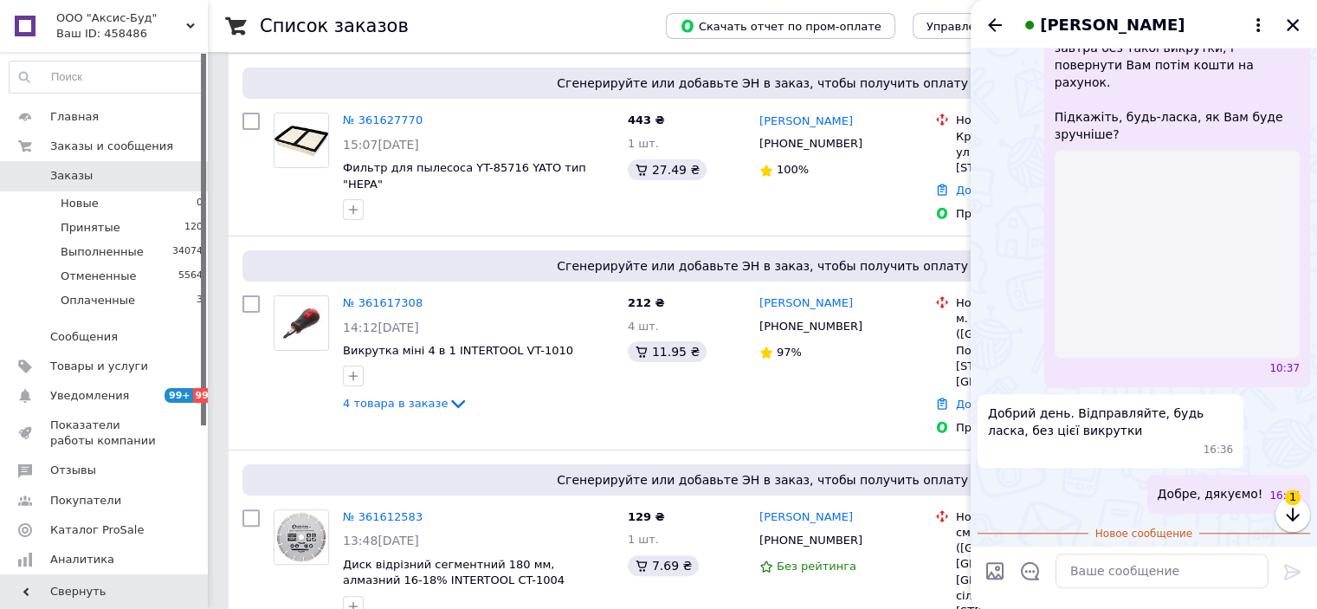
scroll to position [1692, 0]
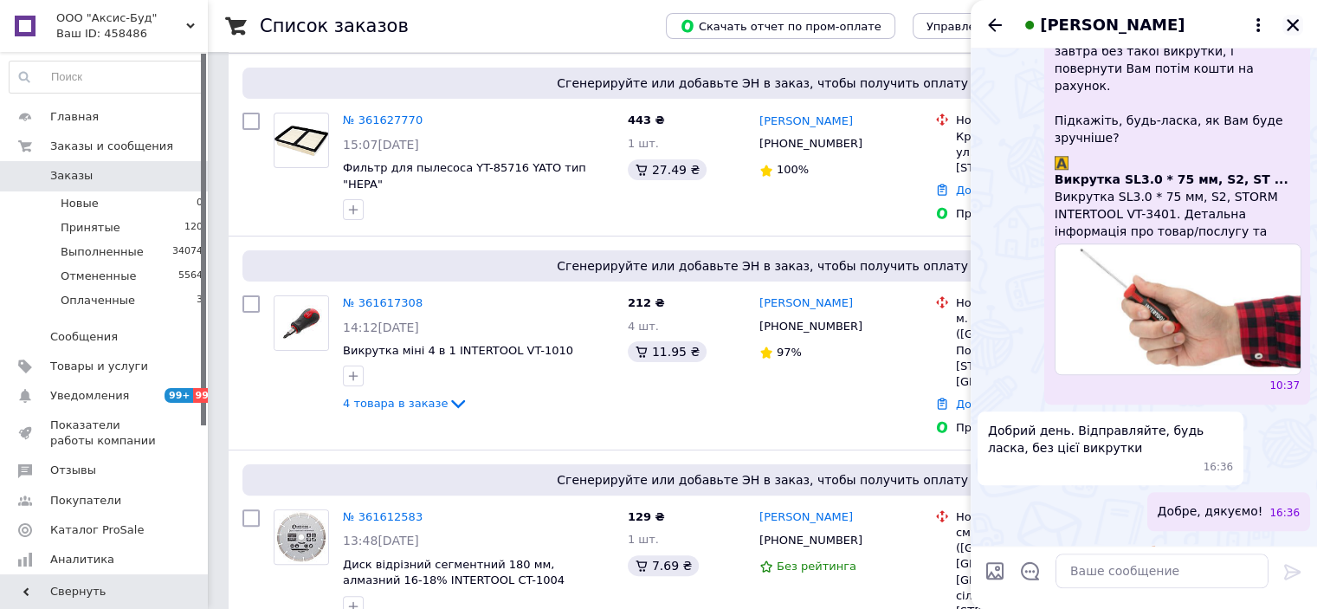
drag, startPoint x: 1288, startPoint y: 26, endPoint x: 1299, endPoint y: 30, distance: 12.1
click at [1289, 26] on icon "Закрыть" at bounding box center [1293, 25] width 16 height 16
